Goal: Transaction & Acquisition: Book appointment/travel/reservation

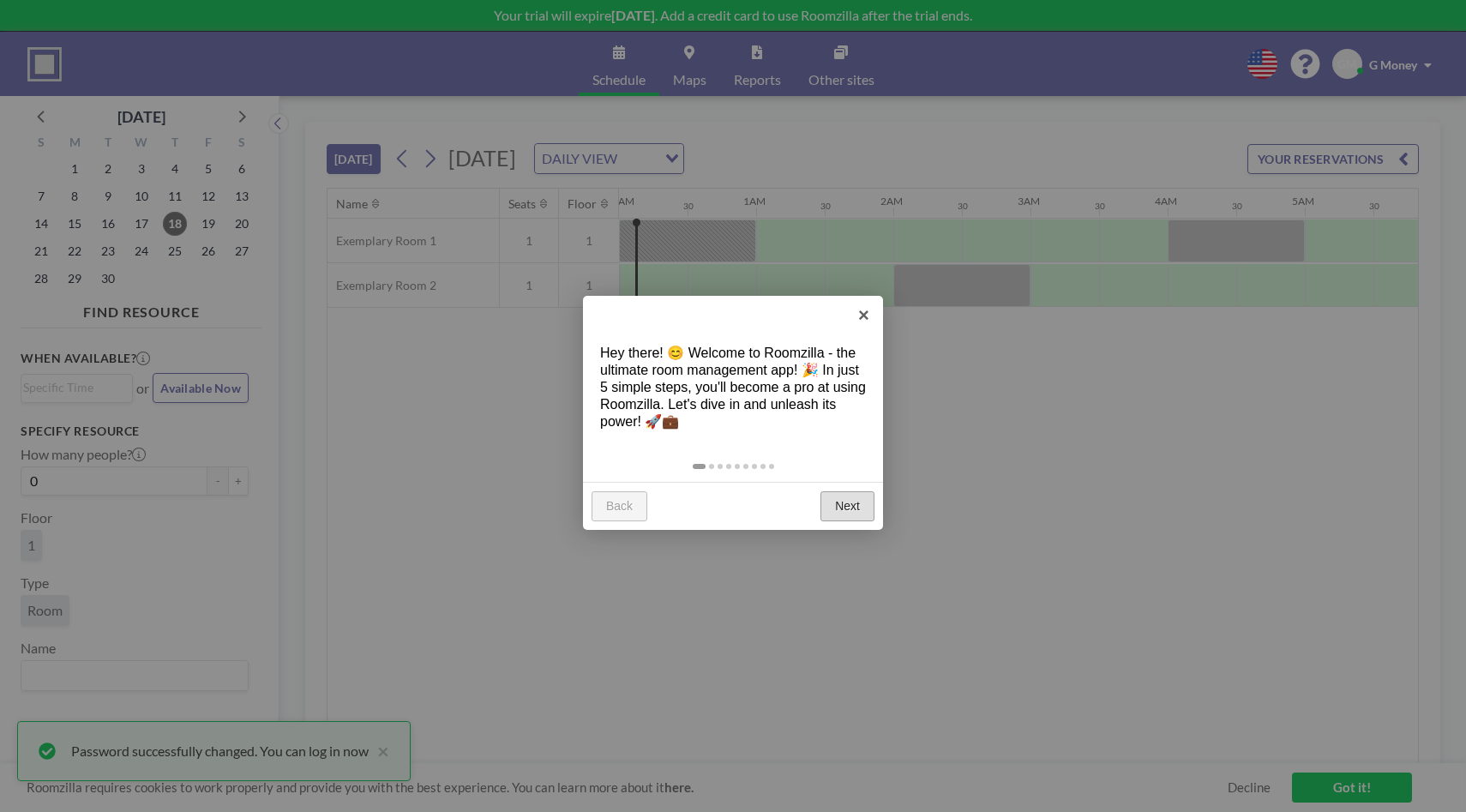
click at [845, 504] on link "Next" at bounding box center [847, 507] width 54 height 31
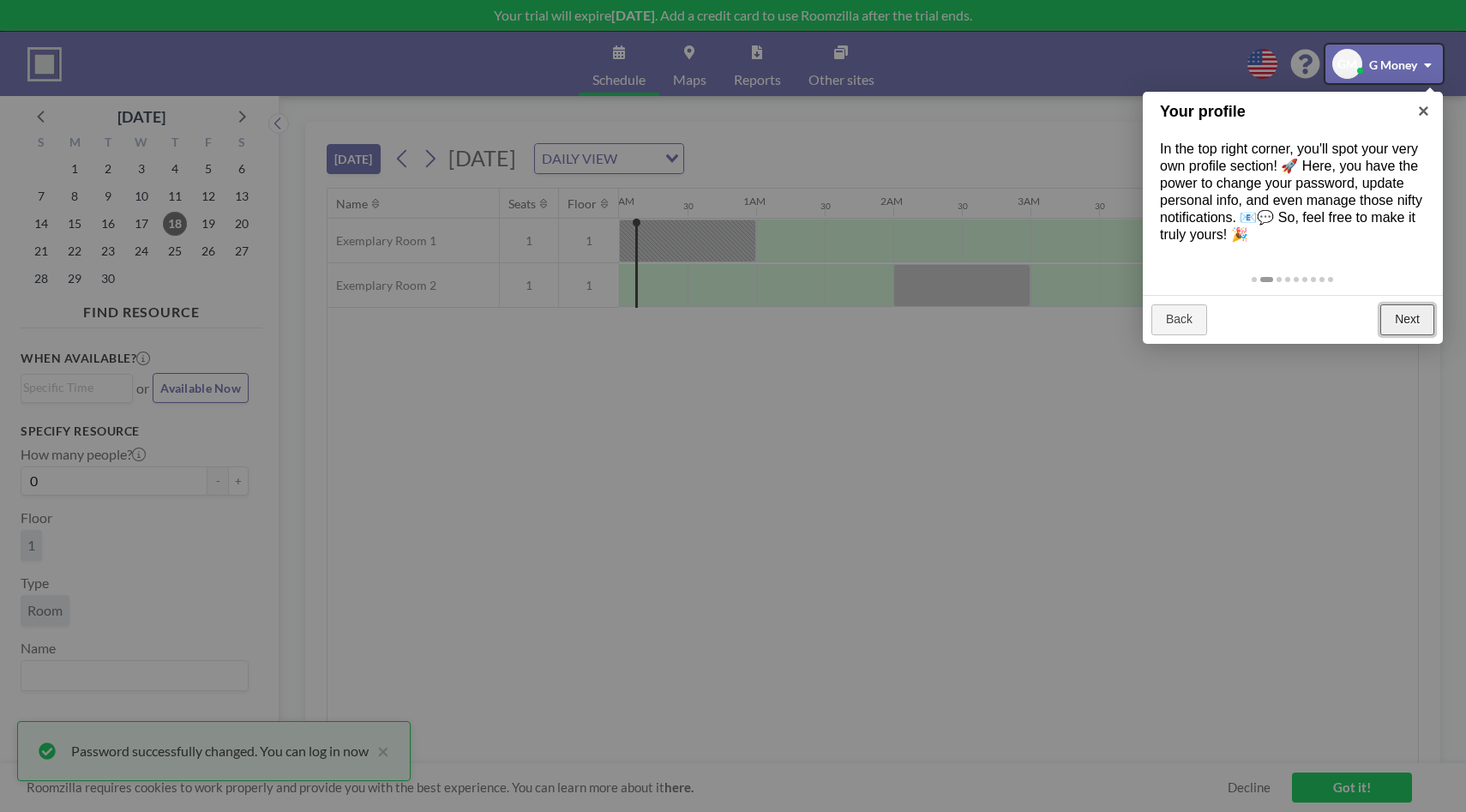
click at [1397, 314] on link "Next" at bounding box center [1407, 320] width 54 height 31
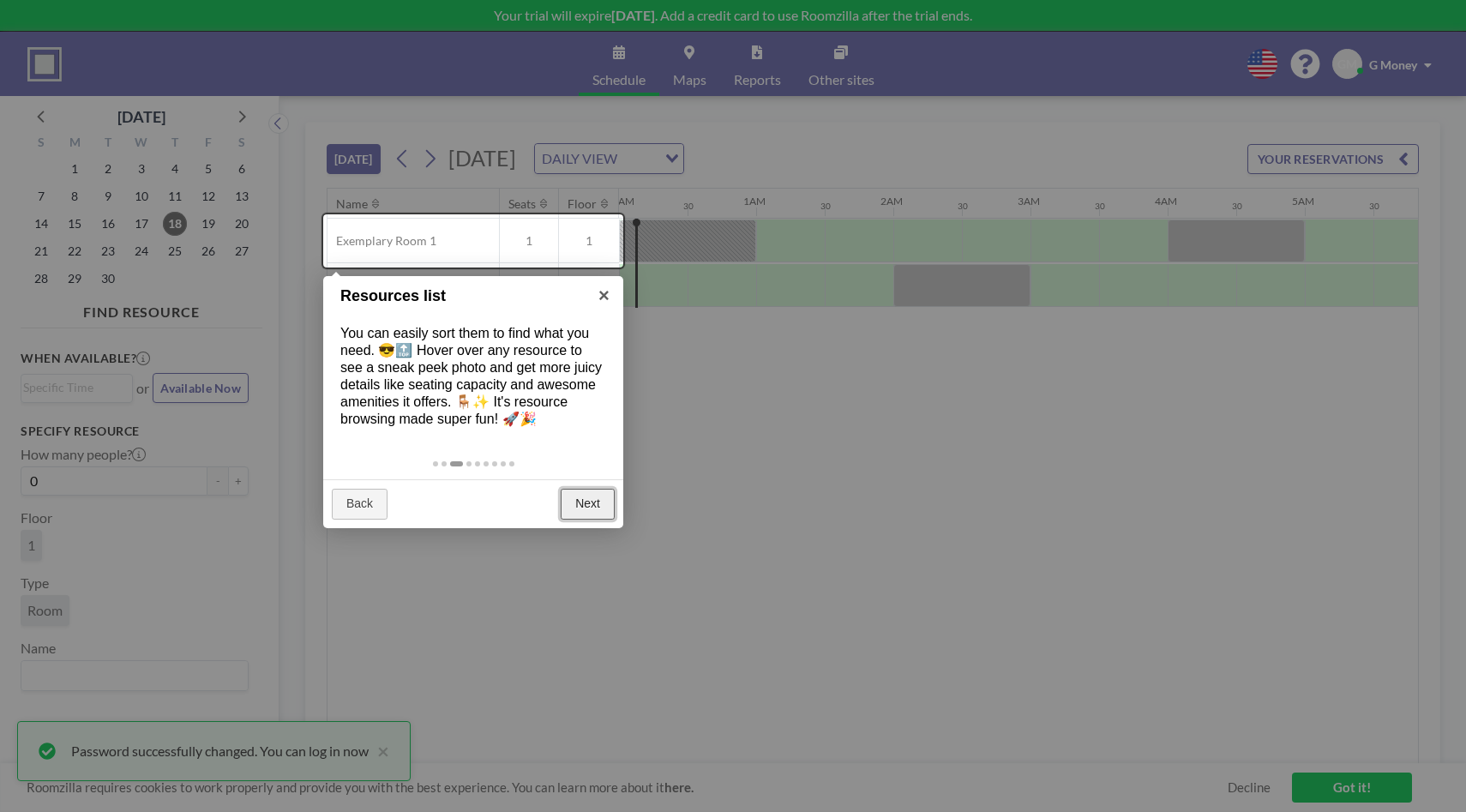
click at [586, 506] on link "Next" at bounding box center [588, 504] width 54 height 31
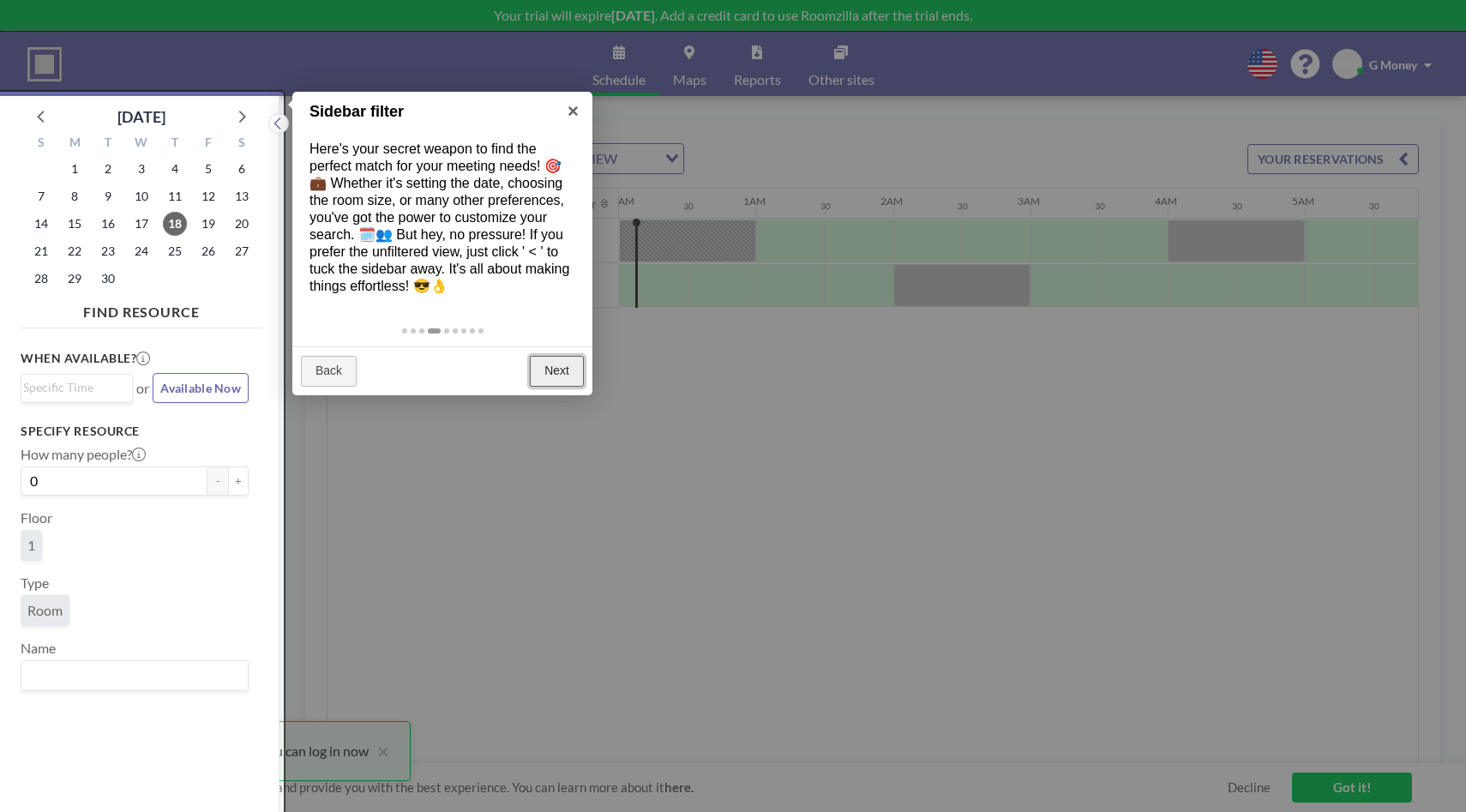
scroll to position [5, 0]
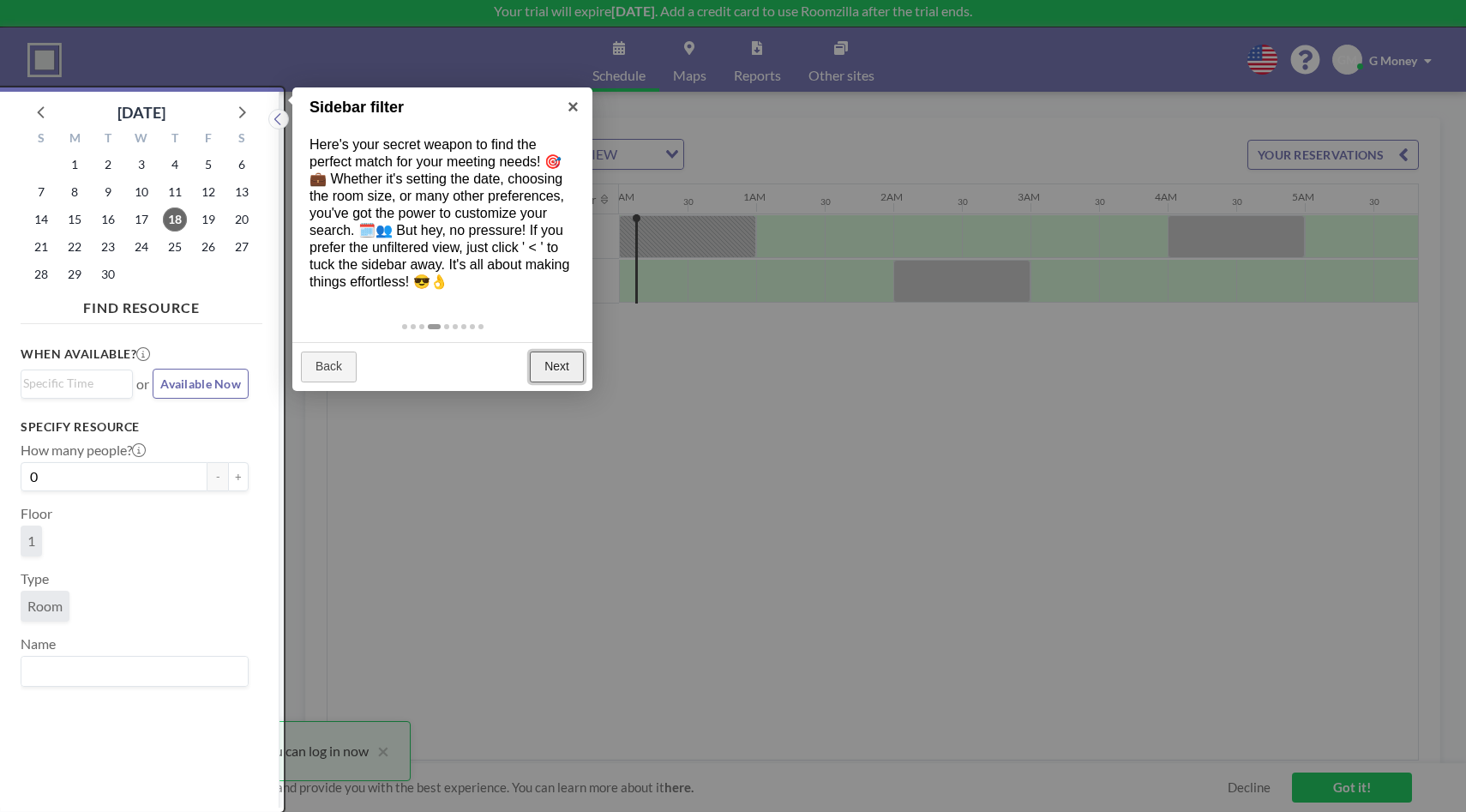
click at [548, 362] on link "Next" at bounding box center [557, 367] width 54 height 31
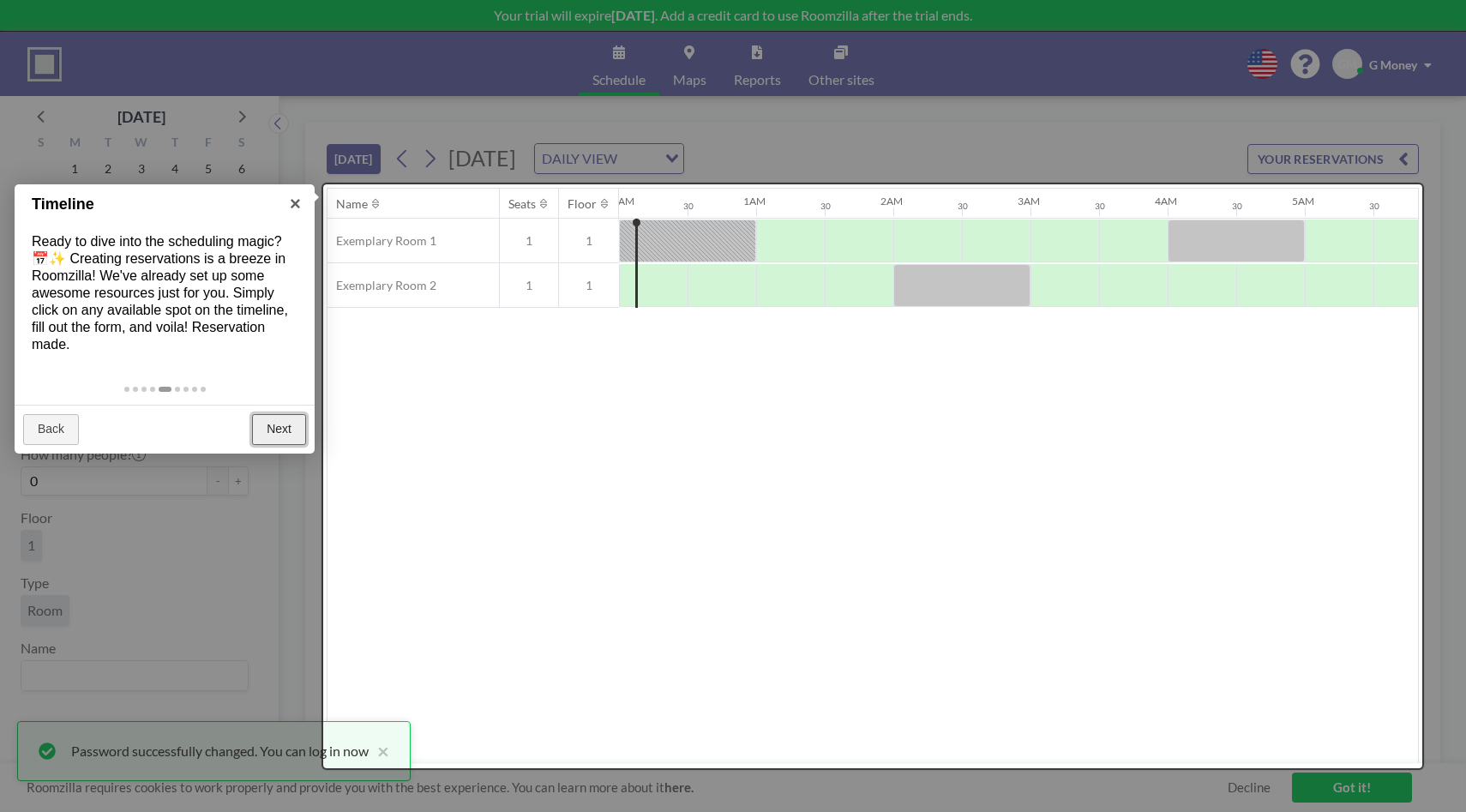
click at [270, 422] on link "Next" at bounding box center [278, 430] width 54 height 31
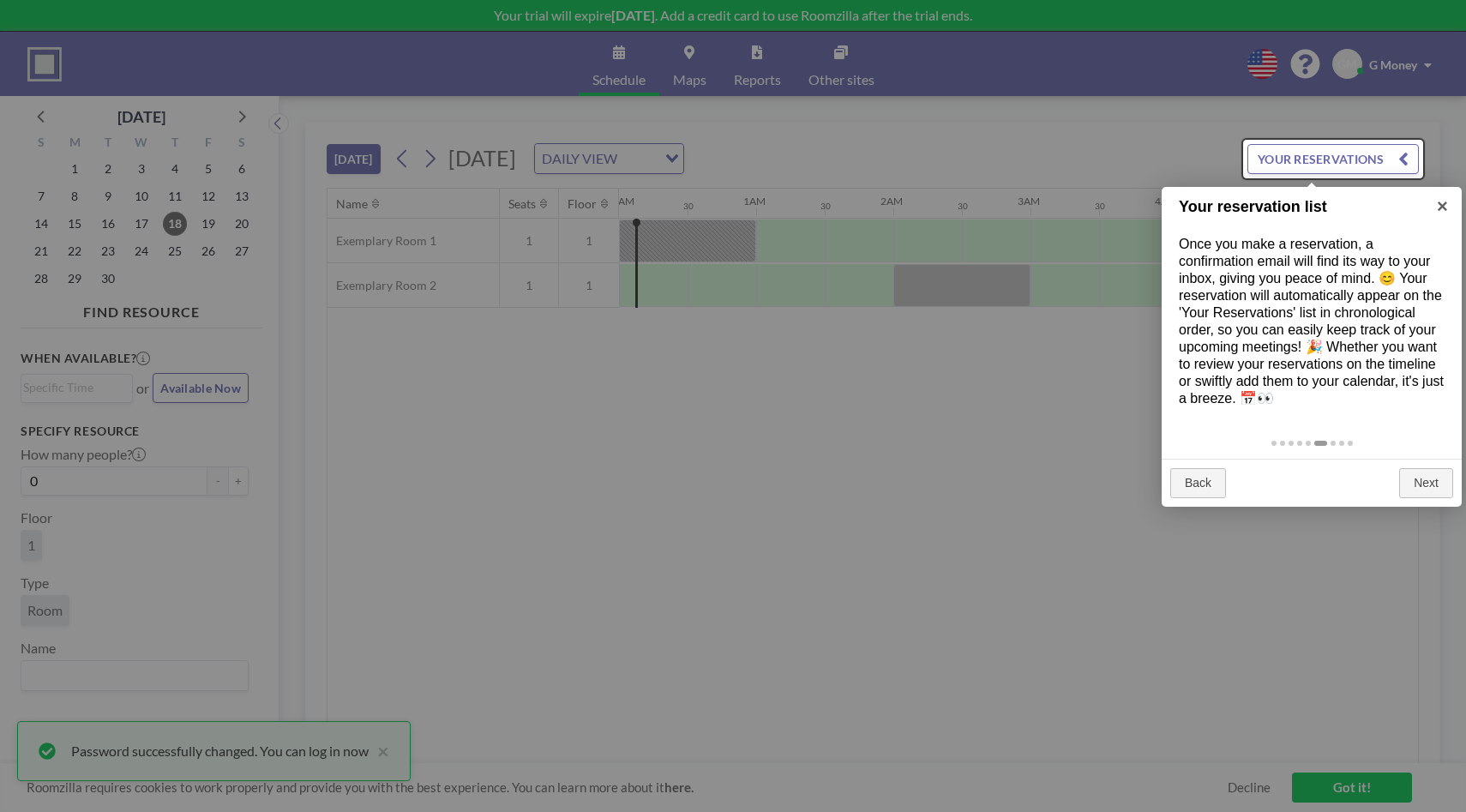
click at [1402, 150] on div at bounding box center [1334, 159] width 180 height 39
click at [1426, 497] on link "Next" at bounding box center [1427, 484] width 54 height 31
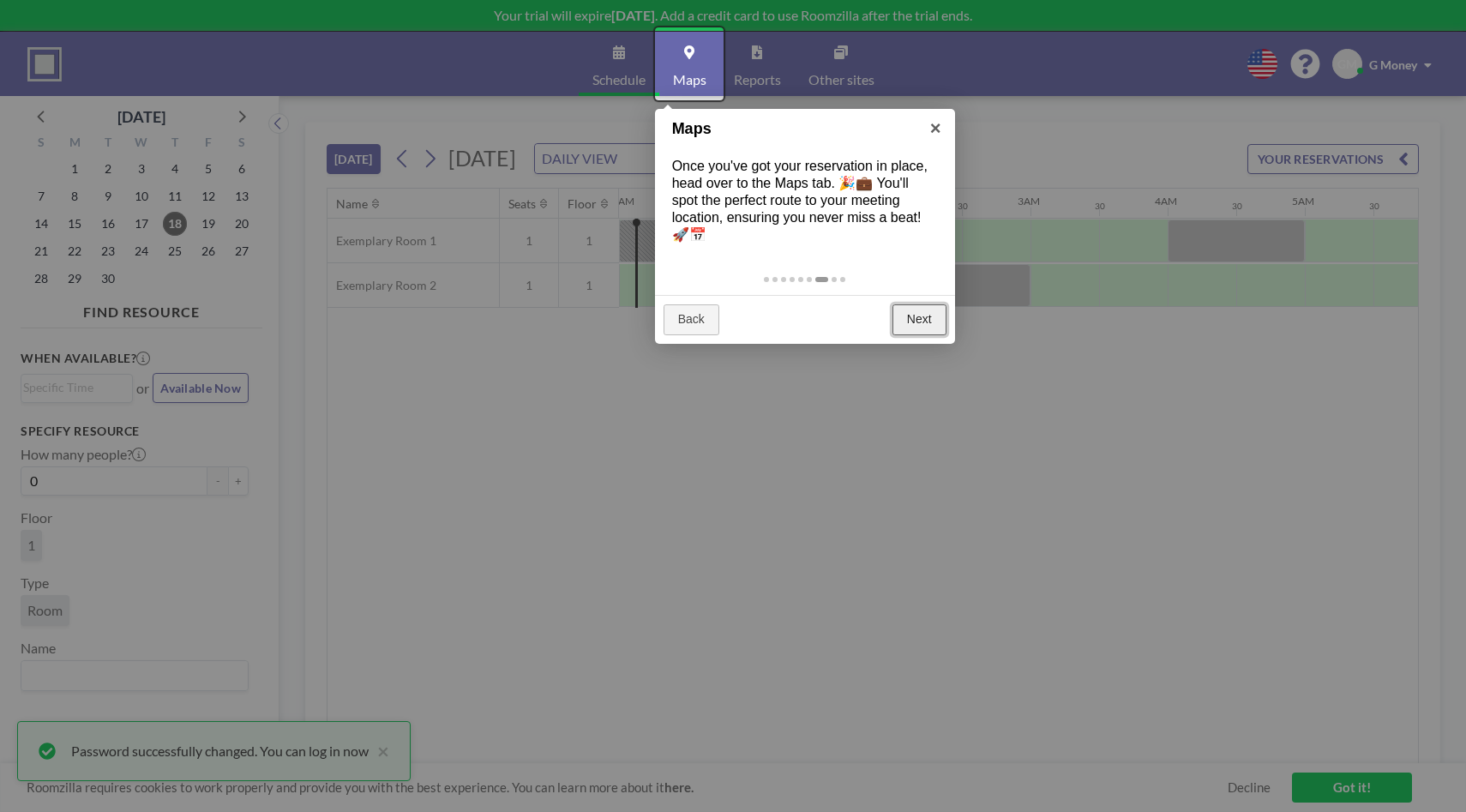
click at [909, 304] on link "Next" at bounding box center [919, 320] width 54 height 31
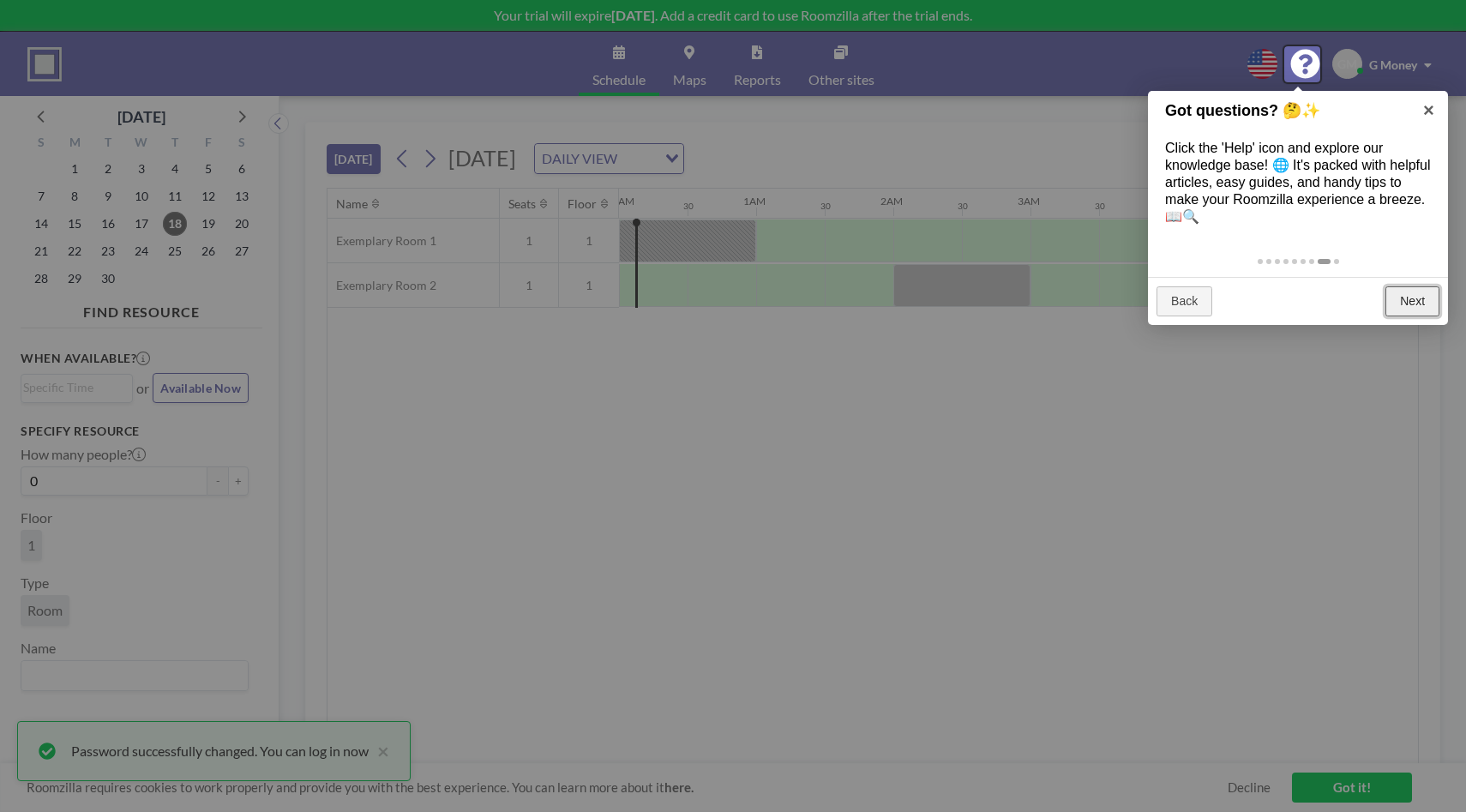
click at [1409, 301] on link "Next" at bounding box center [1413, 302] width 54 height 31
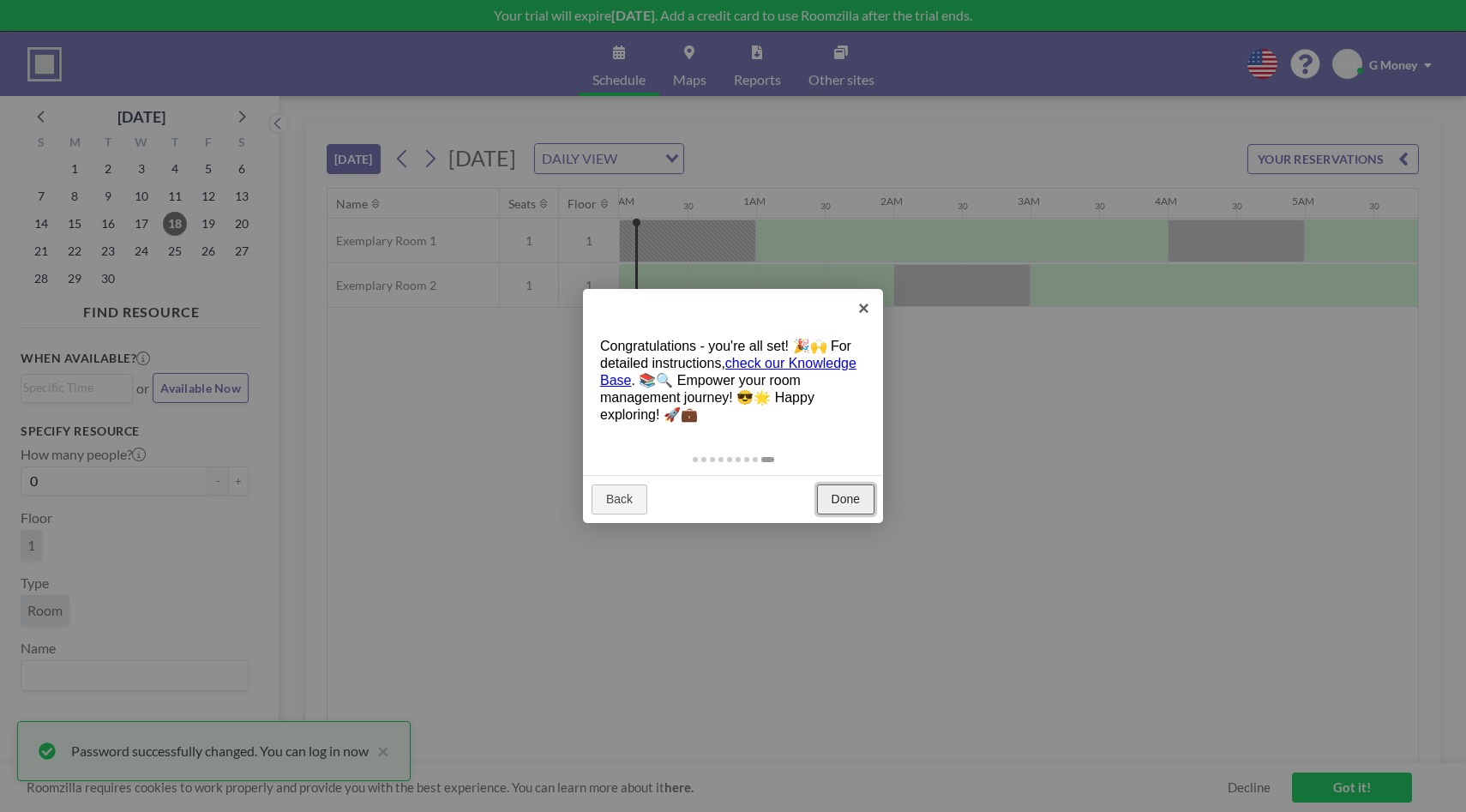
click at [846, 502] on link "Done" at bounding box center [846, 500] width 58 height 31
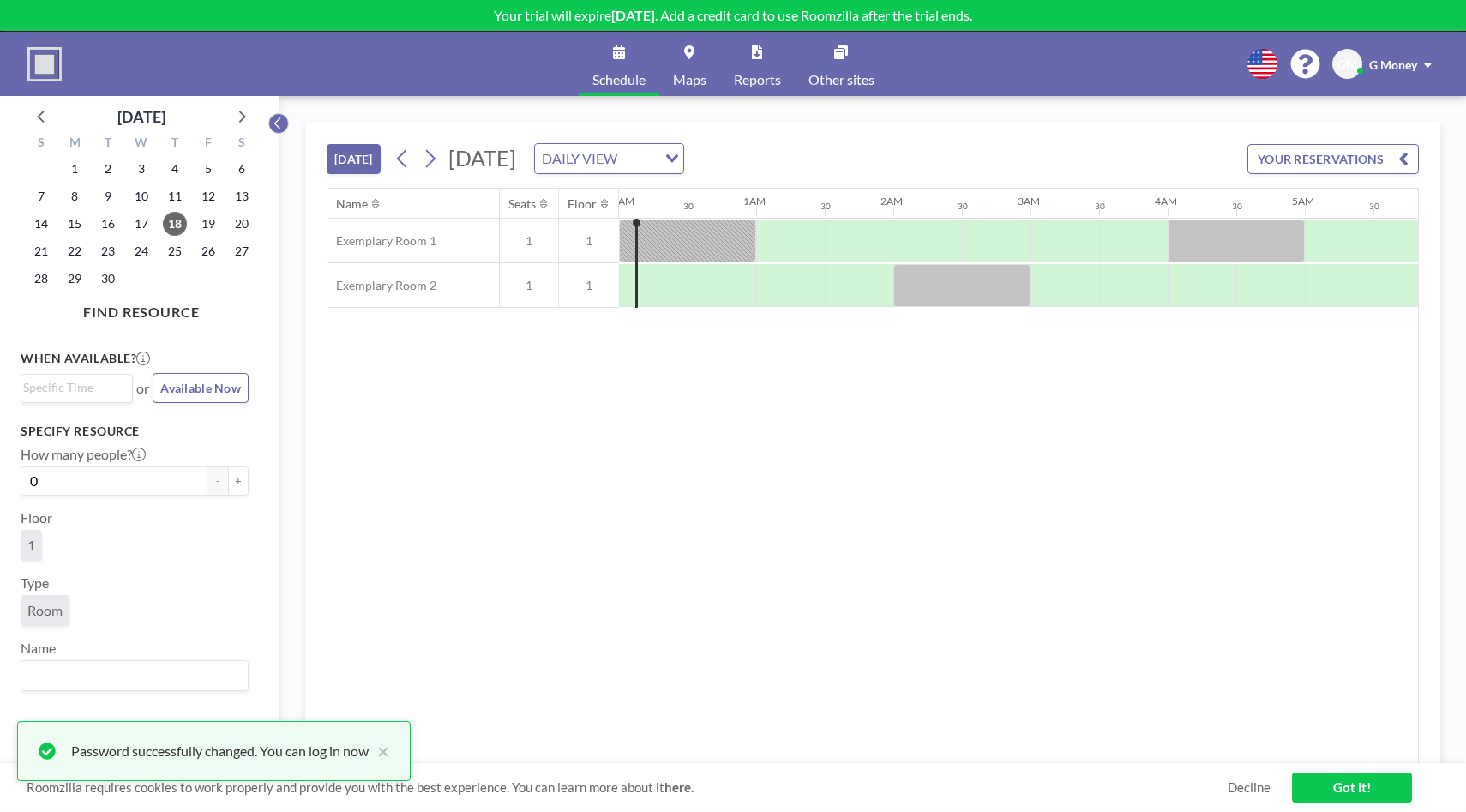
click at [276, 126] on icon at bounding box center [278, 123] width 11 height 17
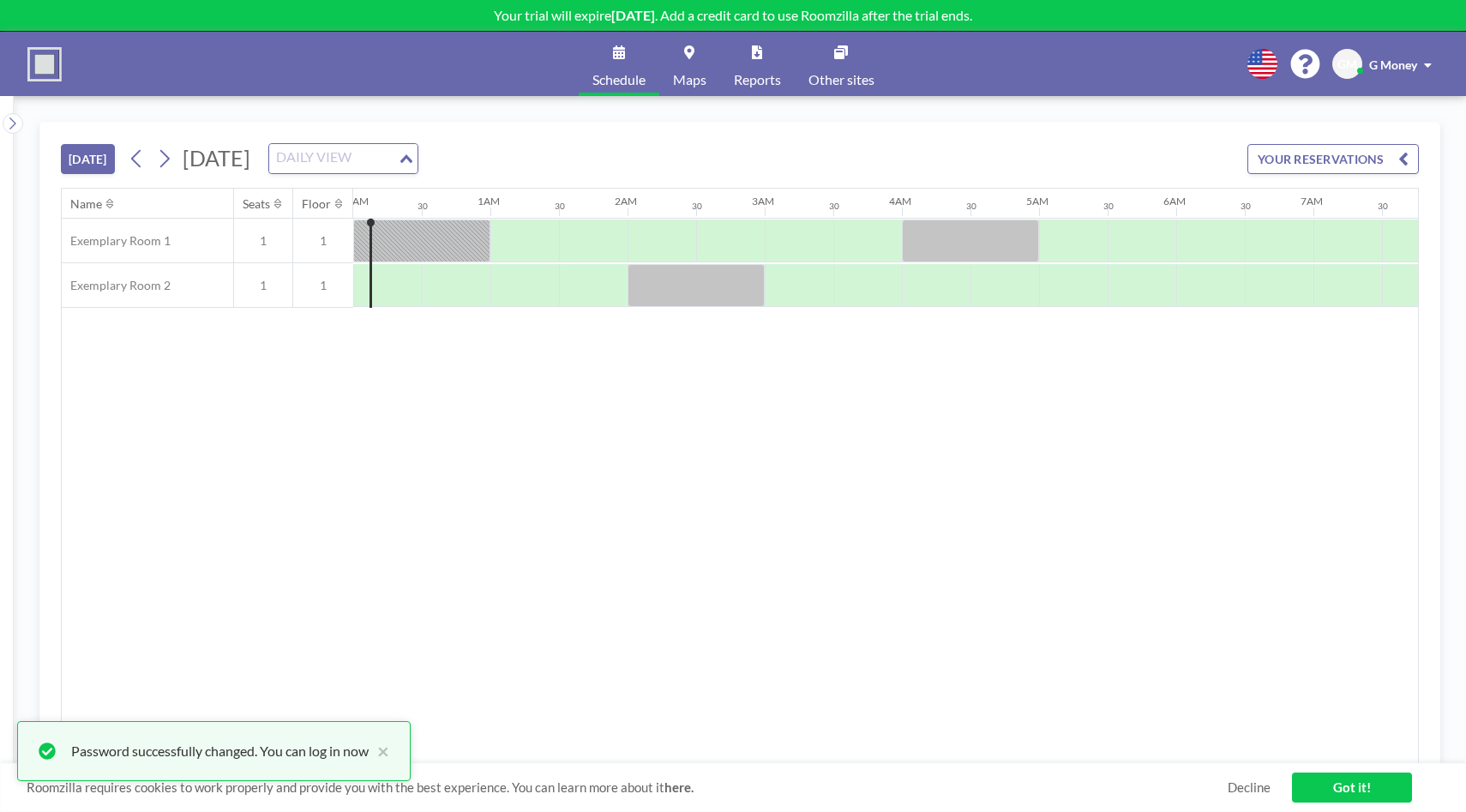
click at [418, 152] on div "Loading..." at bounding box center [407, 157] width 19 height 26
click at [430, 239] on div at bounding box center [422, 241] width 137 height 43
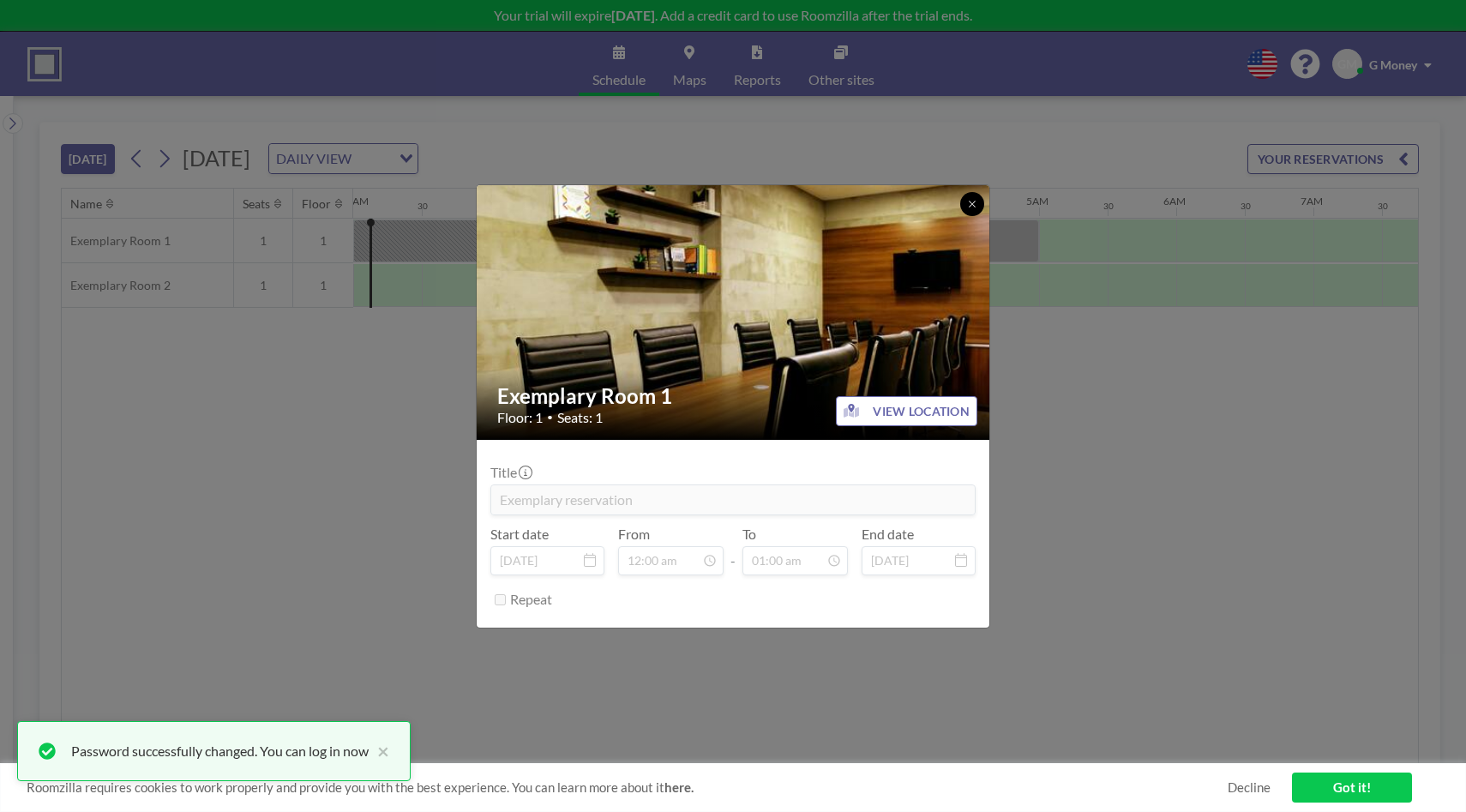
click at [971, 208] on icon at bounding box center [972, 204] width 10 height 10
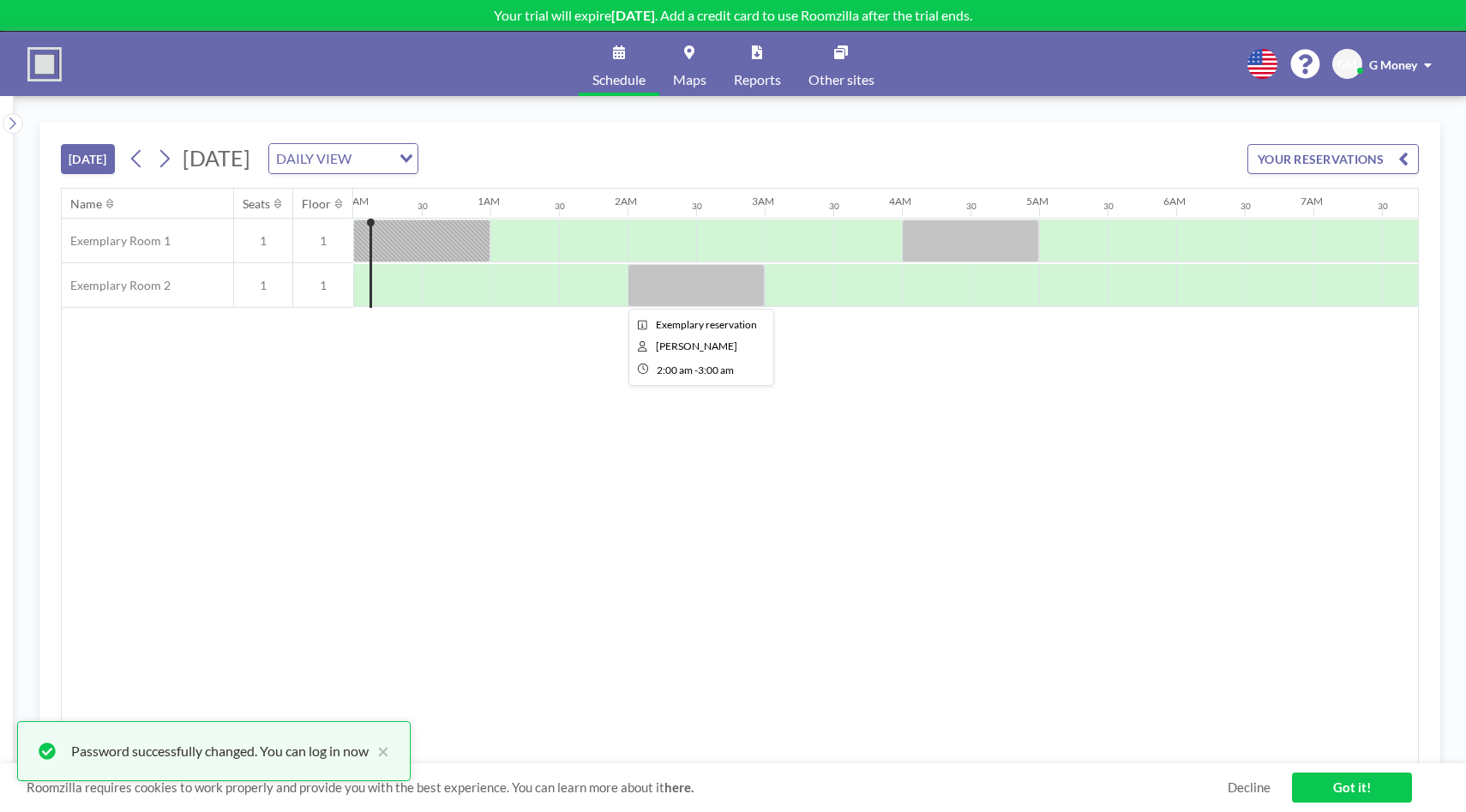
click at [716, 287] on div at bounding box center [695, 286] width 137 height 43
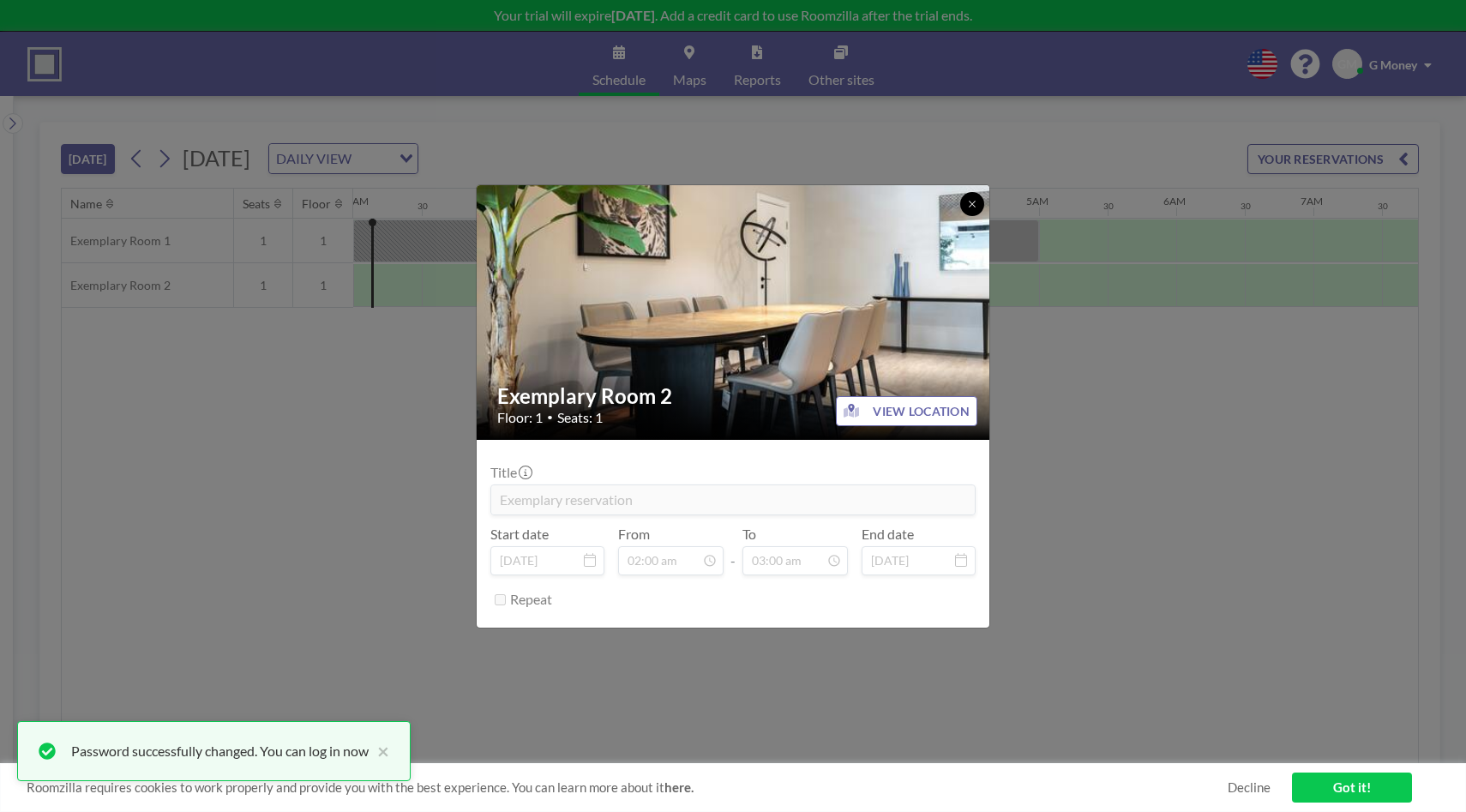
click at [970, 210] on button at bounding box center [973, 204] width 24 height 24
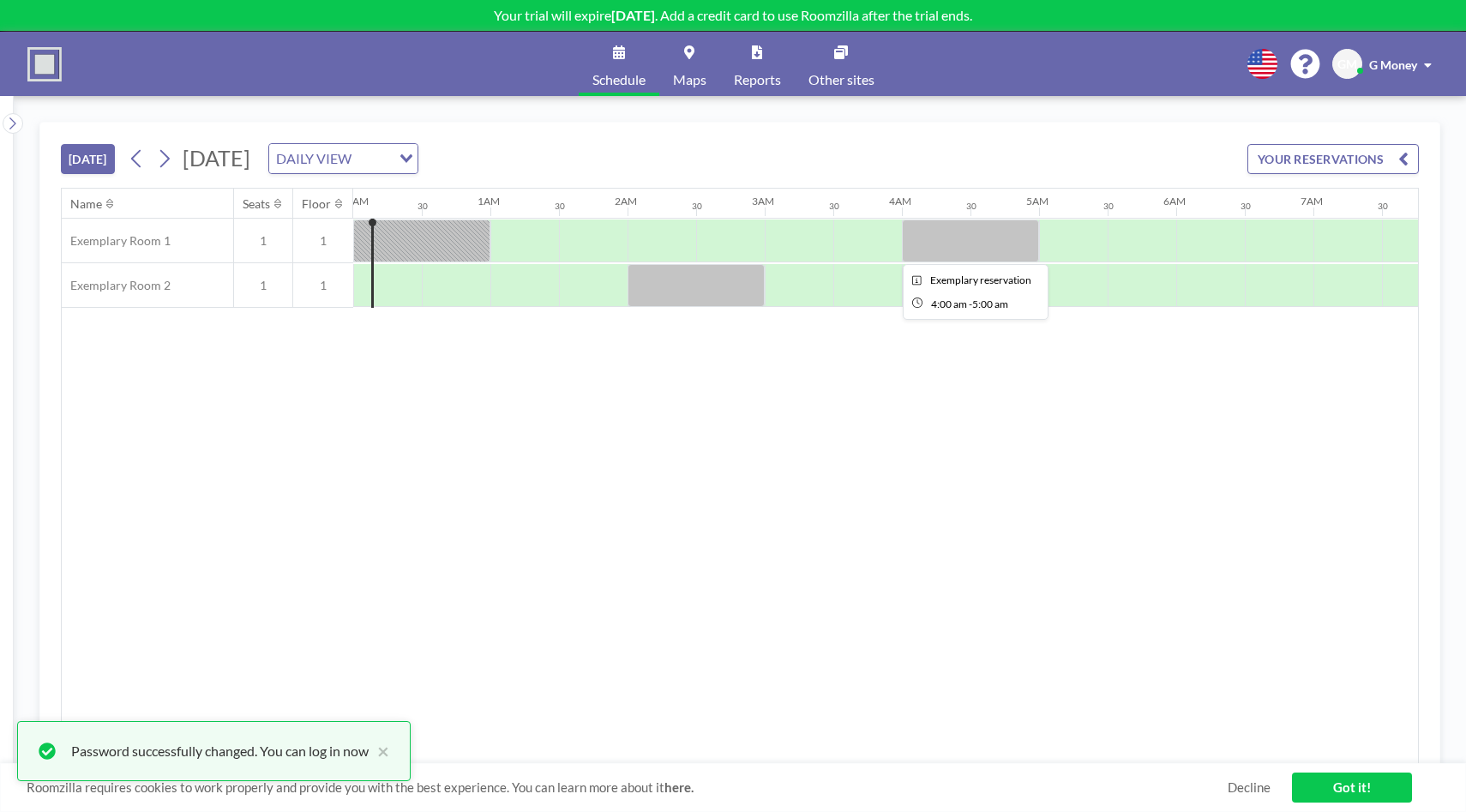
click at [998, 238] on div at bounding box center [970, 241] width 137 height 43
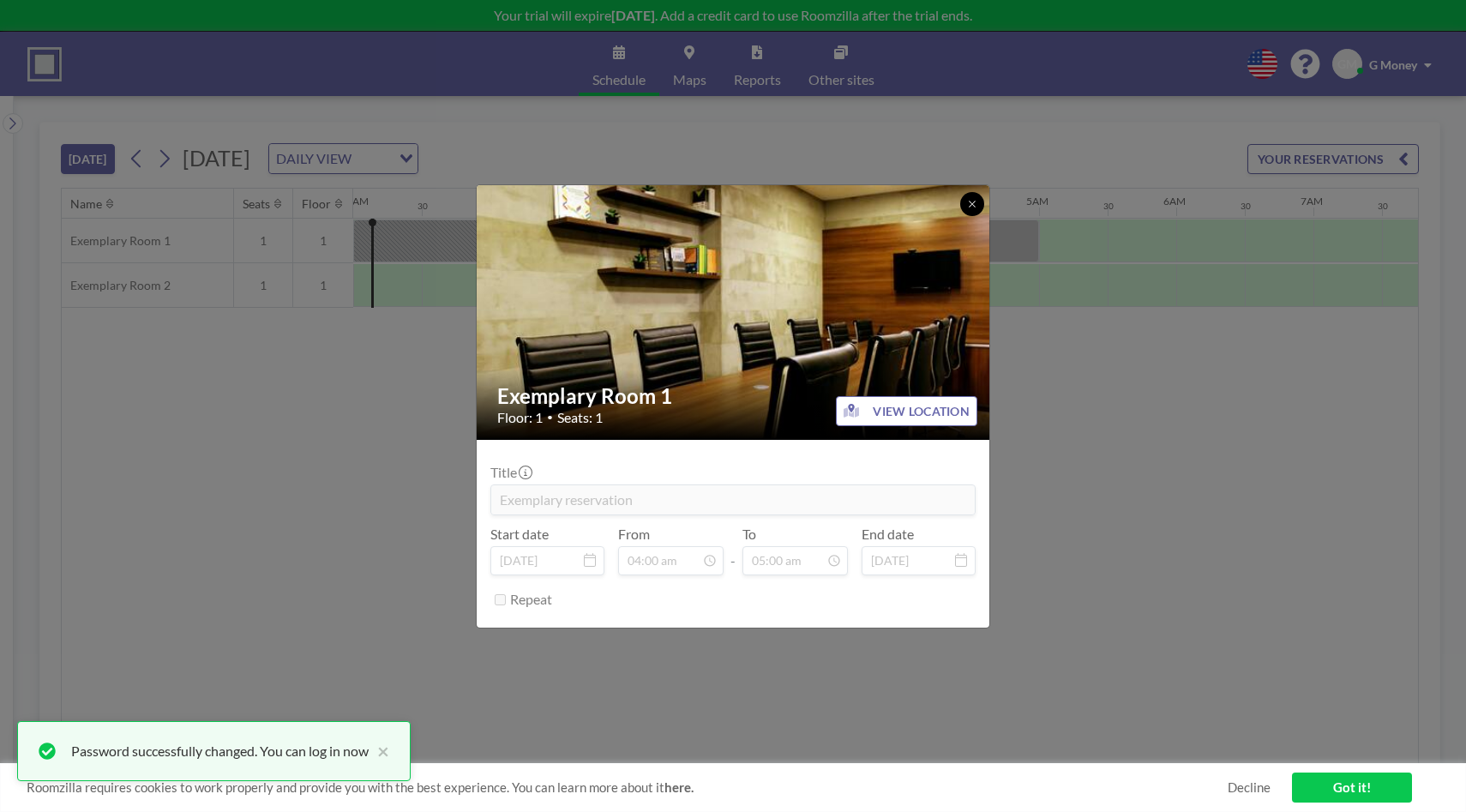
click at [967, 201] on icon at bounding box center [972, 204] width 10 height 10
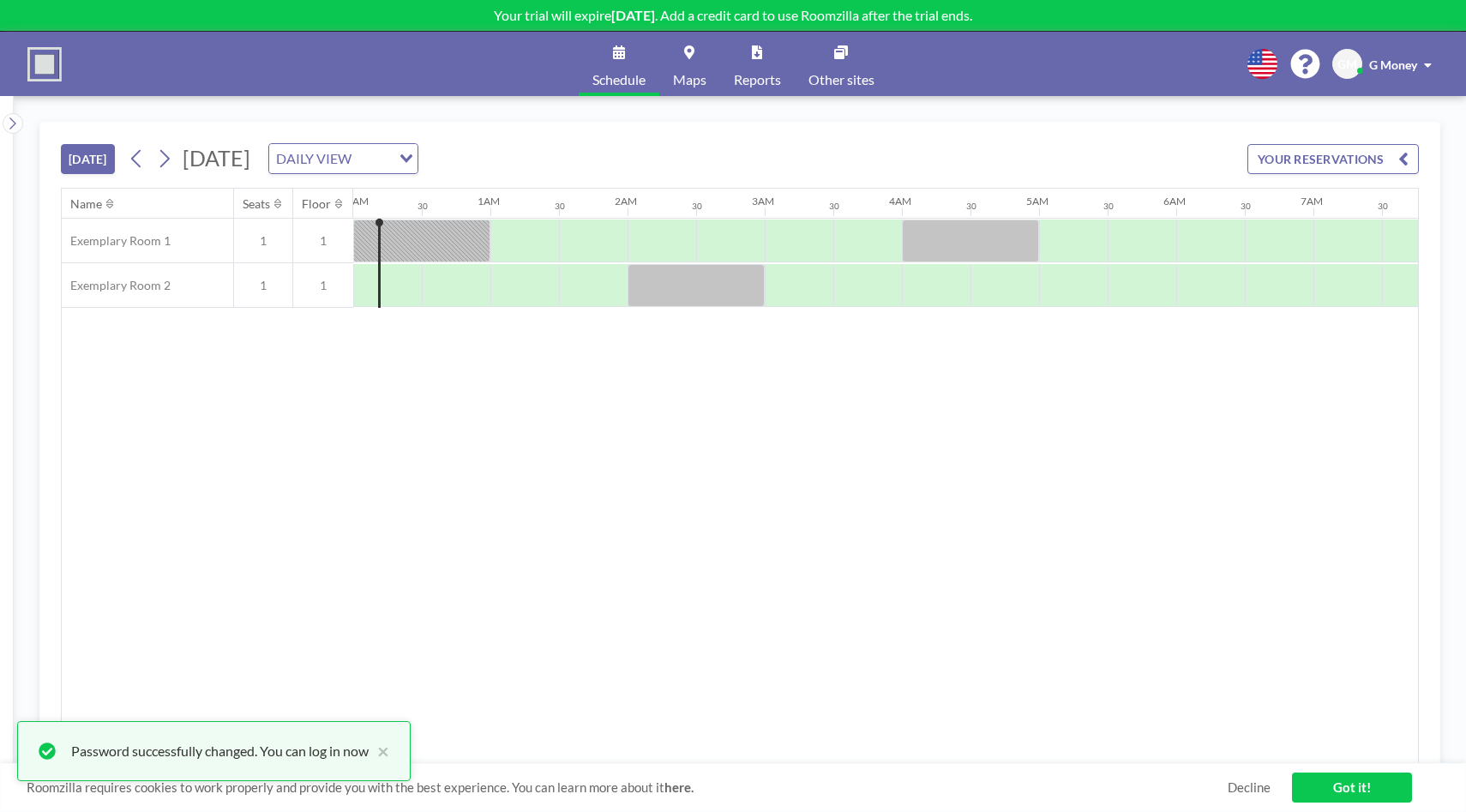
click at [1332, 787] on link "Got it!" at bounding box center [1352, 787] width 120 height 30
click at [387, 750] on button "×" at bounding box center [378, 751] width 20 height 20
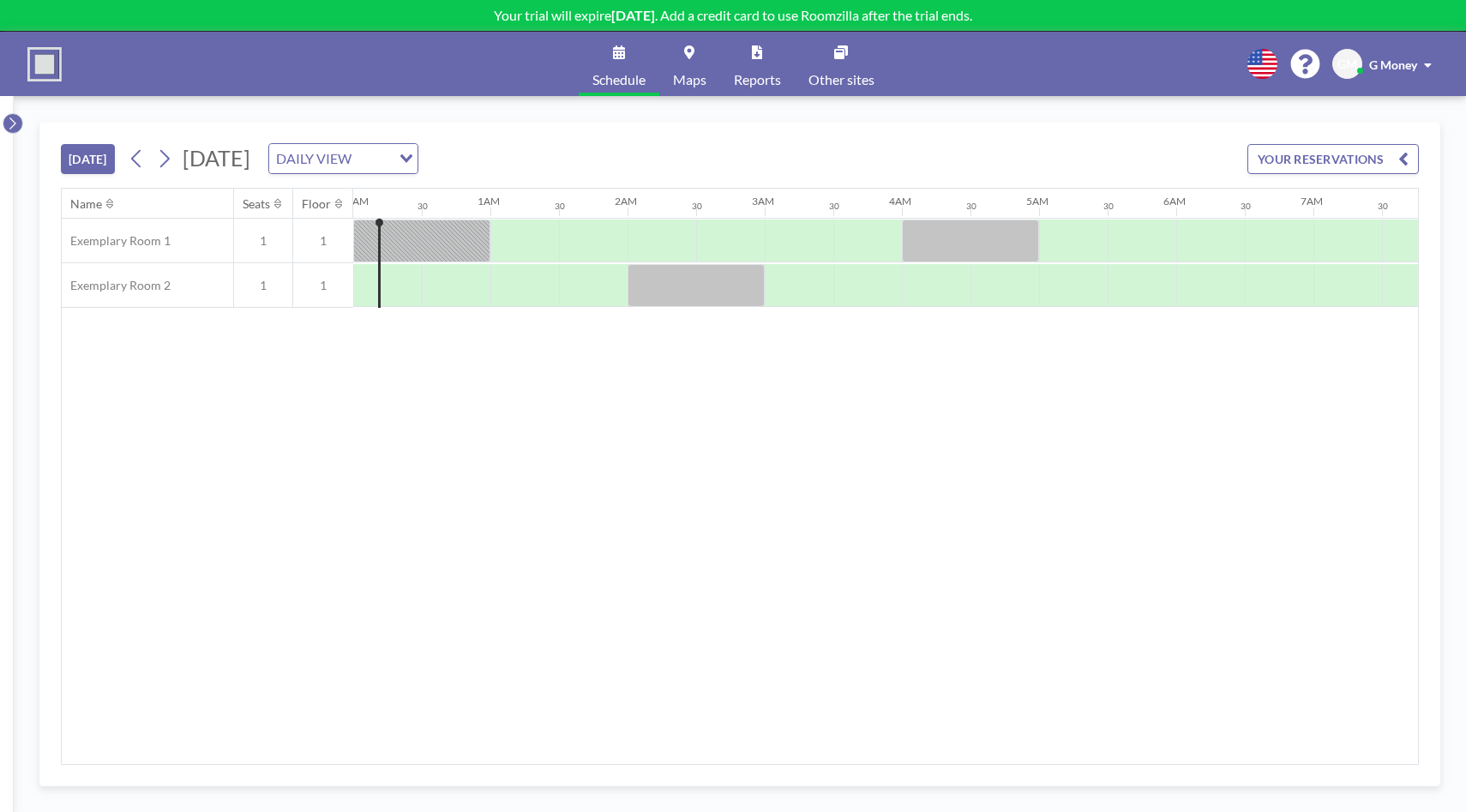
click at [6, 128] on icon at bounding box center [12, 123] width 11 height 17
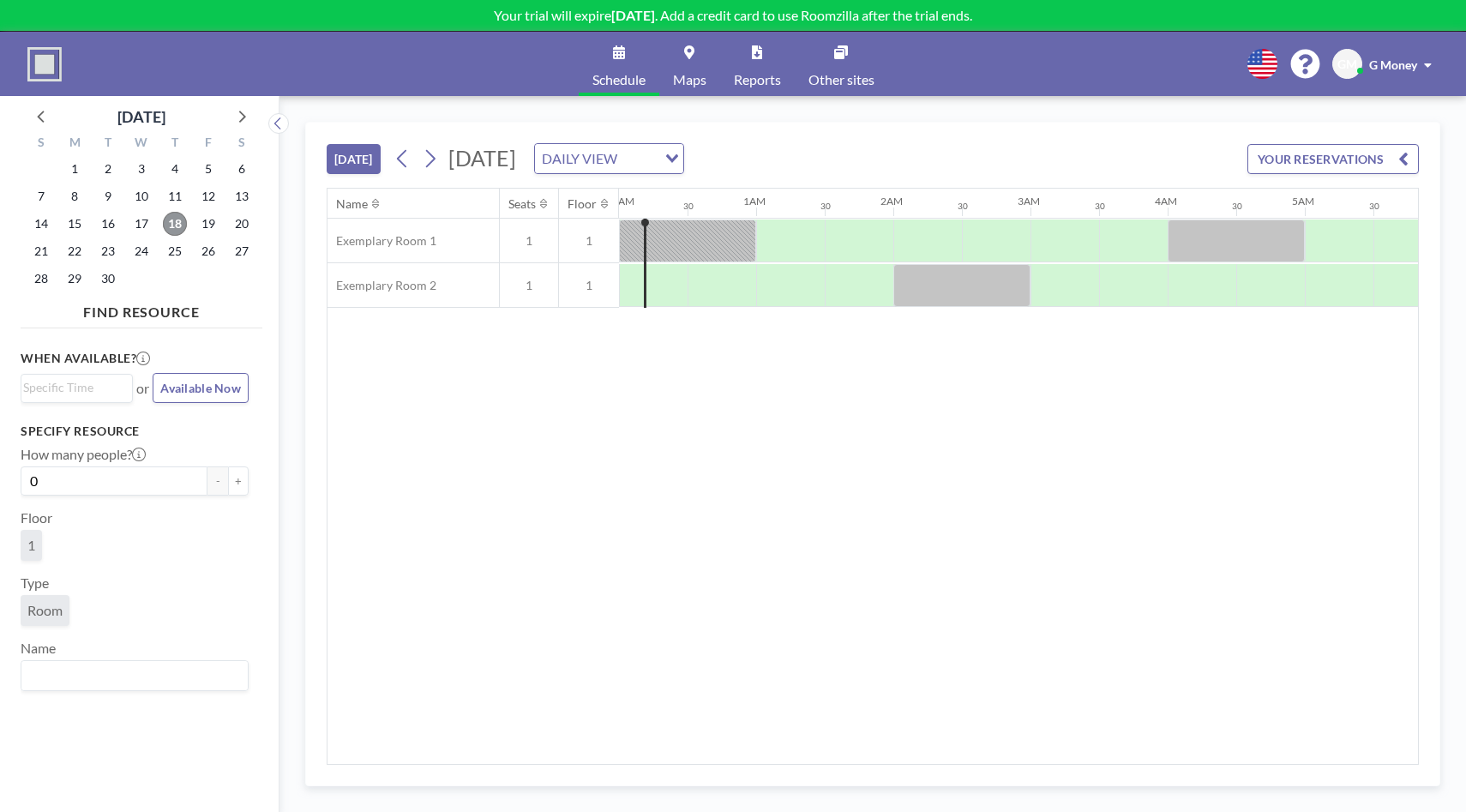
click at [175, 220] on span "18" at bounding box center [175, 224] width 24 height 24
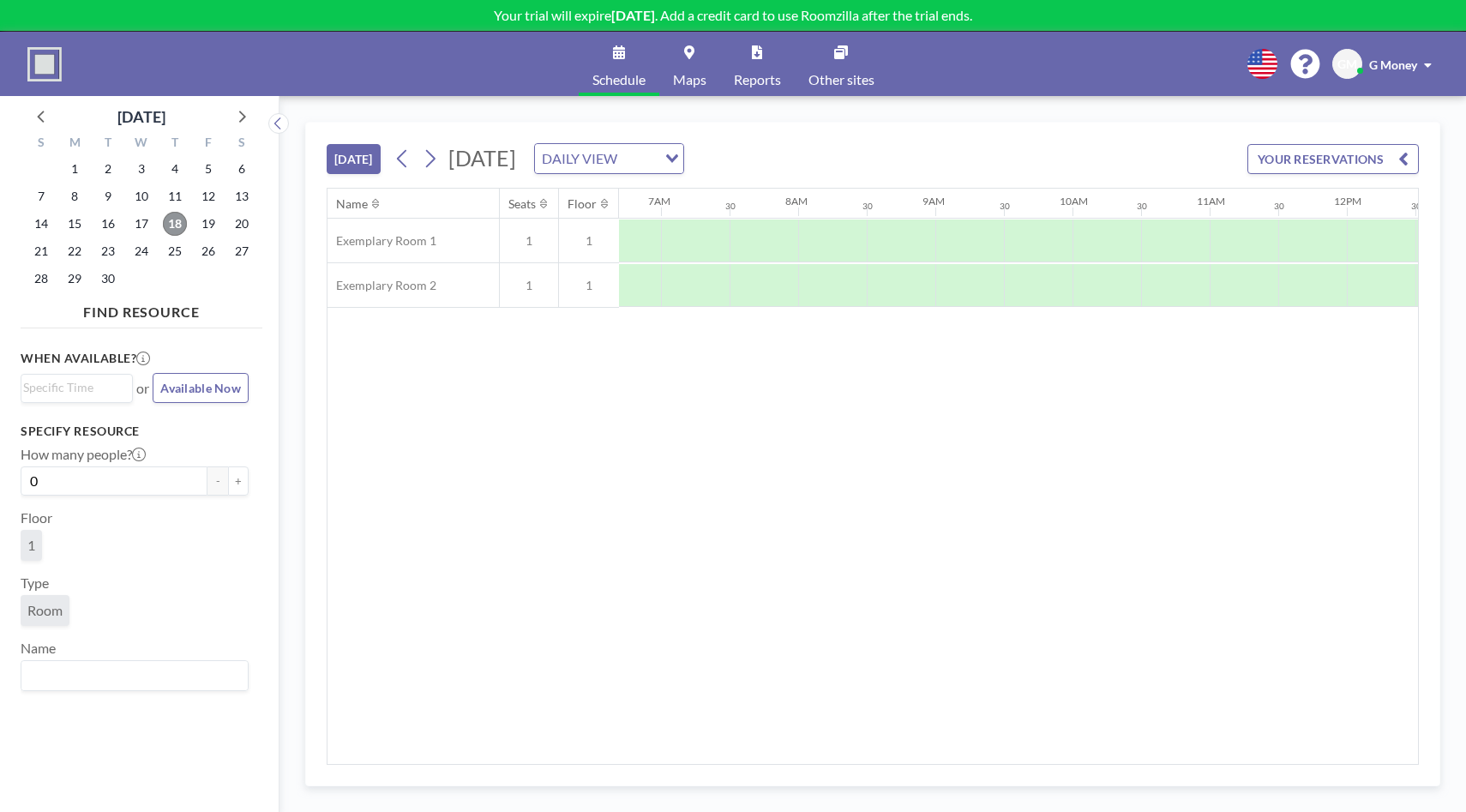
scroll to position [0, 919]
click at [101, 389] on input "Search for option" at bounding box center [73, 389] width 99 height 20
click at [62, 457] on li "10:00 am" at bounding box center [76, 454] width 109 height 28
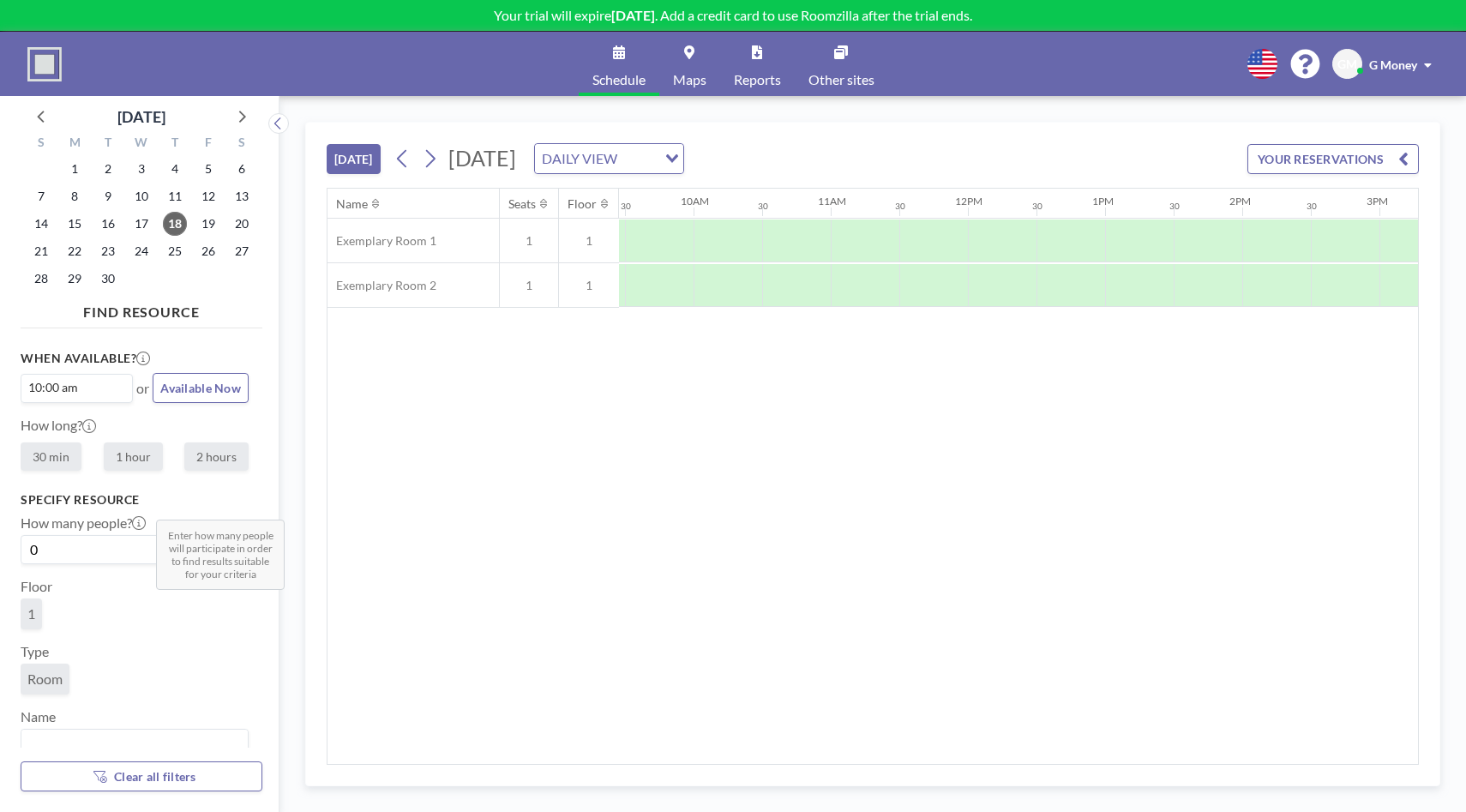
scroll to position [0, 1303]
click at [130, 463] on label "1 hour" at bounding box center [133, 457] width 59 height 28
radio input "true"
click at [242, 551] on button "+" at bounding box center [238, 550] width 20 height 29
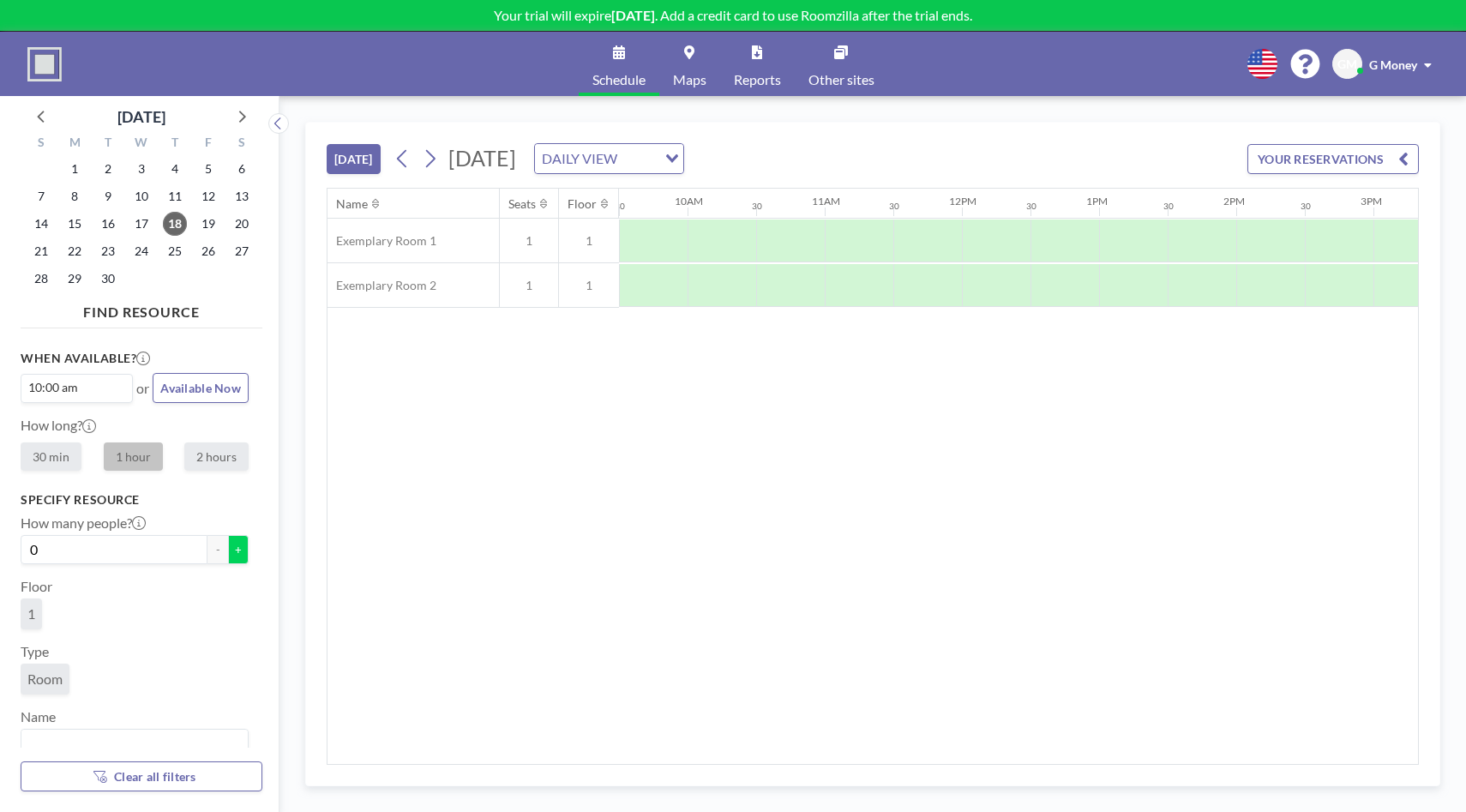
type input "1"
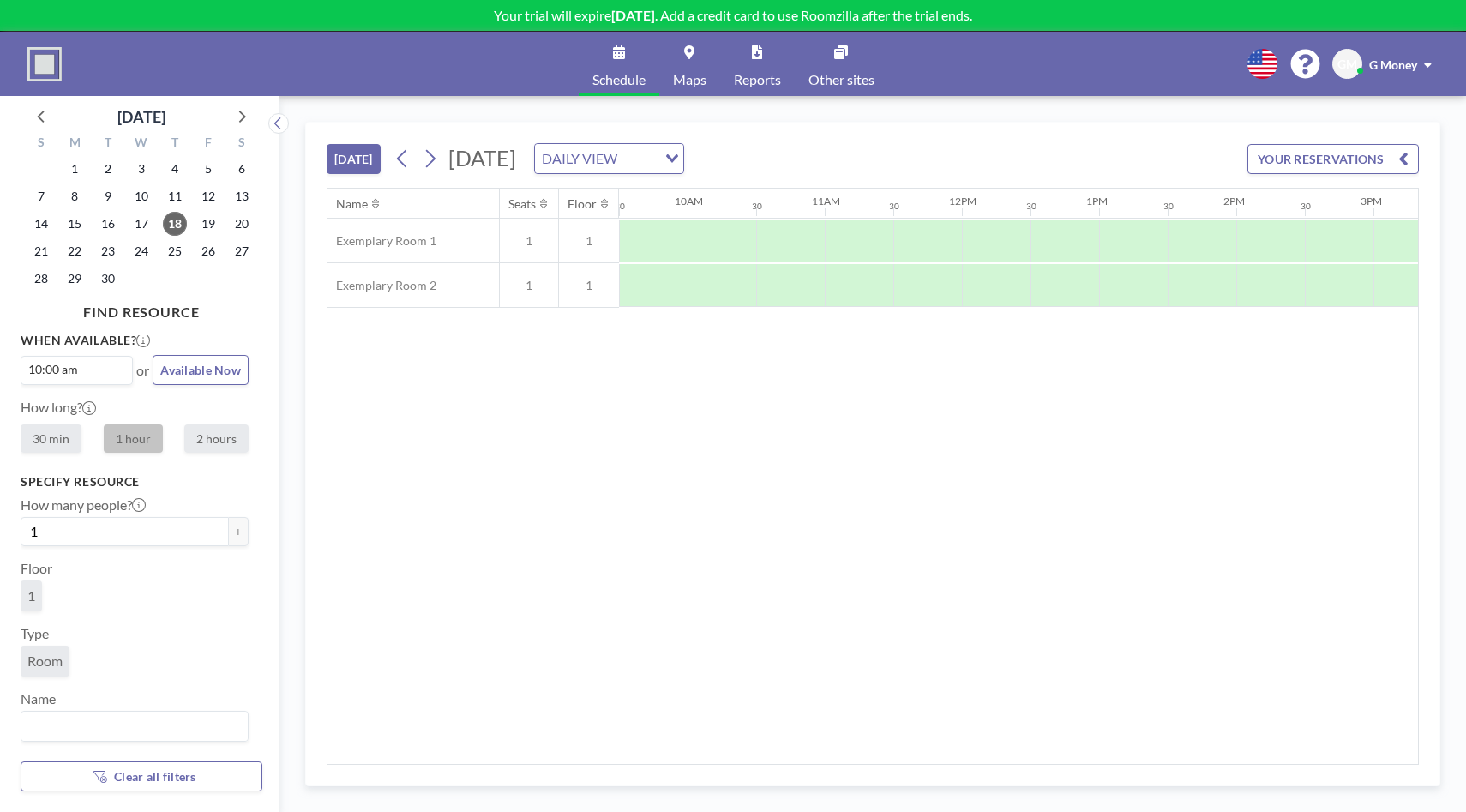
scroll to position [0, 0]
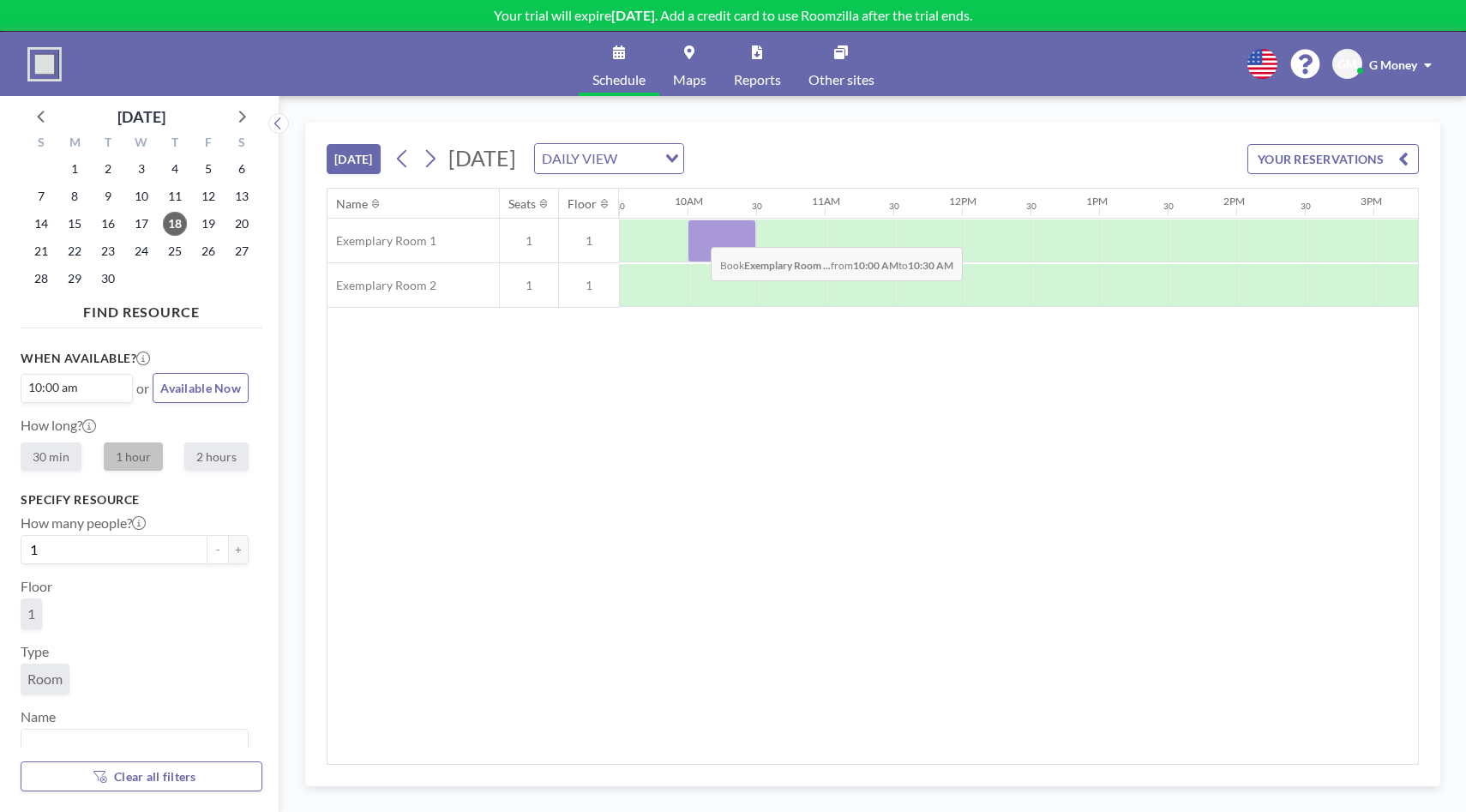
click at [697, 234] on div at bounding box center [722, 241] width 69 height 43
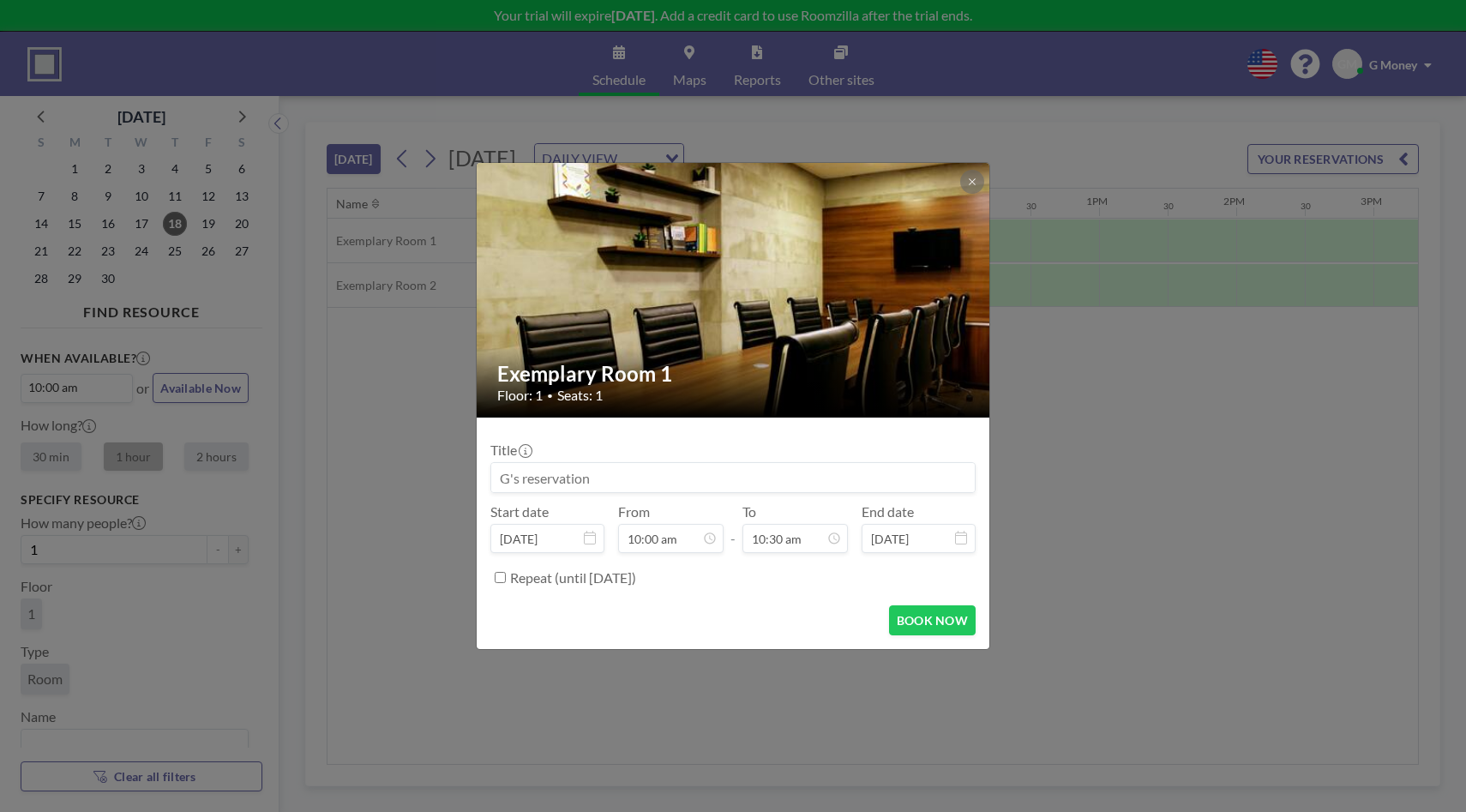
scroll to position [640, 0]
click at [937, 620] on button "BOOK NOW" at bounding box center [932, 620] width 86 height 30
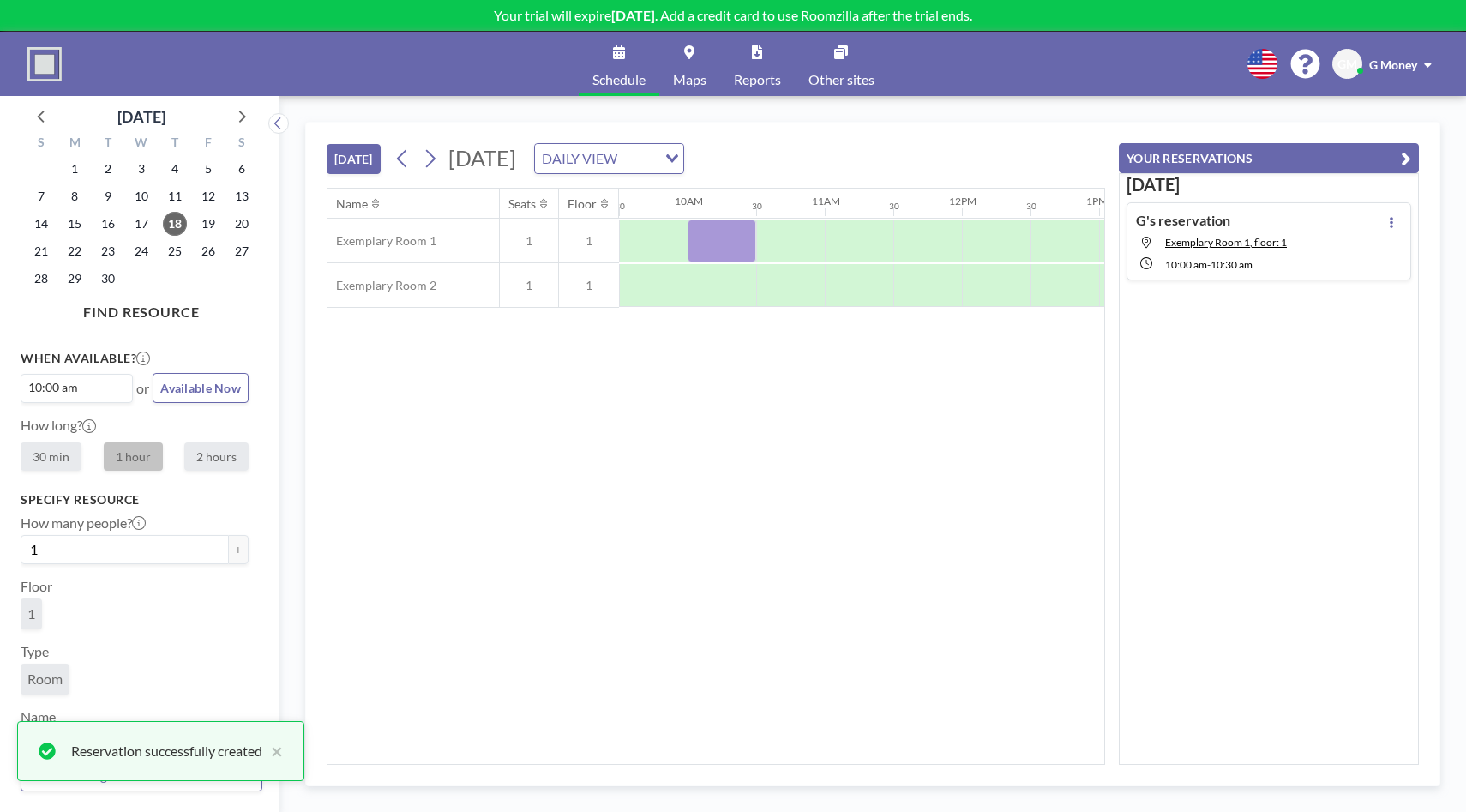
scroll to position [0, 0]
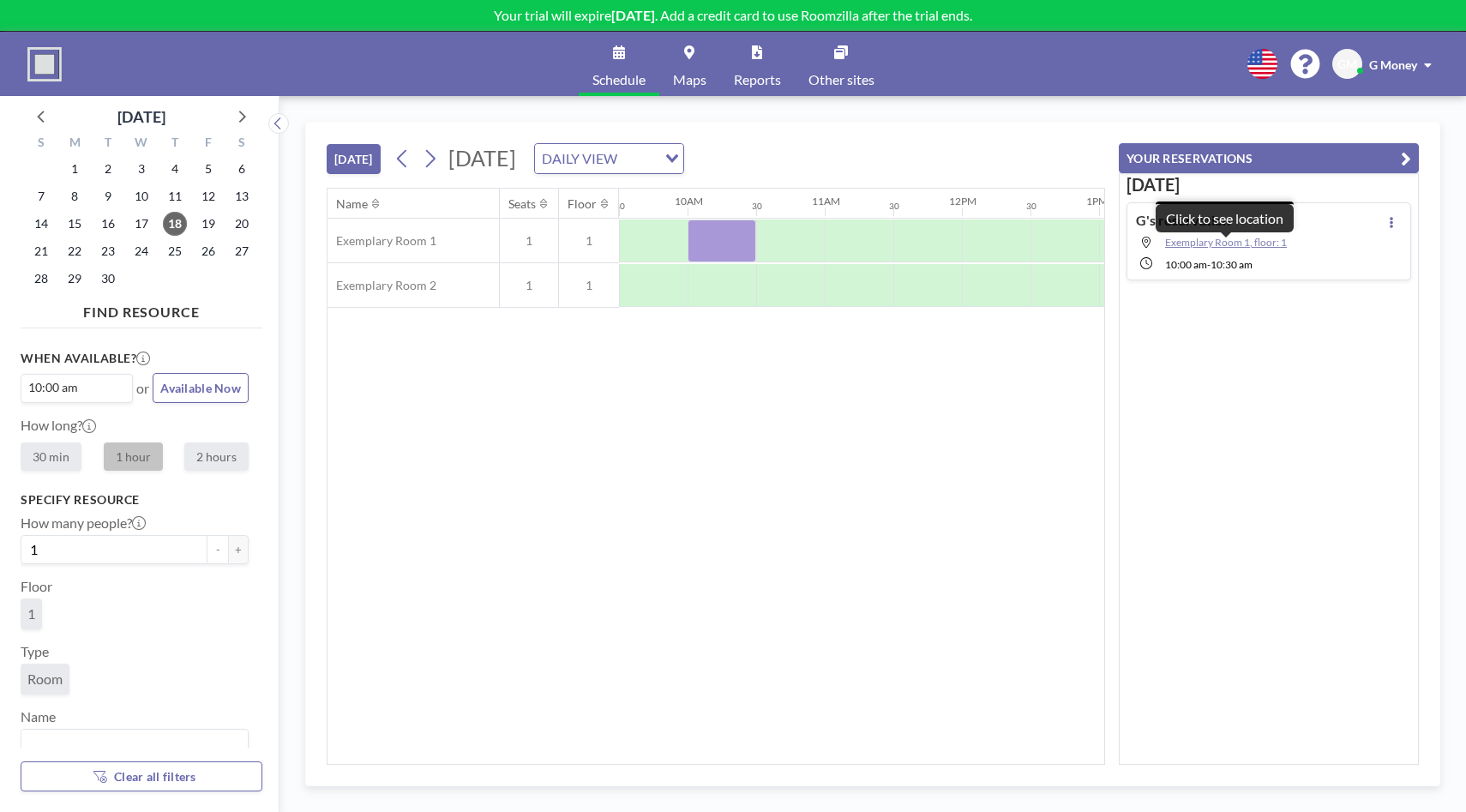
click at [1231, 242] on span "Exemplary Room 1, floor: 1" at bounding box center [1226, 242] width 122 height 13
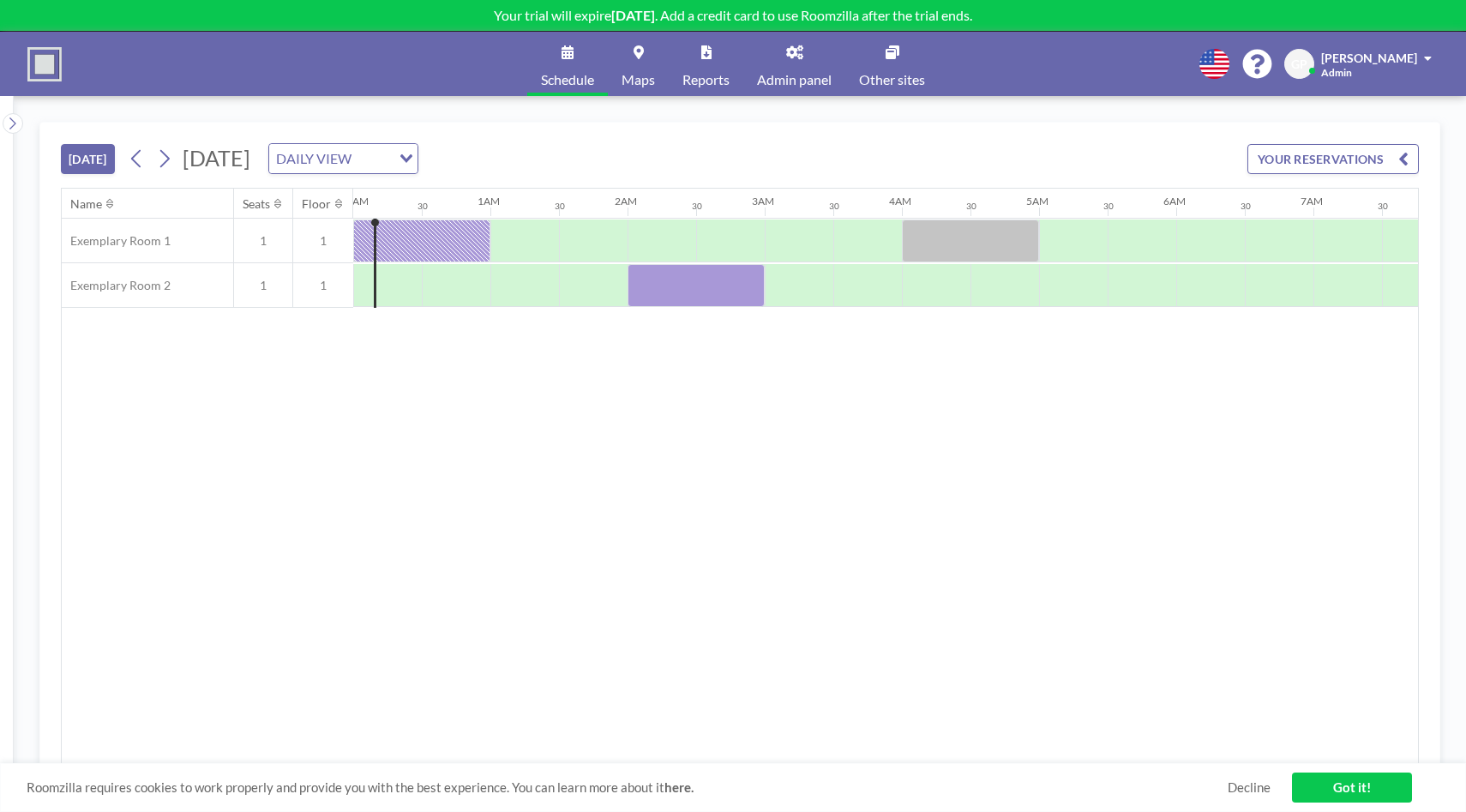
click at [1269, 150] on button "YOUR RESERVATIONS" at bounding box center [1333, 159] width 172 height 30
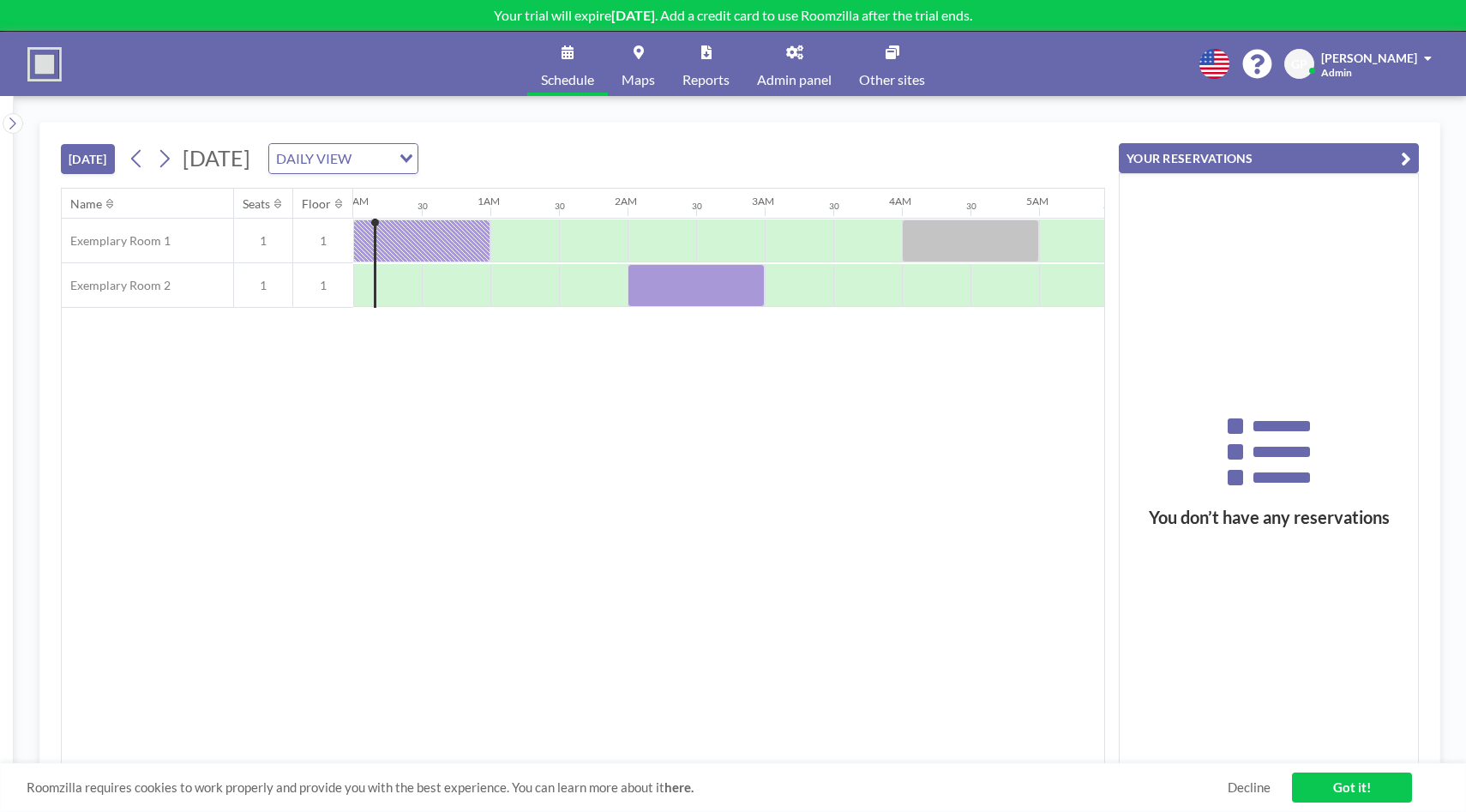
click at [1337, 781] on link "Got it!" at bounding box center [1352, 787] width 120 height 30
click at [636, 63] on link "Maps" at bounding box center [638, 64] width 61 height 64
click at [41, 73] on img at bounding box center [44, 63] width 34 height 34
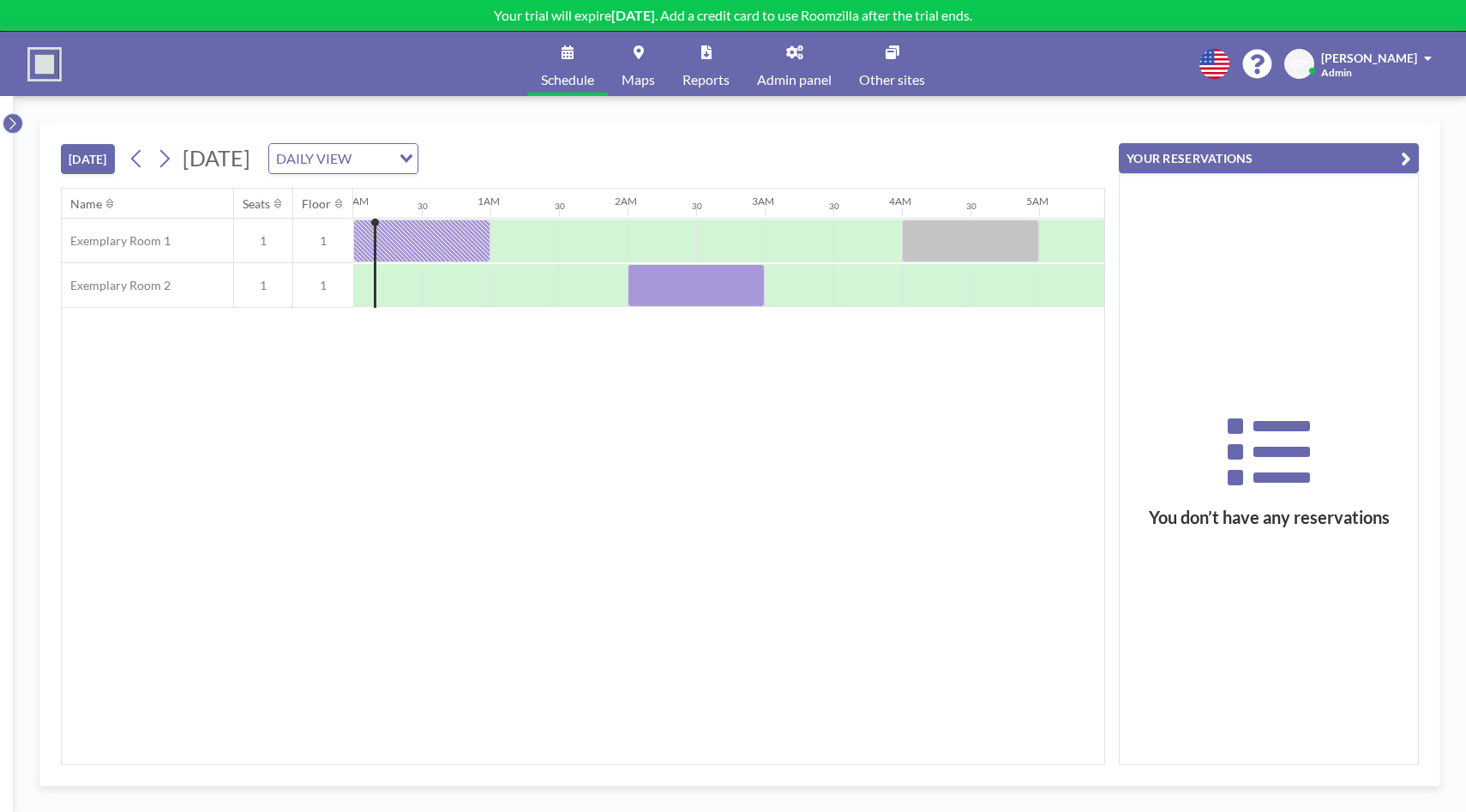
click at [15, 124] on icon at bounding box center [12, 123] width 6 height 12
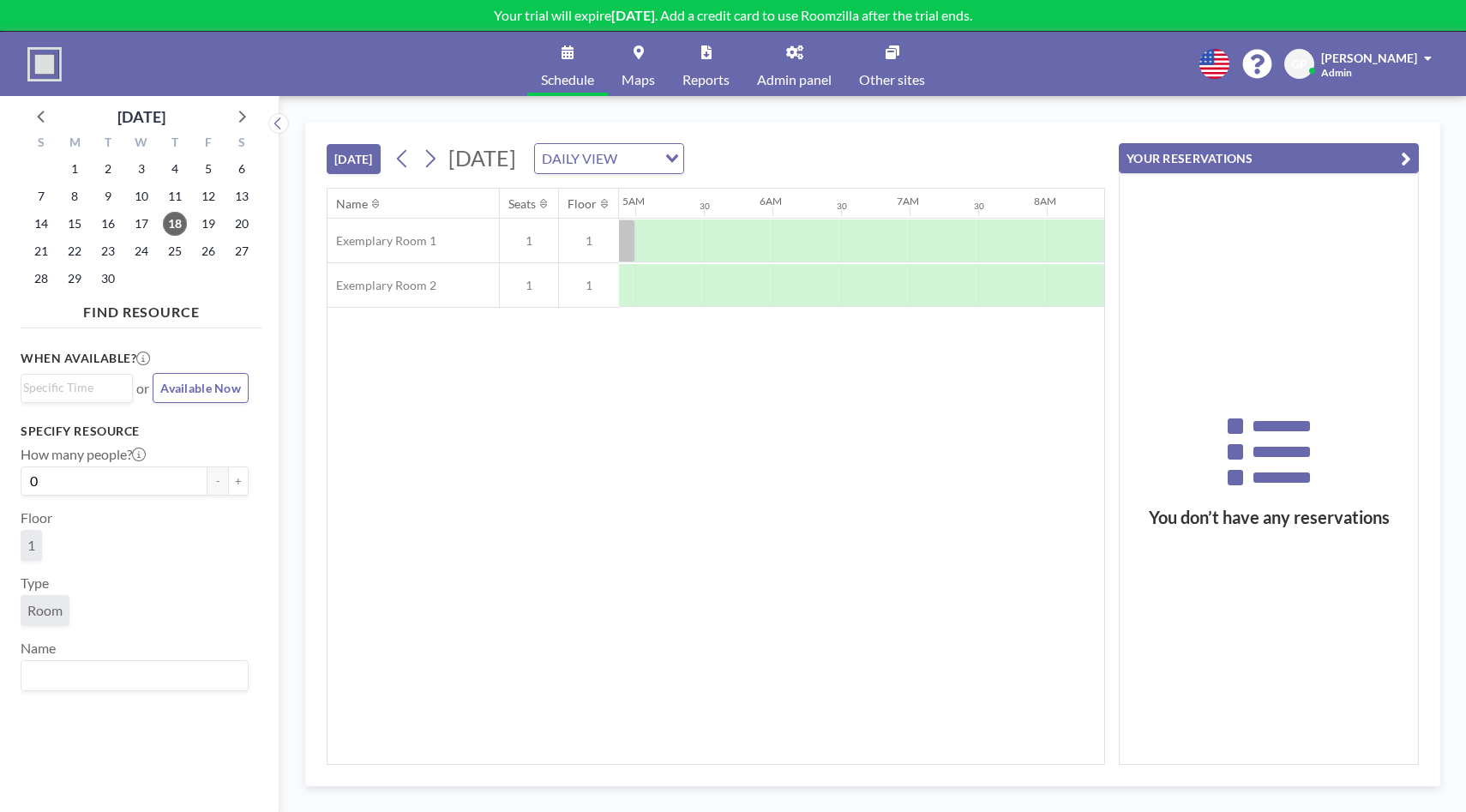
scroll to position [0, 685]
click at [109, 390] on input "Search for option" at bounding box center [73, 389] width 99 height 20
click at [47, 458] on li "7:00 am" at bounding box center [76, 463] width 109 height 28
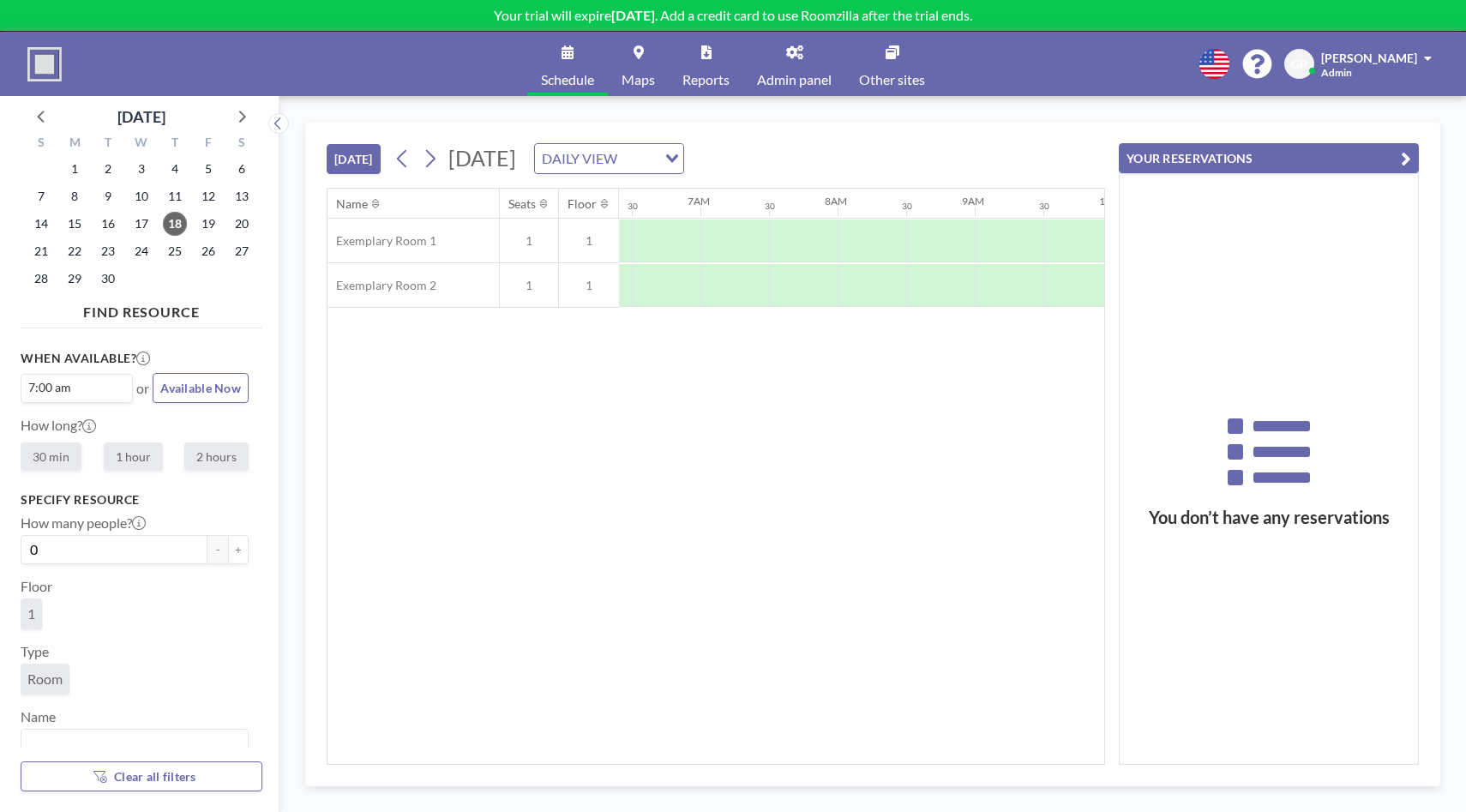
scroll to position [0, 892]
click at [125, 455] on label "1 hour" at bounding box center [133, 457] width 59 height 28
radio input "true"
click at [163, 548] on input "0" at bounding box center [114, 550] width 187 height 29
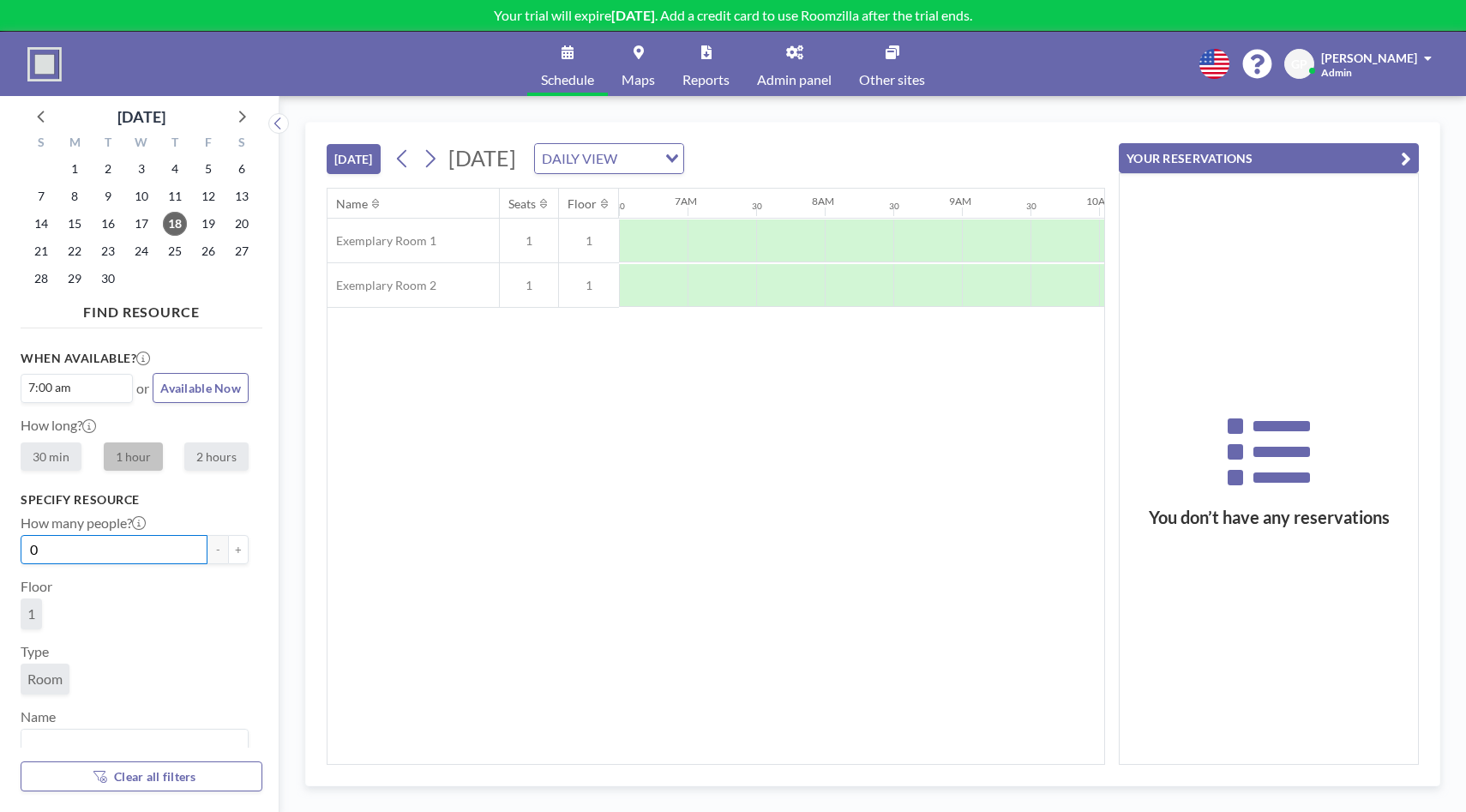
drag, startPoint x: 133, startPoint y: 550, endPoint x: 5, endPoint y: 548, distance: 128.0
click at [2, 548] on aside "September 2025 S M T W T F S 31 1 2 3 4 5 6 7 8 9 10 11 12 13 14 15 16 17 18 19…" at bounding box center [132, 455] width 265 height 716
drag, startPoint x: 57, startPoint y: 548, endPoint x: 1, endPoint y: 543, distance: 56.2
click at [0, 543] on aside "September 2025 S M T W T F S 31 1 2 3 4 5 6 7 8 9 10 11 12 13 14 15 16 17 18 19…" at bounding box center [132, 455] width 265 height 716
click at [240, 543] on button "+" at bounding box center [238, 550] width 20 height 29
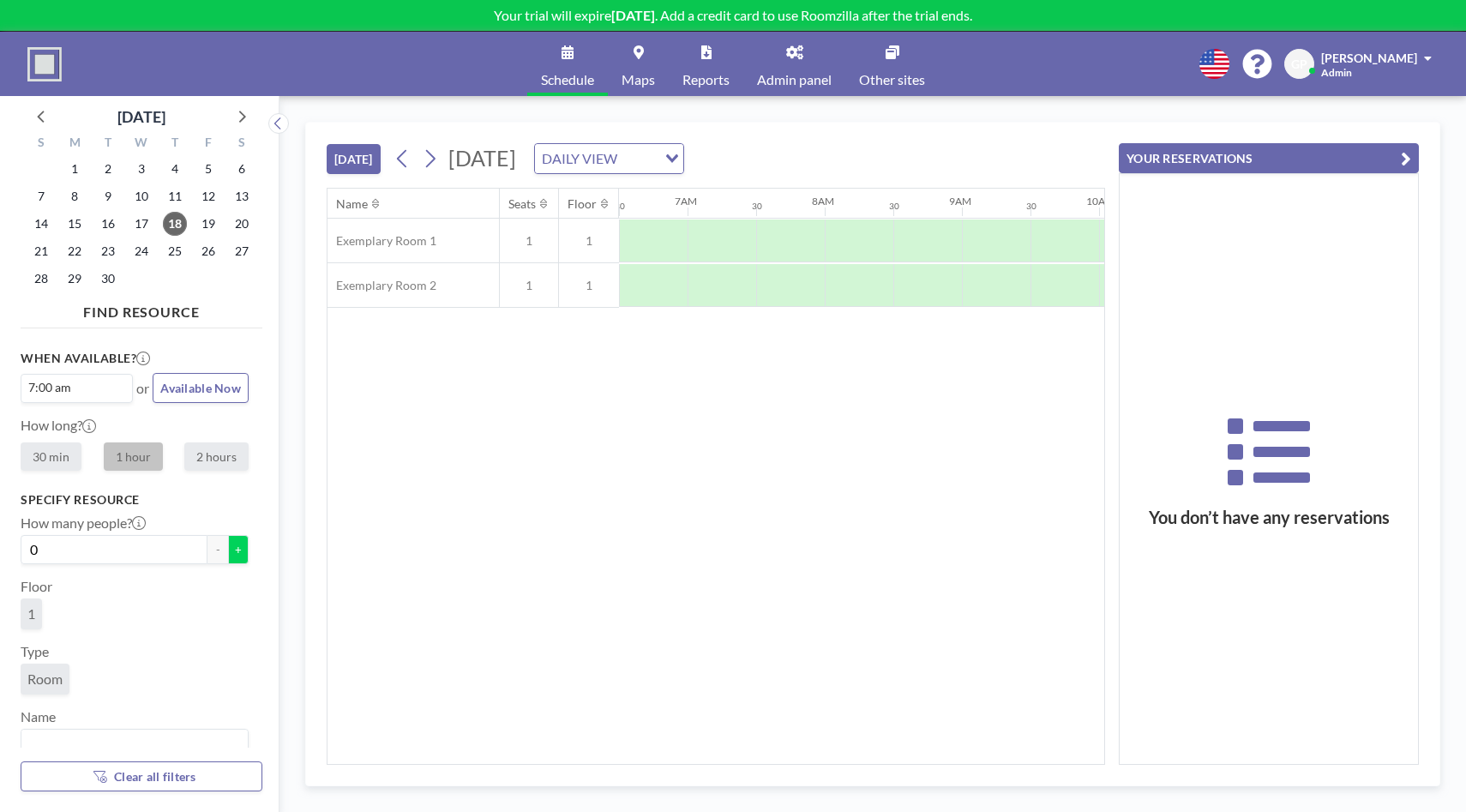
type input "1"
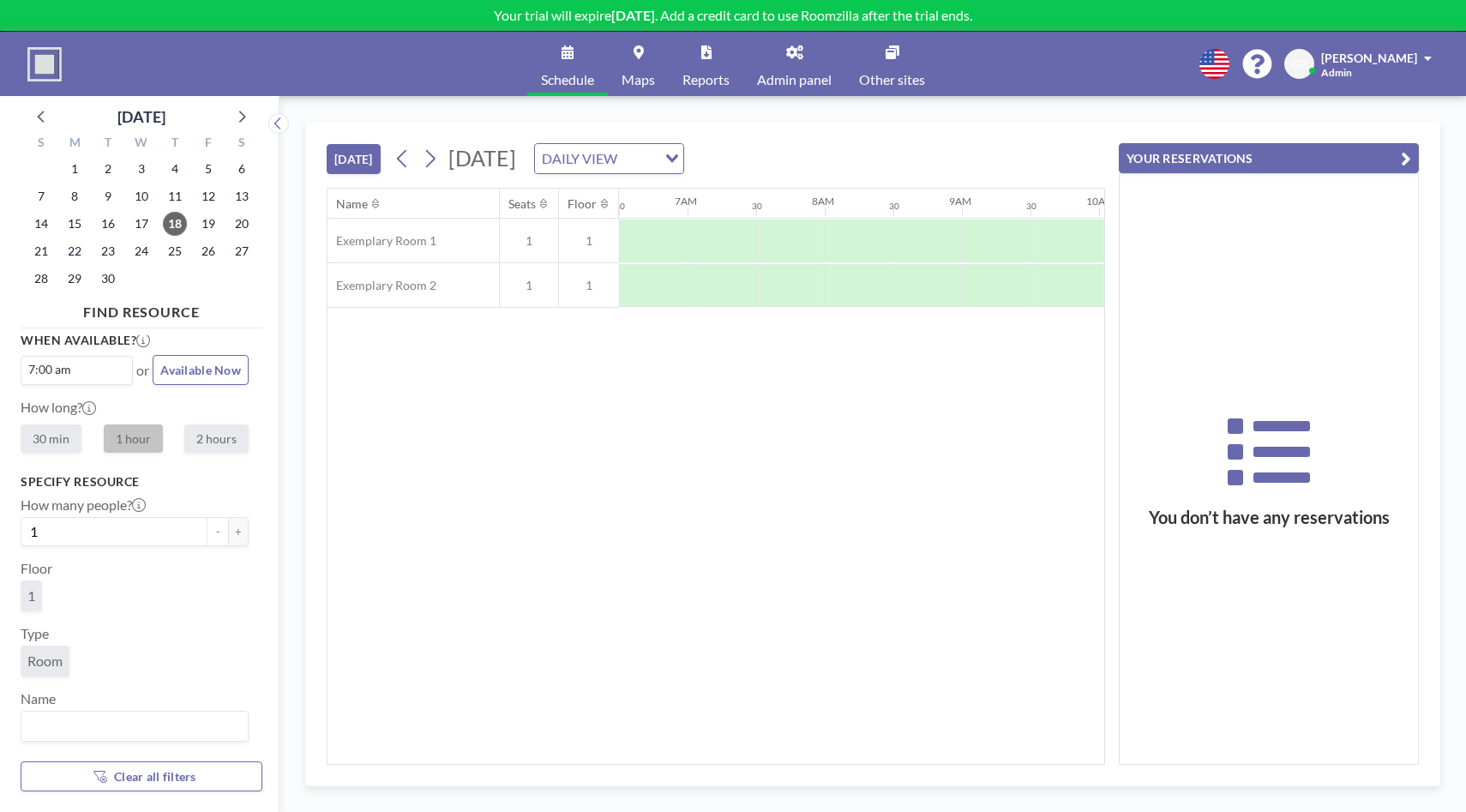
click at [69, 729] on input "Search for option" at bounding box center [130, 727] width 215 height 22
click at [124, 668] on li "Exemplary Room 1" at bounding box center [134, 671] width 225 height 25
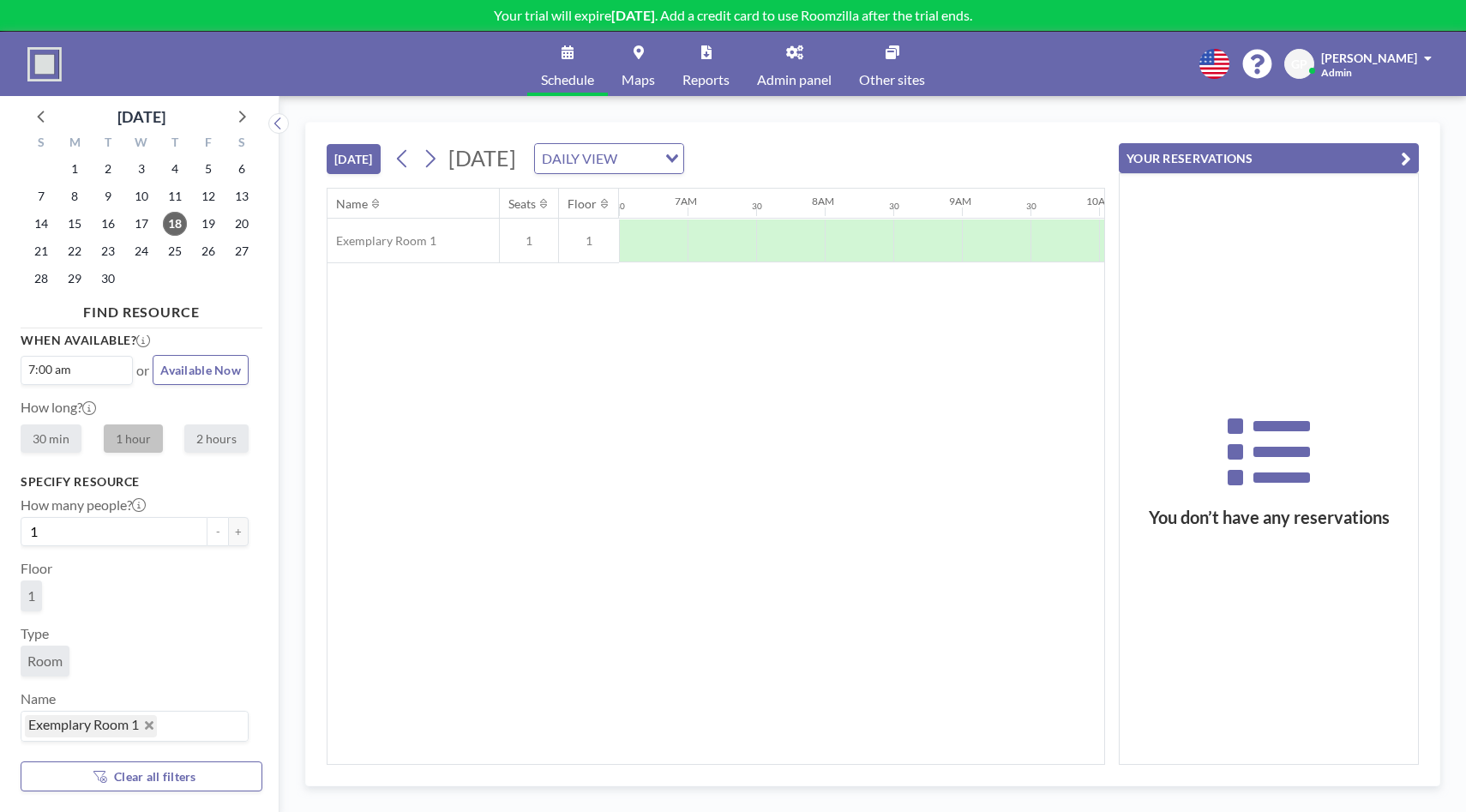
click at [208, 433] on label "2 hours" at bounding box center [217, 438] width 64 height 28
radio input "true"
click at [131, 435] on label "1 hour" at bounding box center [133, 438] width 59 height 28
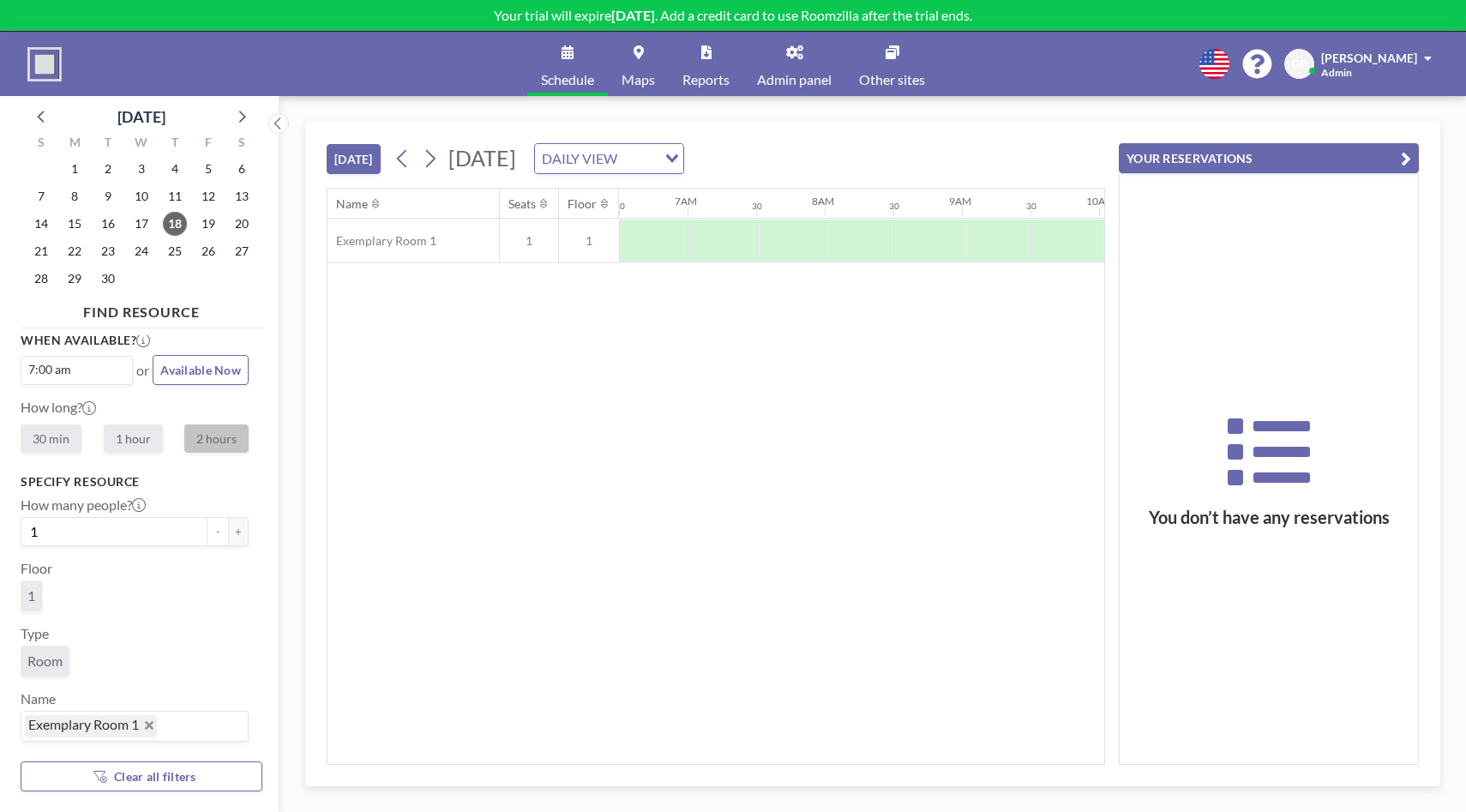
radio input "true"
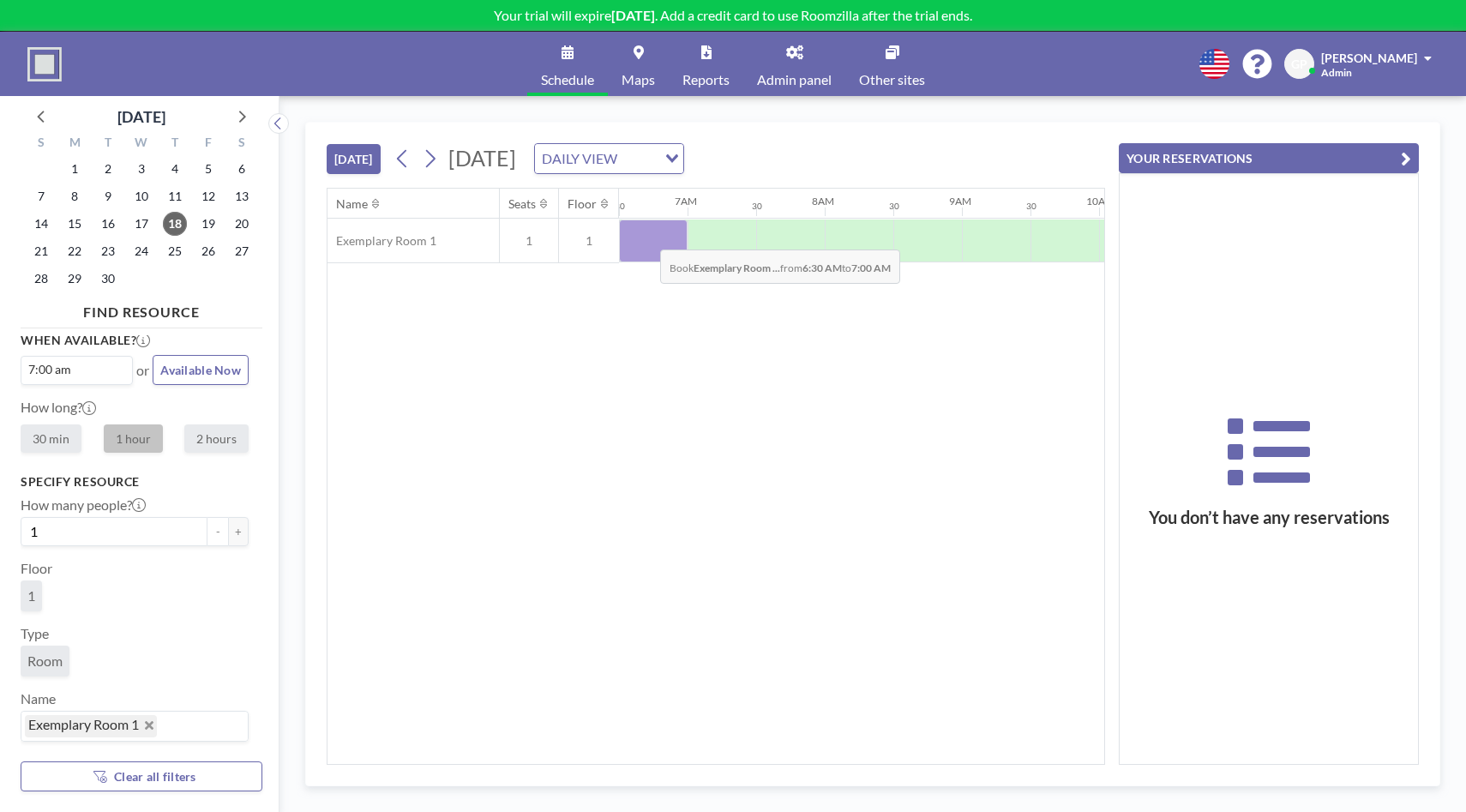
click at [647, 237] on div at bounding box center [653, 241] width 69 height 43
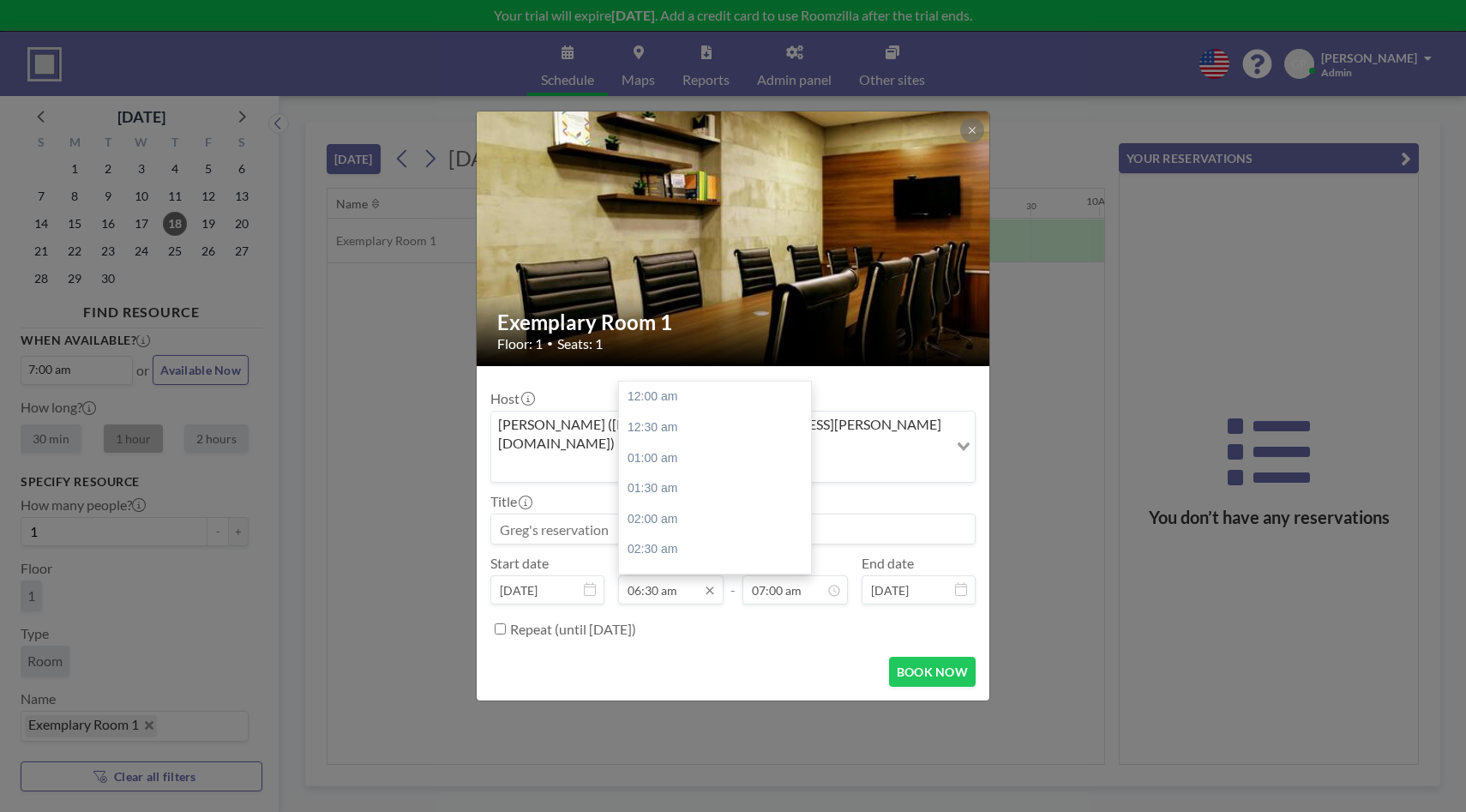
scroll to position [397, 0]
click at [710, 587] on icon at bounding box center [709, 591] width 7 height 7
click at [690, 411] on div "07:00 am" at bounding box center [715, 426] width 192 height 31
type input "07:00 am"
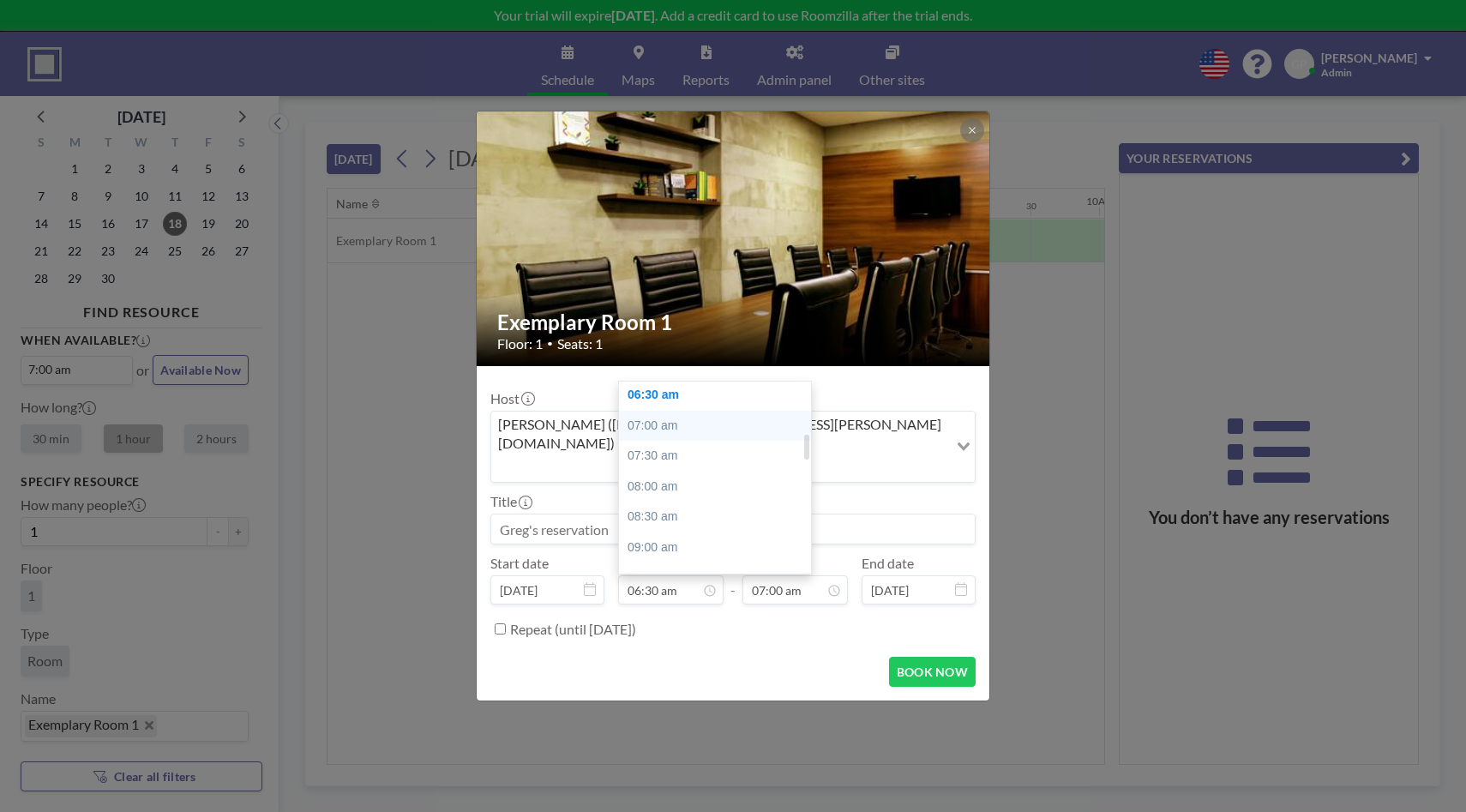
type input "07:30 am"
click at [924, 657] on button "BOOK NOW" at bounding box center [932, 671] width 86 height 30
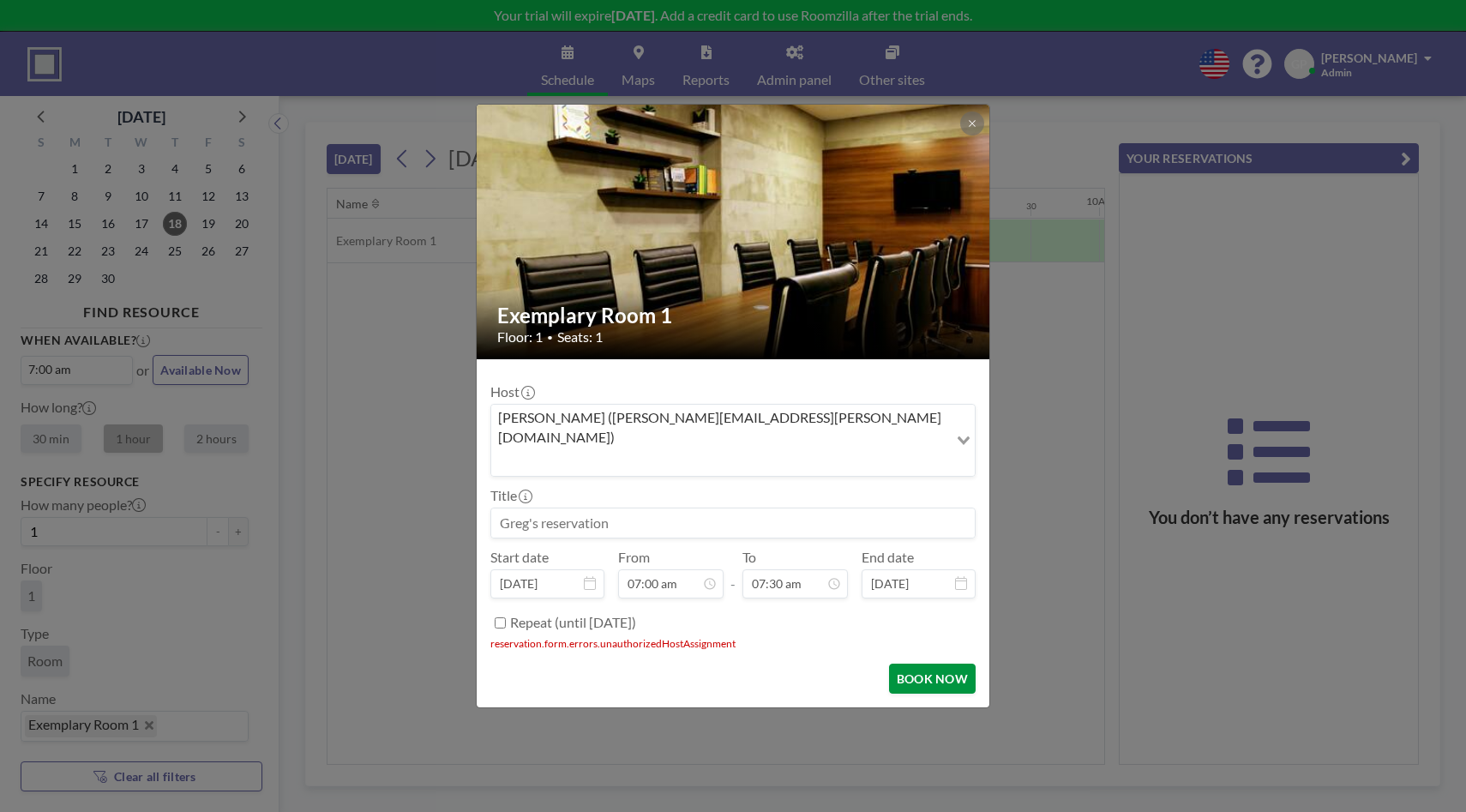
click at [917, 664] on button "BOOK NOW" at bounding box center [932, 679] width 86 height 30
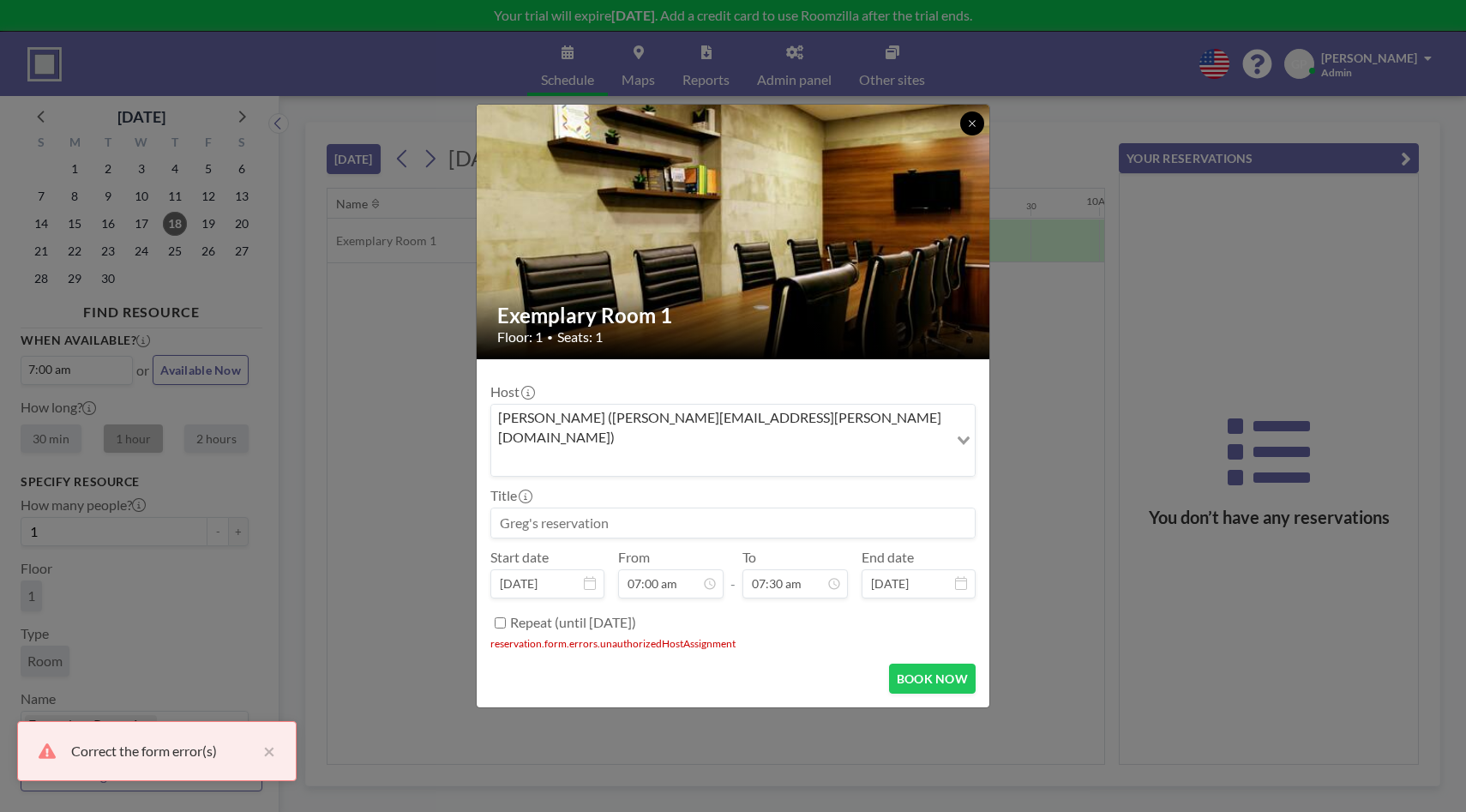
click at [973, 129] on icon at bounding box center [972, 123] width 10 height 10
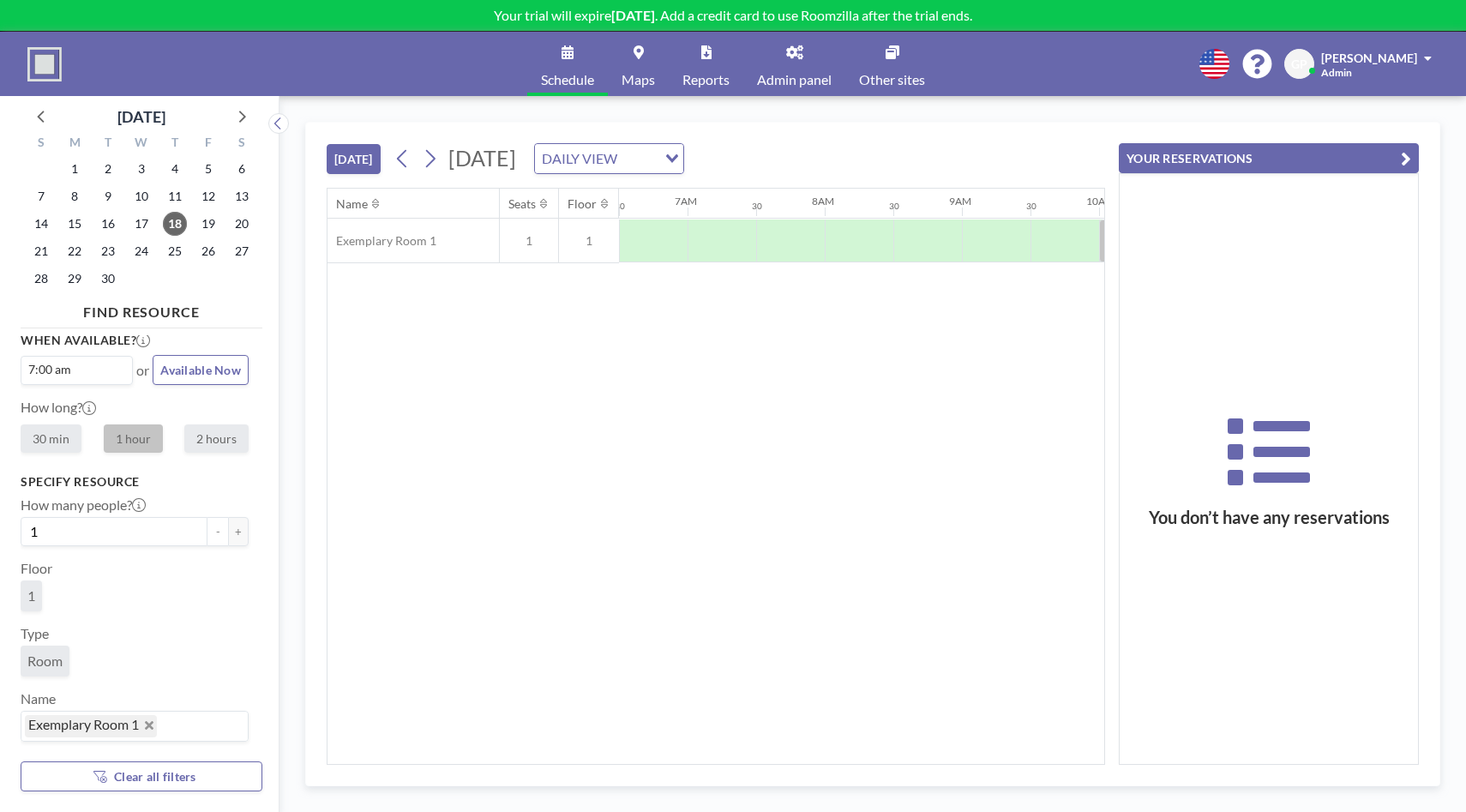
click at [810, 81] on span "Admin panel" at bounding box center [794, 79] width 74 height 14
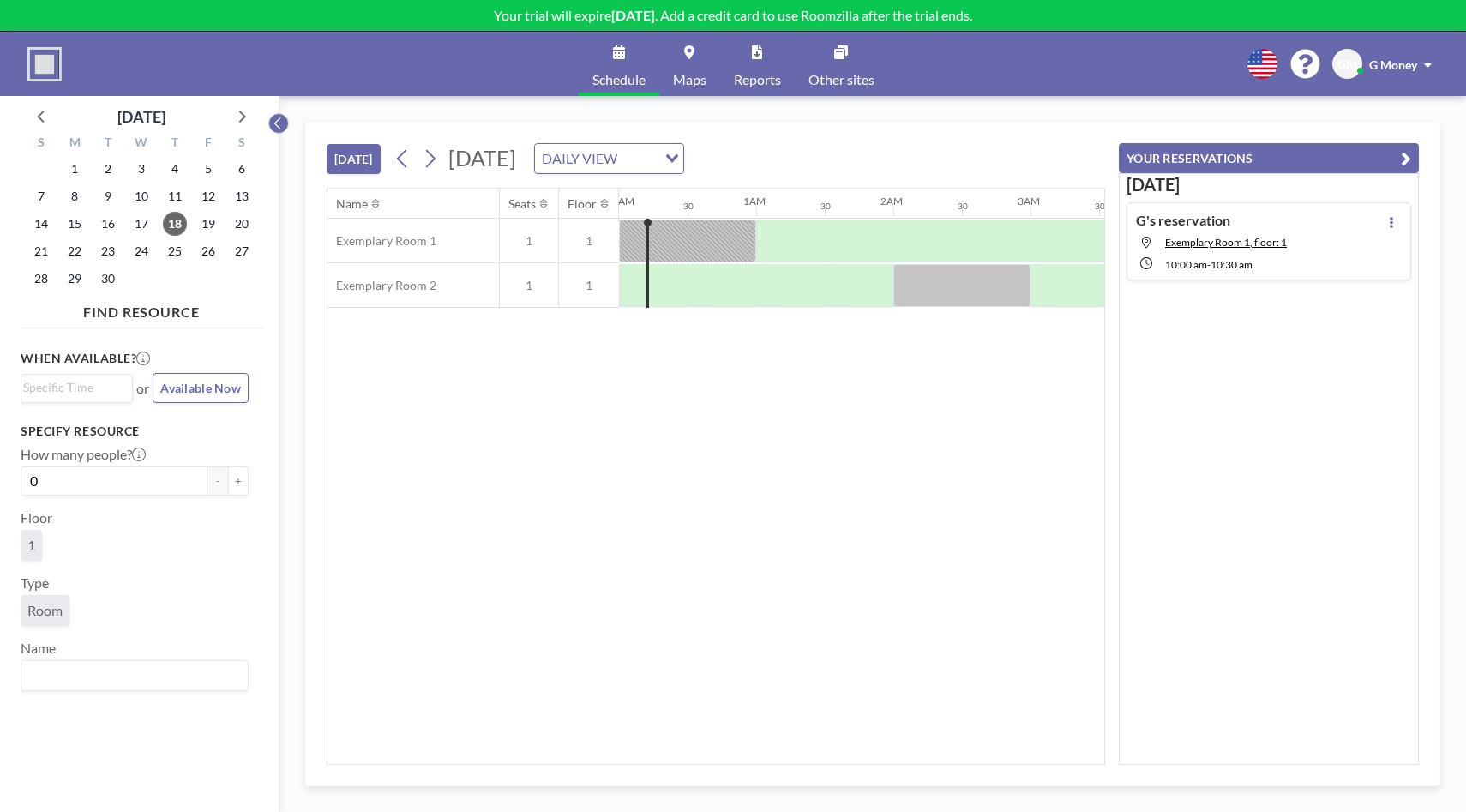
click at [280, 129] on icon at bounding box center [277, 123] width 6 height 12
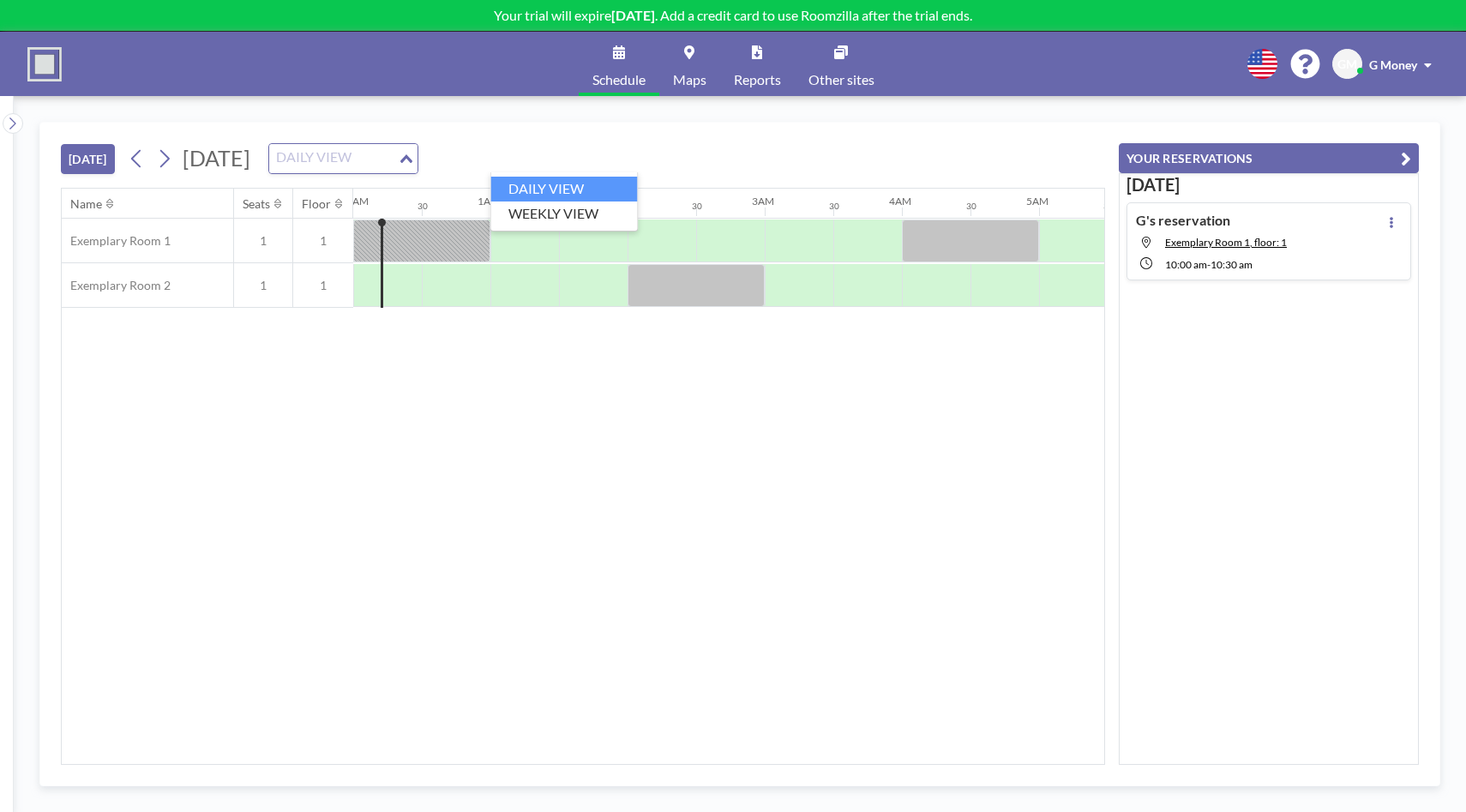
click at [396, 162] on input "Search for option" at bounding box center [333, 159] width 125 height 22
click at [581, 208] on li "WEEKLY VIEW" at bounding box center [565, 213] width 147 height 25
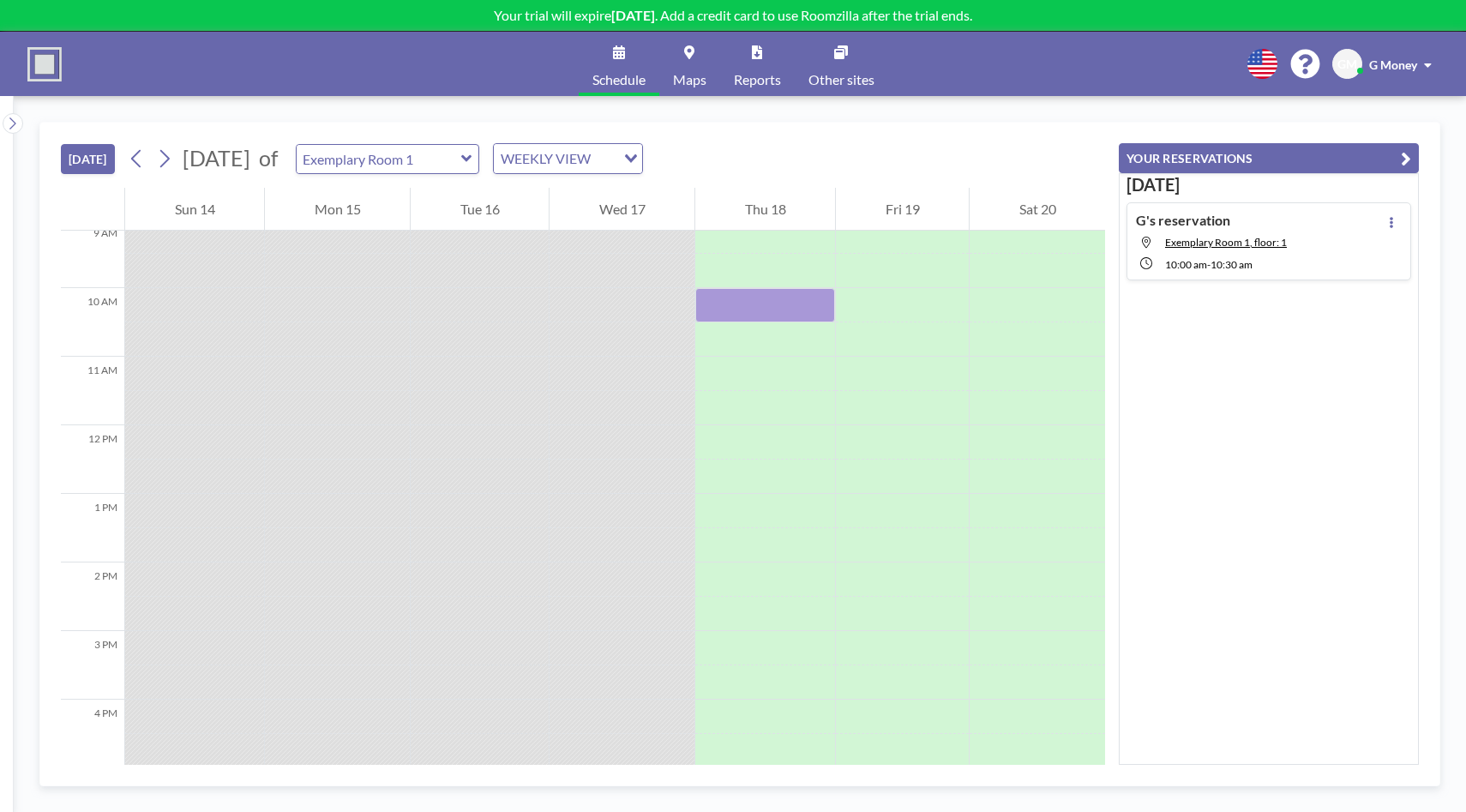
scroll to position [621, 0]
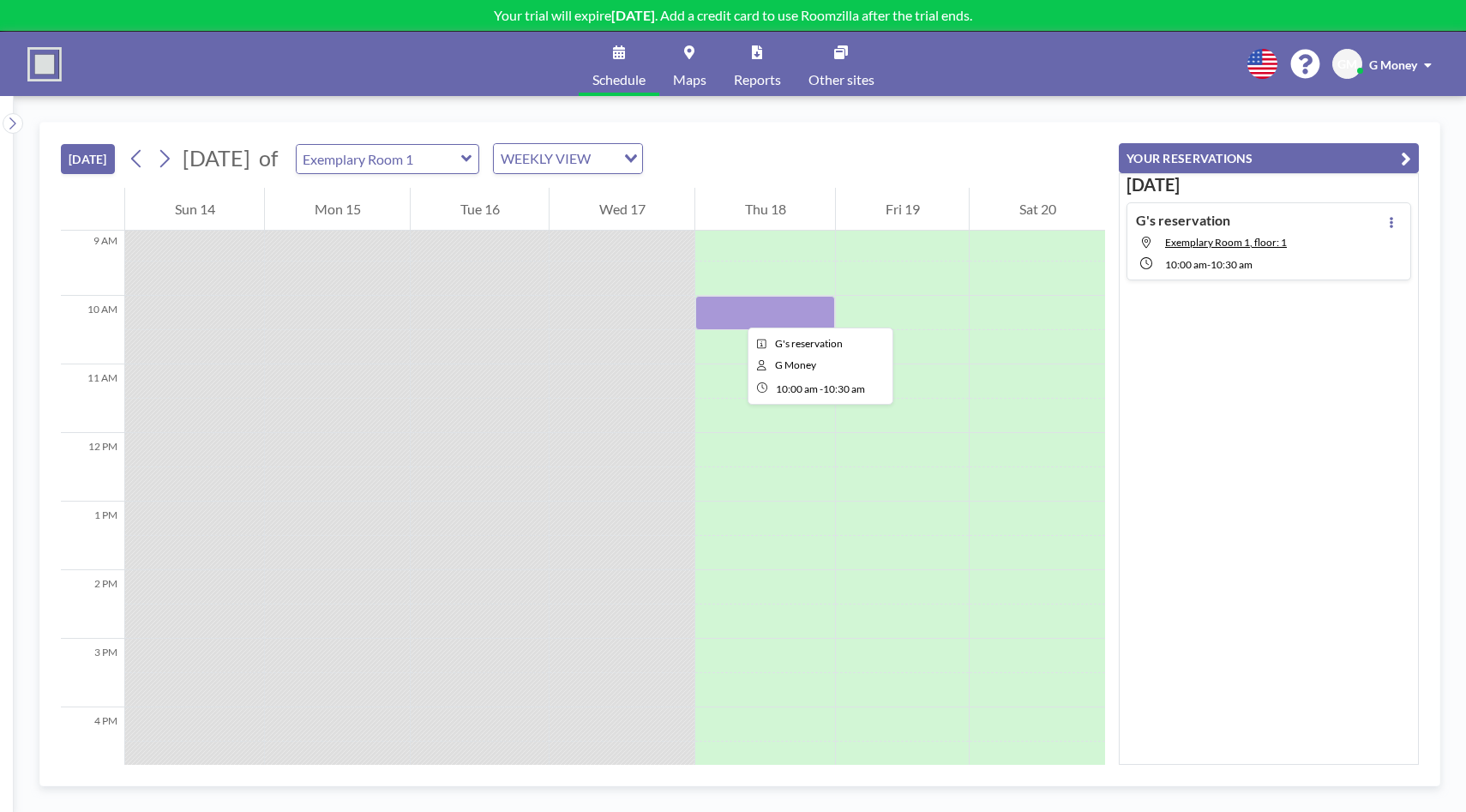
click at [734, 312] on div at bounding box center [765, 312] width 140 height 34
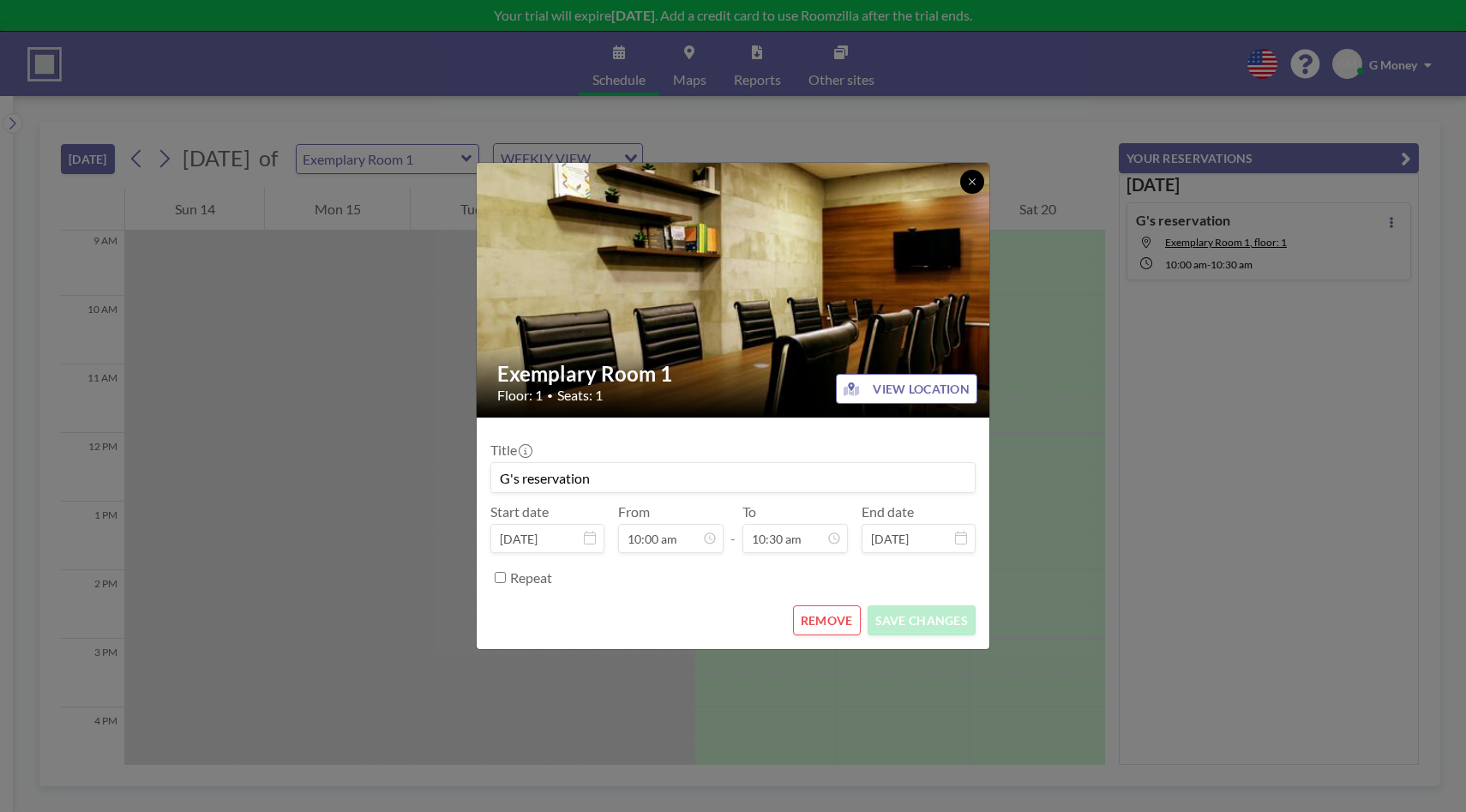
click at [962, 180] on button at bounding box center [973, 182] width 24 height 24
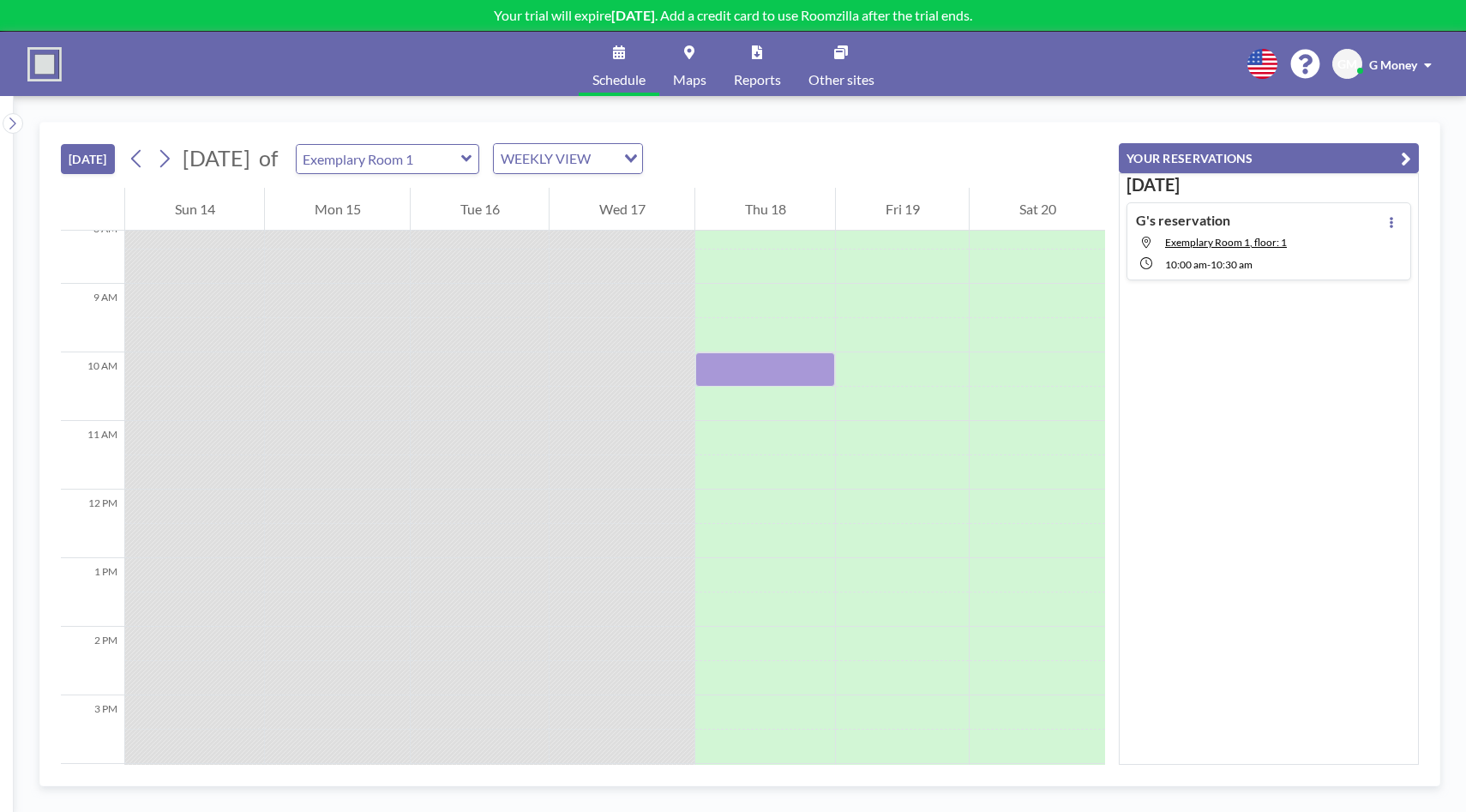
scroll to position [548, 0]
click at [626, 63] on link "Schedule" at bounding box center [619, 64] width 81 height 64
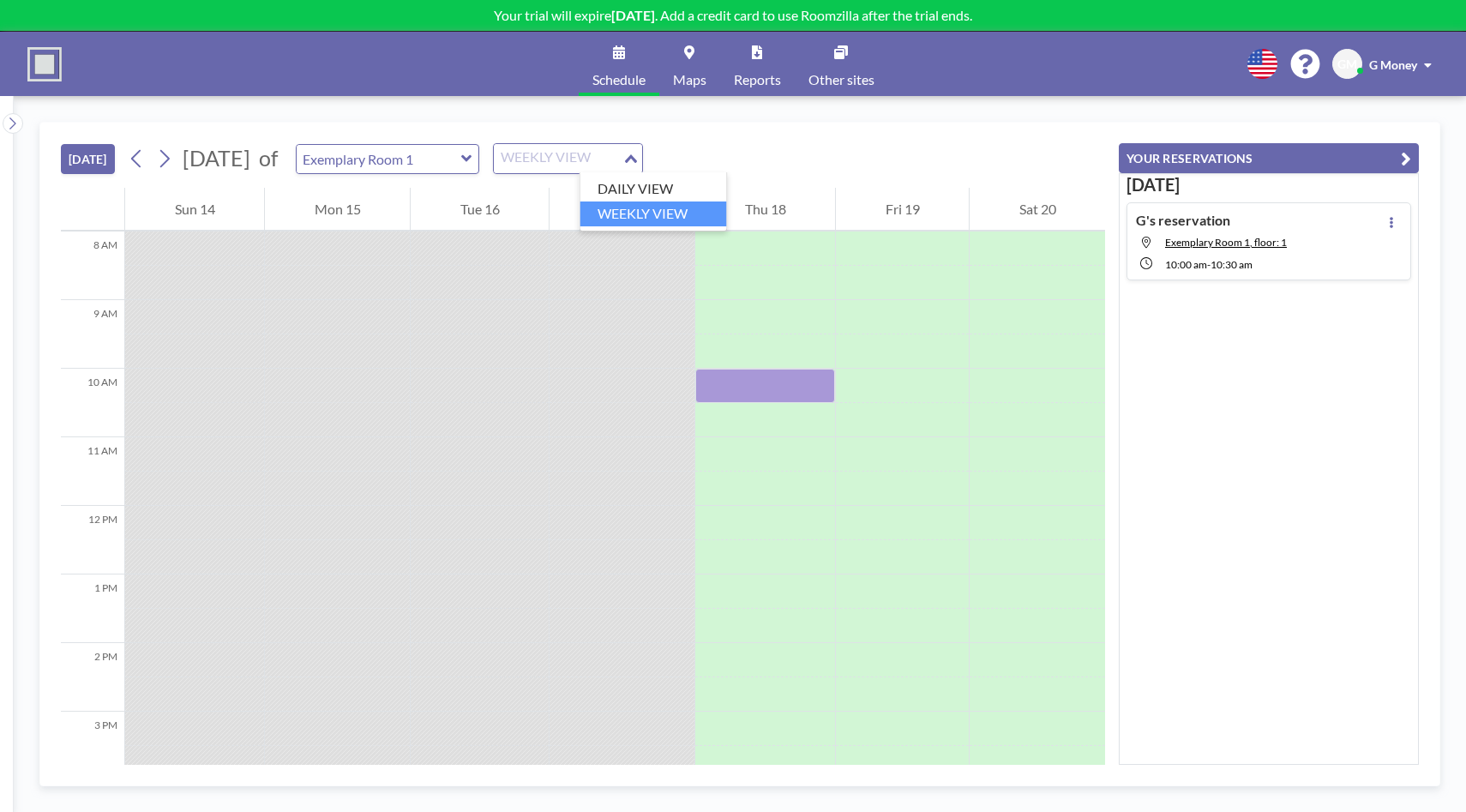
click at [621, 153] on input "Search for option" at bounding box center [558, 159] width 125 height 22
click at [658, 178] on li "DAILY VIEW" at bounding box center [654, 188] width 147 height 25
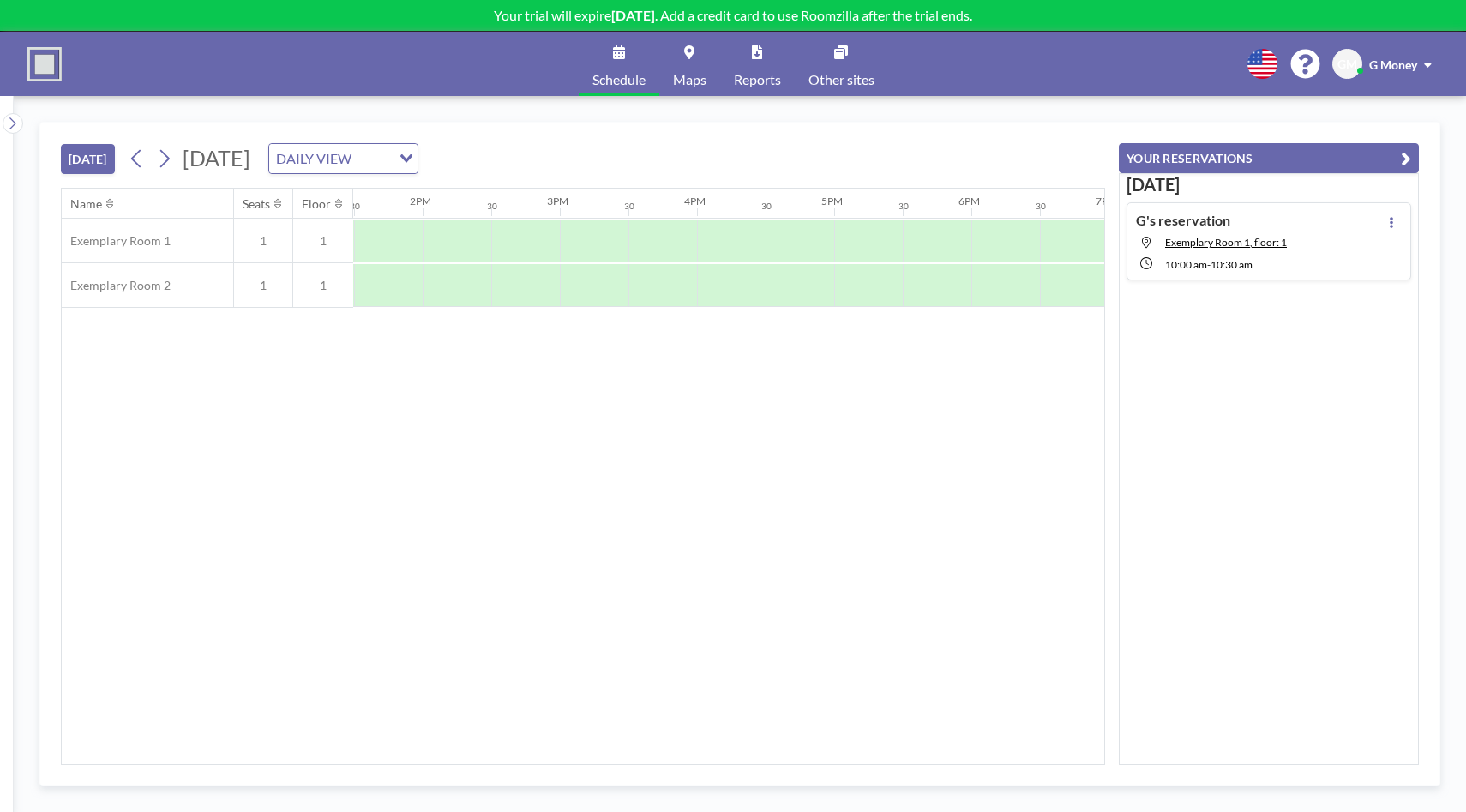
scroll to position [0, 1913]
click at [1393, 219] on icon at bounding box center [1391, 222] width 6 height 11
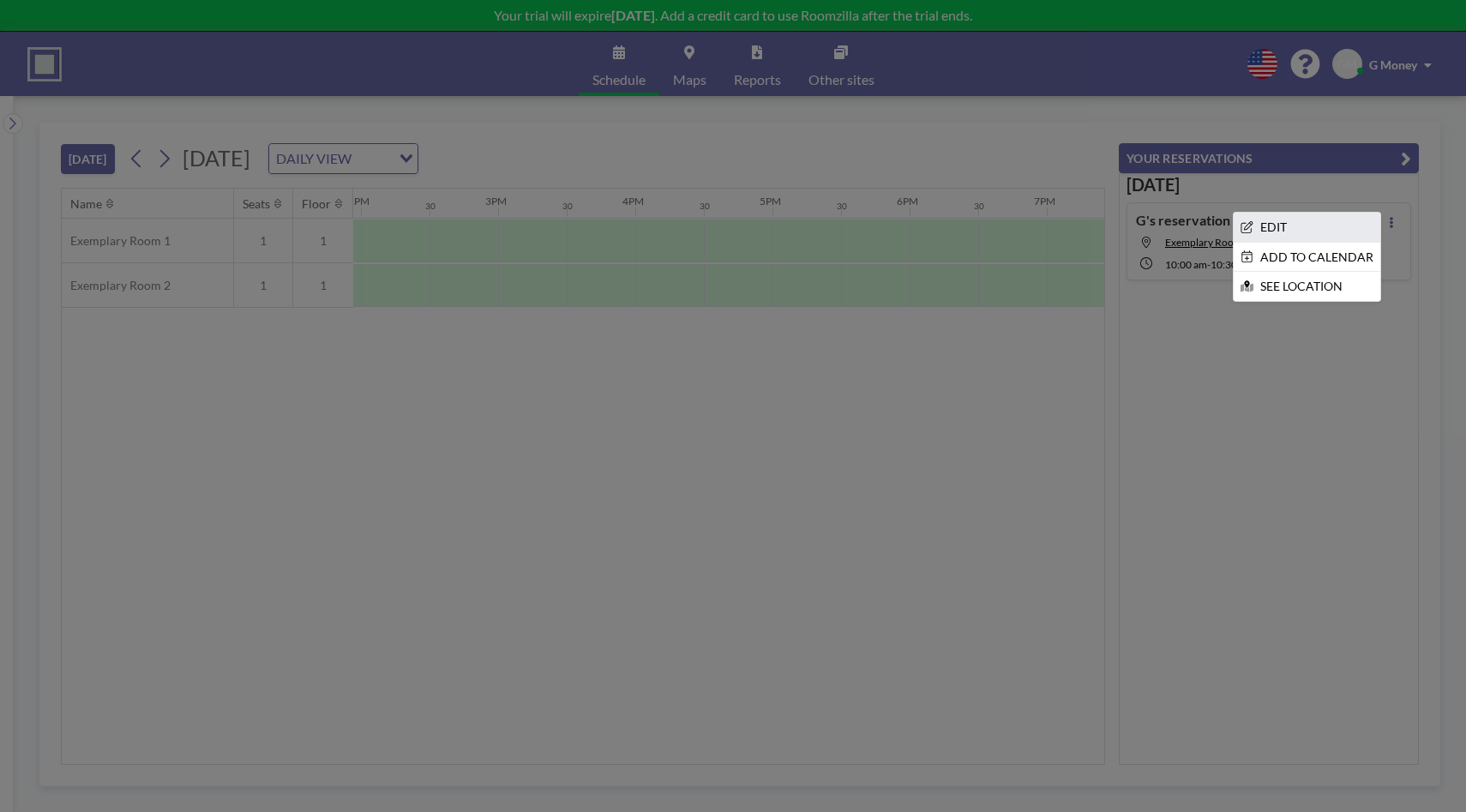
click at [1297, 227] on li "EDIT" at bounding box center [1307, 228] width 147 height 29
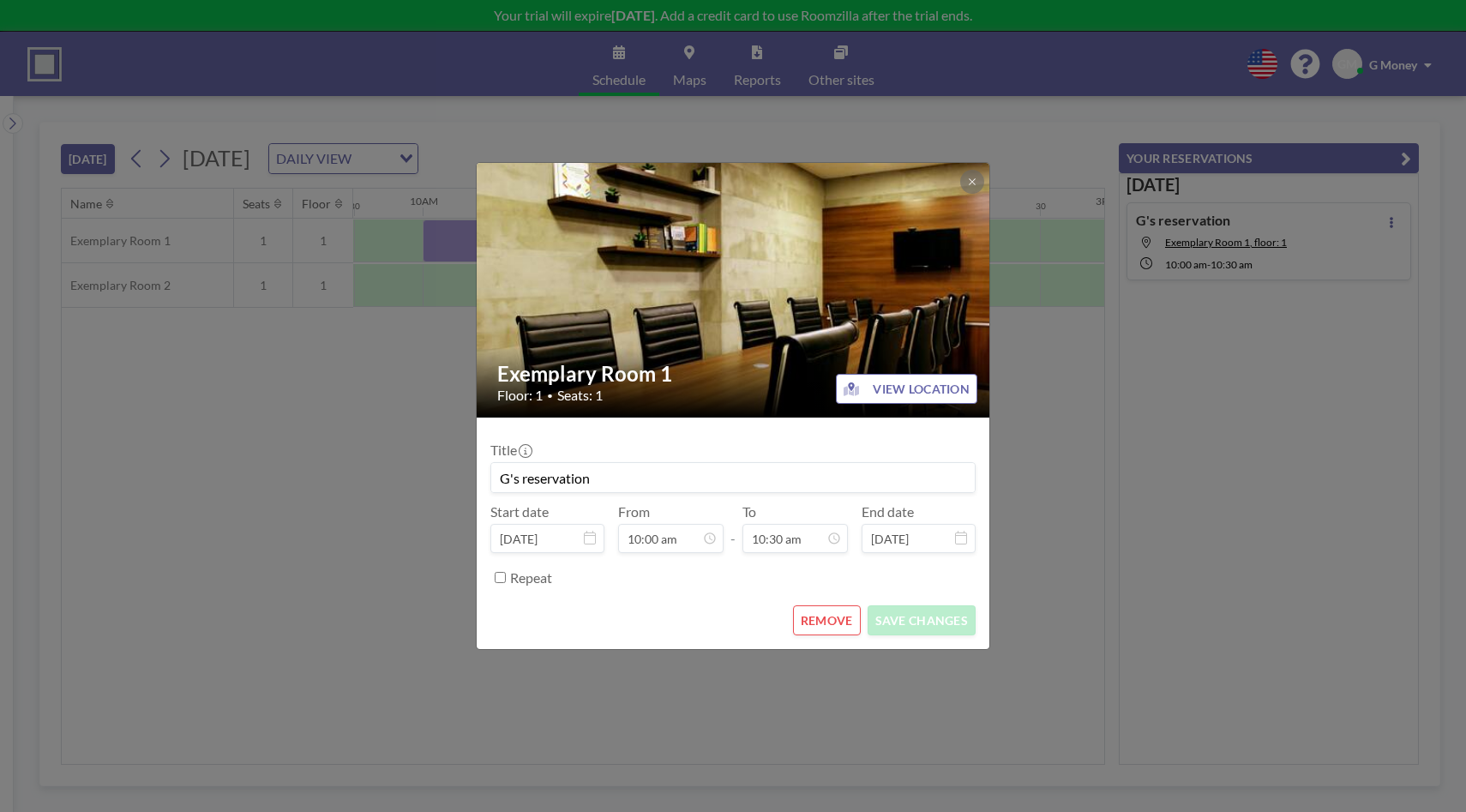
scroll to position [0, 1303]
click at [971, 183] on icon at bounding box center [972, 181] width 6 height 6
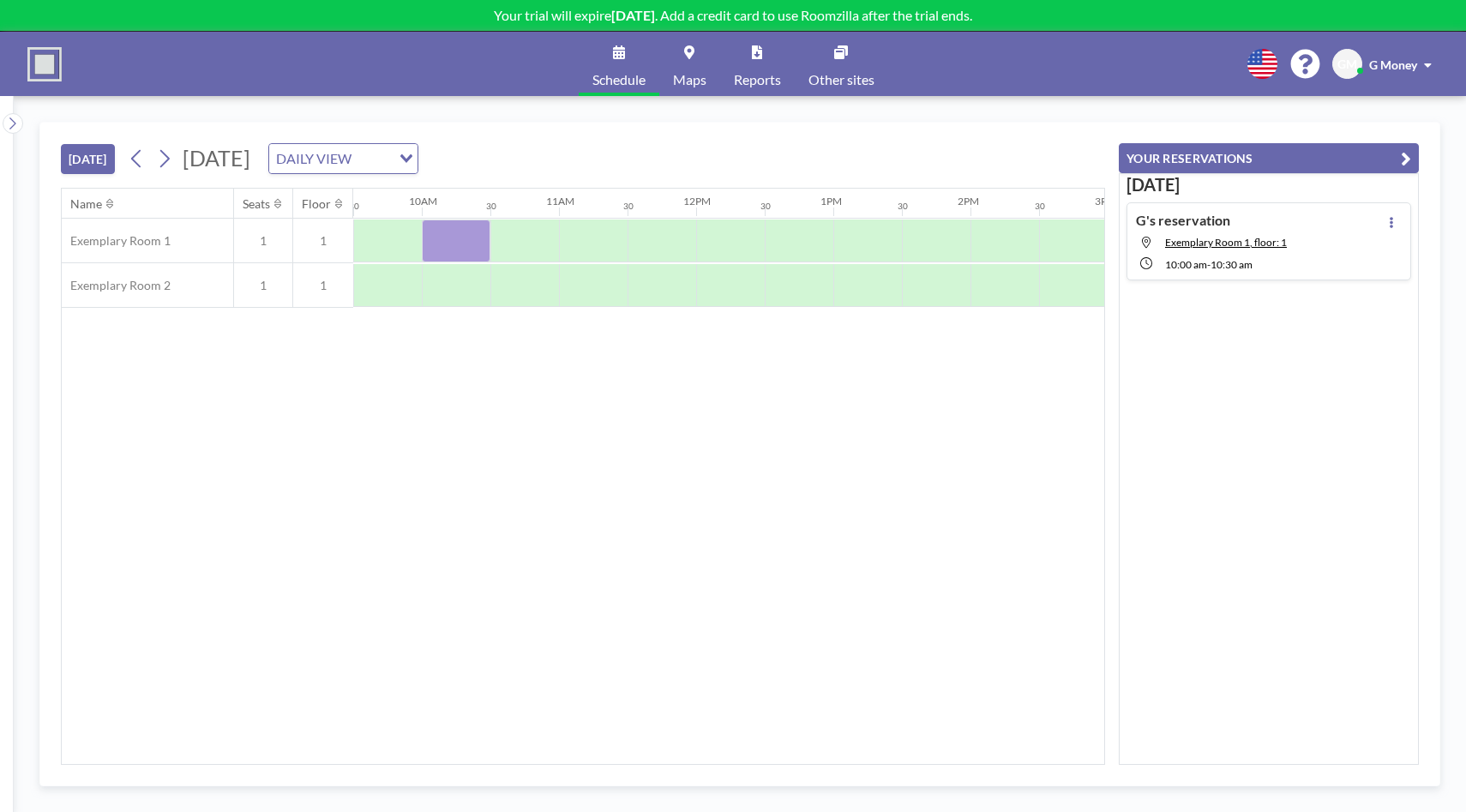
click at [836, 62] on link "Other sites" at bounding box center [841, 64] width 94 height 64
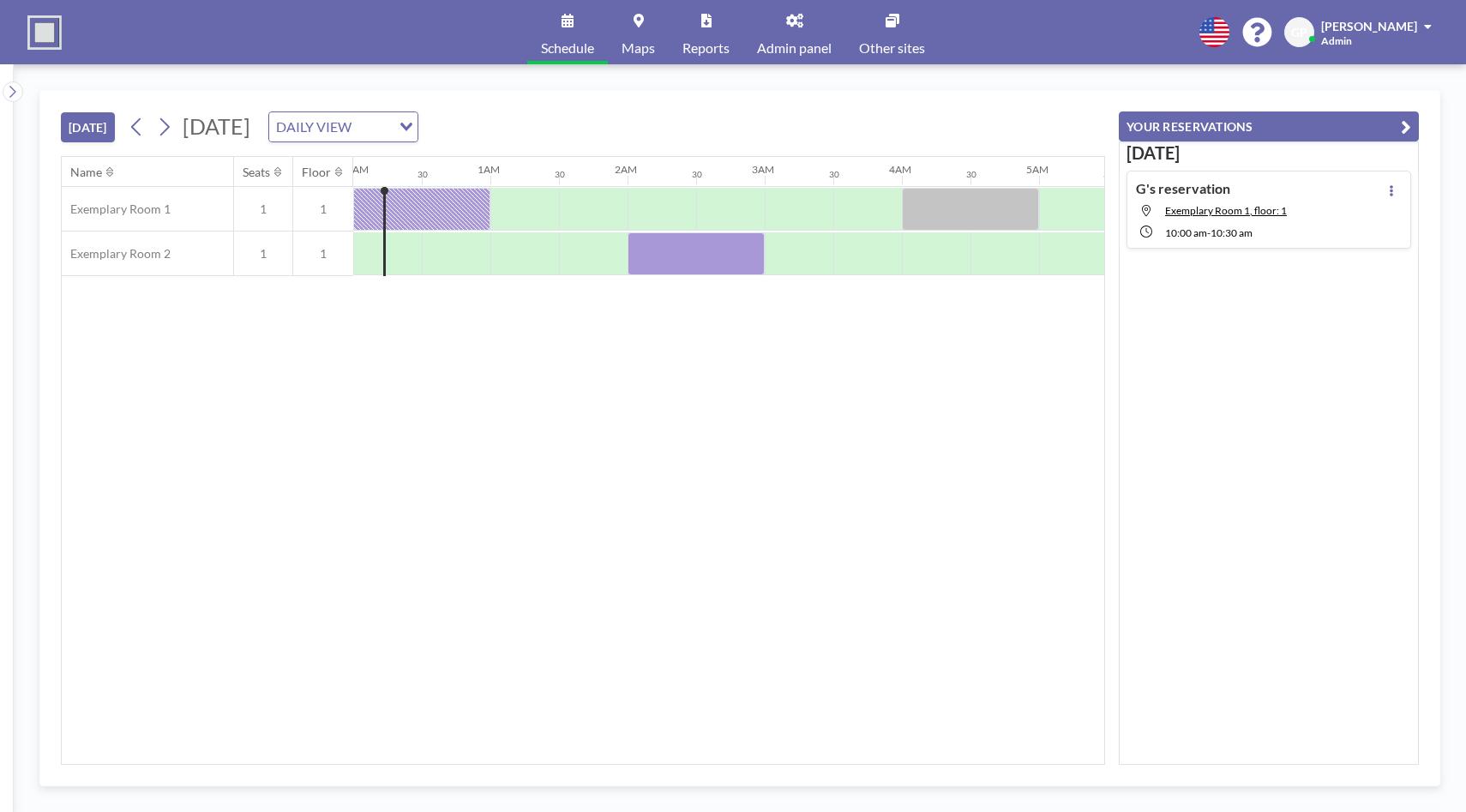
click at [1393, 28] on span "[PERSON_NAME]" at bounding box center [1370, 27] width 96 height 15
click at [781, 24] on link "Admin panel" at bounding box center [794, 32] width 102 height 64
click at [15, 95] on icon at bounding box center [12, 92] width 11 height 17
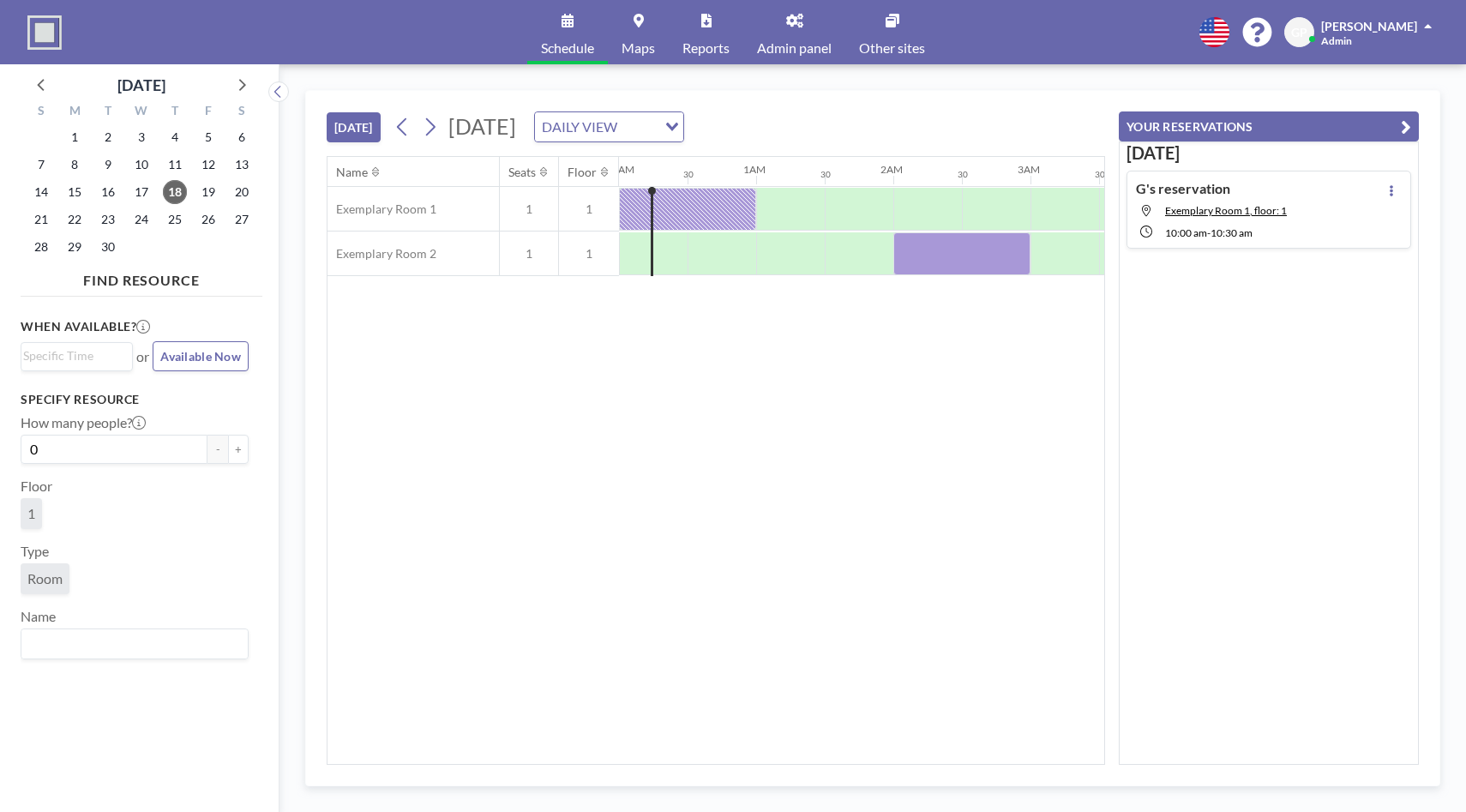
click at [800, 32] on link "Admin panel" at bounding box center [794, 32] width 102 height 64
click at [1361, 138] on button "YOUR RESERVATIONS" at bounding box center [1269, 126] width 300 height 30
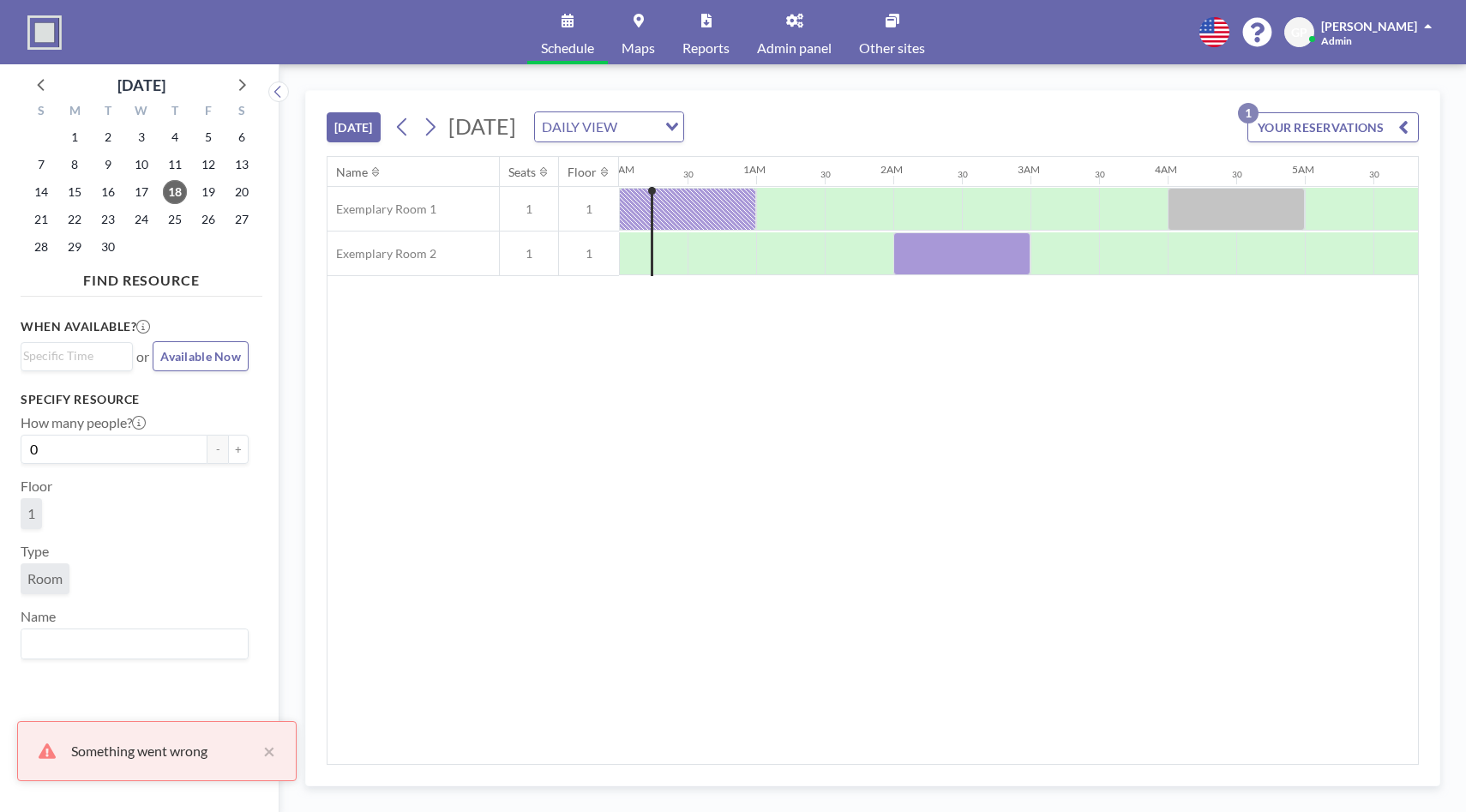
click at [1361, 138] on button "YOUR RESERVATIONS 1" at bounding box center [1333, 127] width 172 height 30
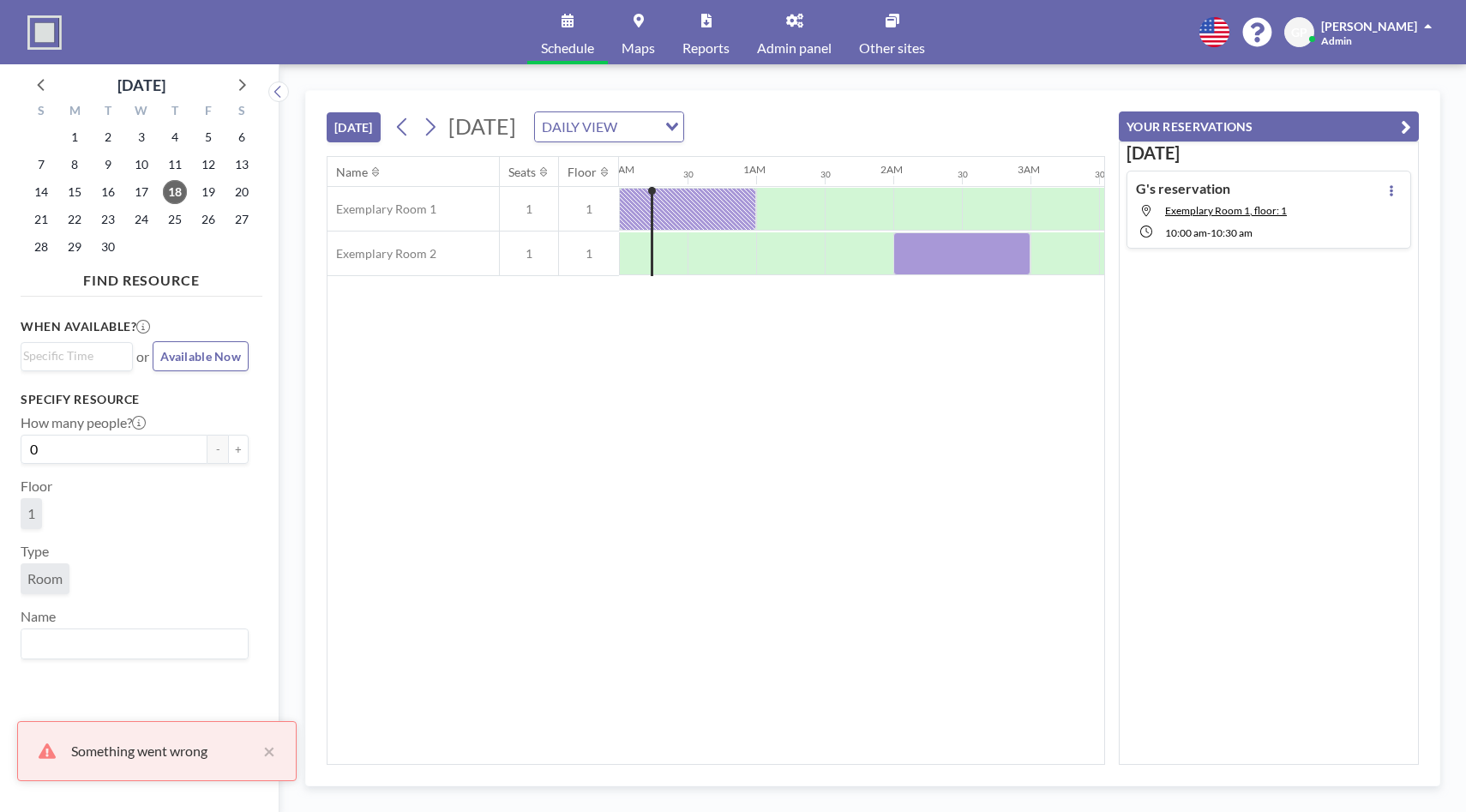
click at [1403, 122] on icon "button" at bounding box center [1405, 127] width 10 height 20
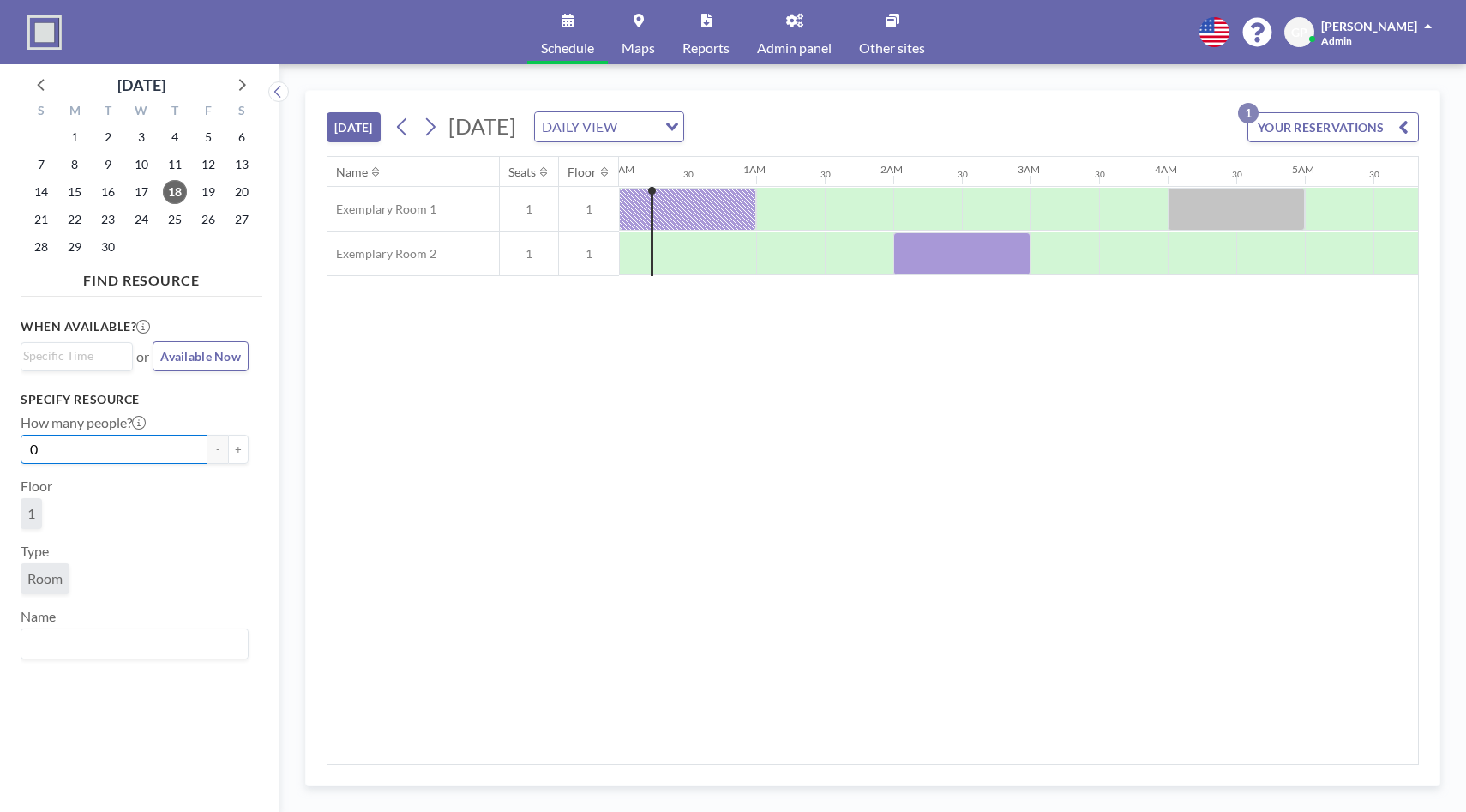
click at [95, 435] on input "0" at bounding box center [114, 449] width 187 height 29
click at [242, 444] on button "+" at bounding box center [238, 449] width 20 height 29
type input "1"
